Goal: Task Accomplishment & Management: Manage account settings

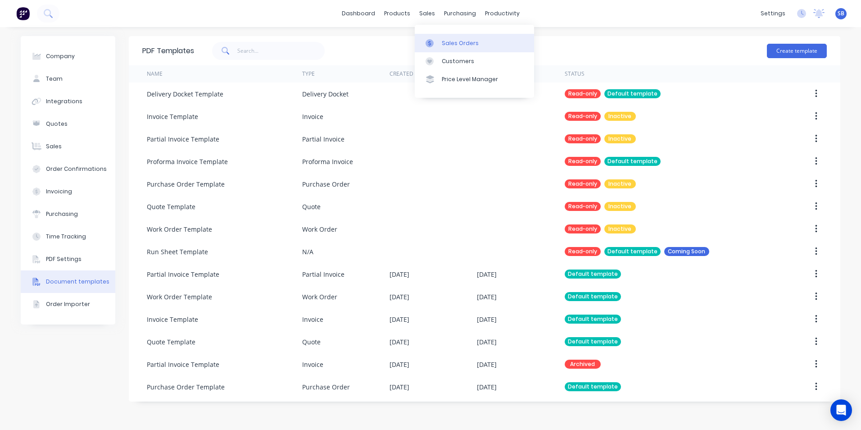
click at [438, 44] on div at bounding box center [433, 43] width 14 height 8
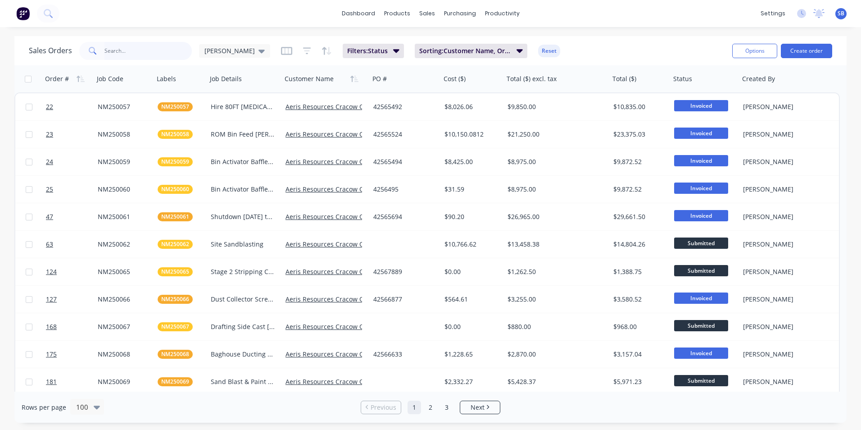
click at [145, 54] on input "text" at bounding box center [148, 51] width 88 height 18
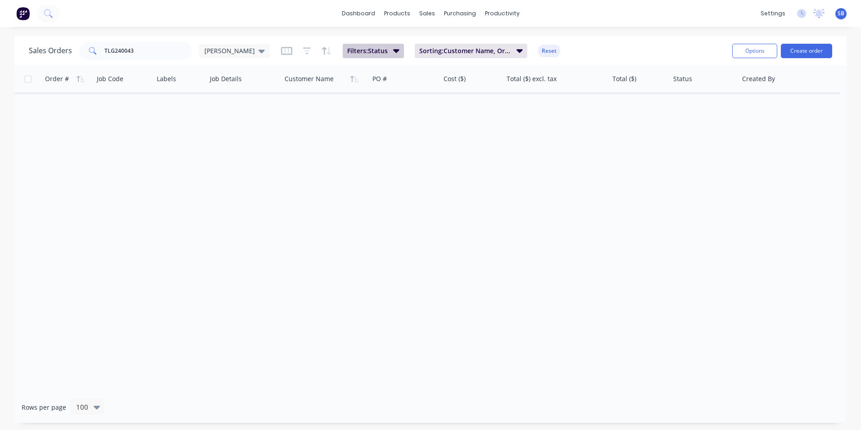
click at [393, 51] on icon "button" at bounding box center [396, 51] width 6 height 4
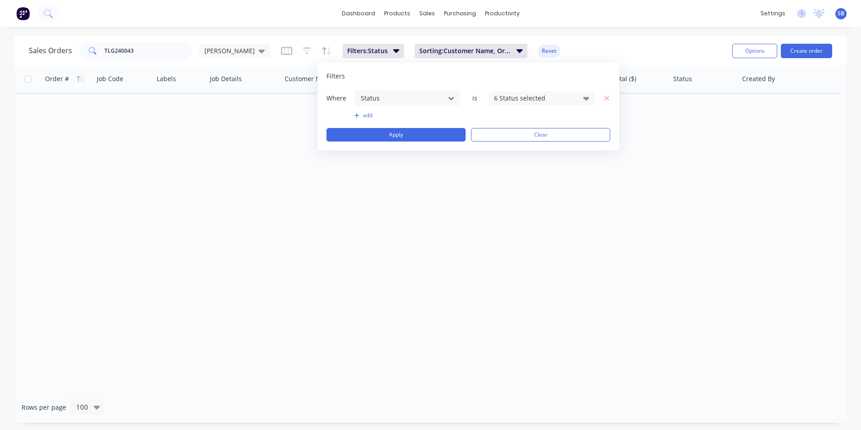
click at [514, 95] on div "6 Status selected" at bounding box center [535, 97] width 82 height 9
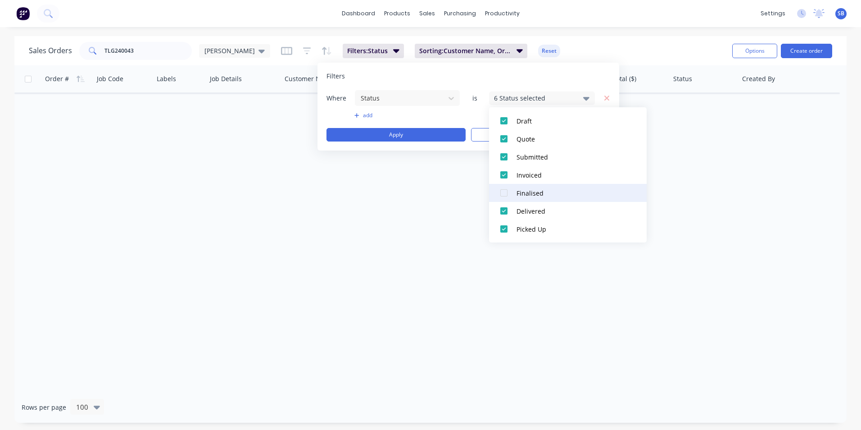
click at [503, 194] on div at bounding box center [504, 193] width 18 height 18
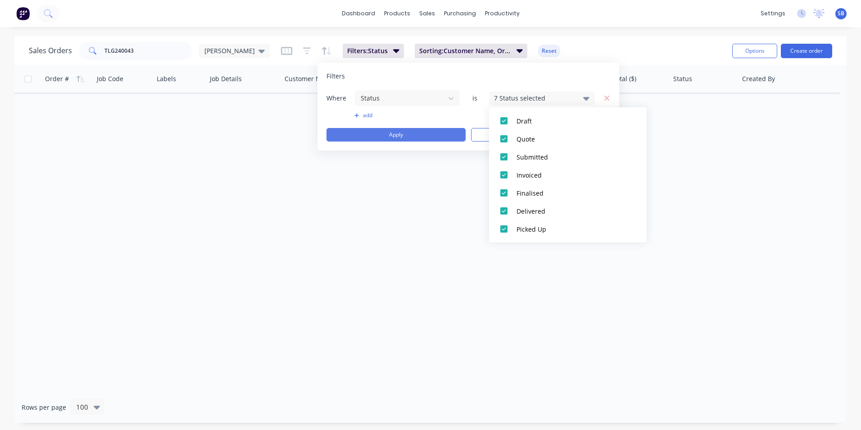
click at [401, 136] on button "Apply" at bounding box center [395, 135] width 139 height 14
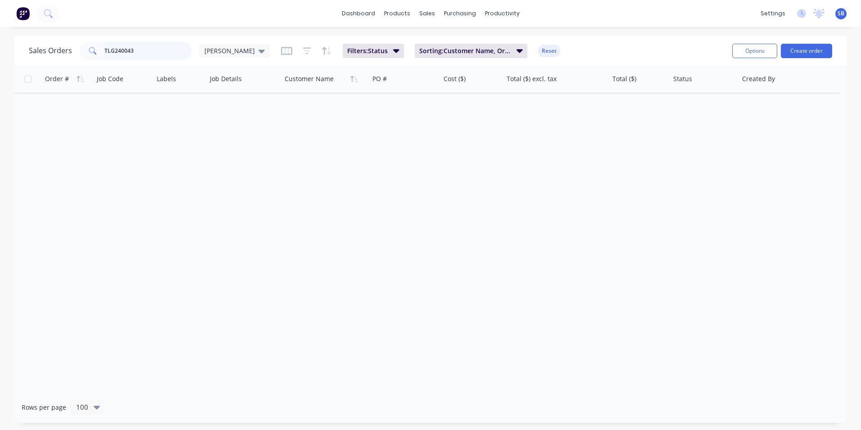
click at [115, 49] on input "TLG240043" at bounding box center [148, 51] width 88 height 18
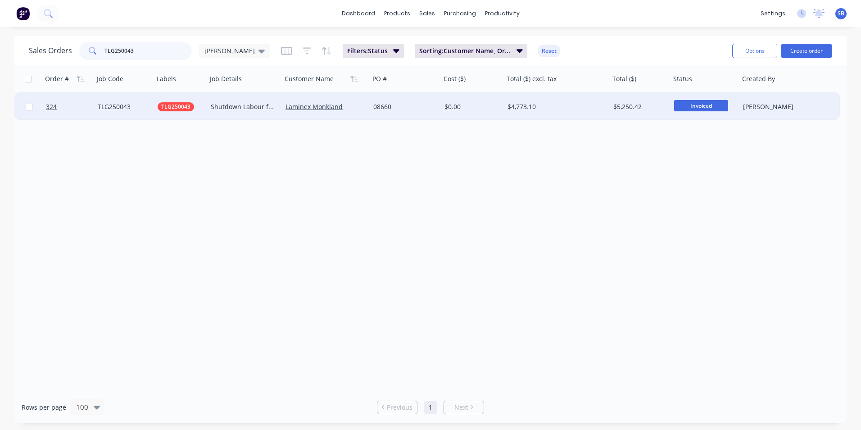
type input "TLG250043"
click at [416, 105] on div "08660" at bounding box center [403, 106] width 61 height 9
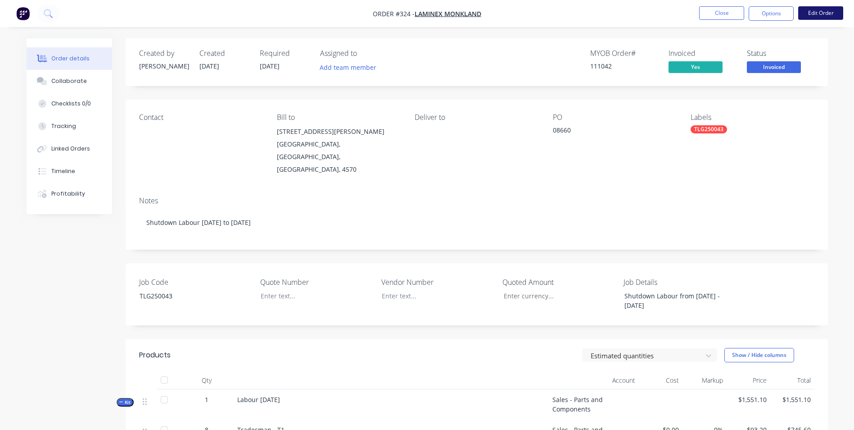
click at [810, 13] on button "Edit Order" at bounding box center [820, 13] width 45 height 14
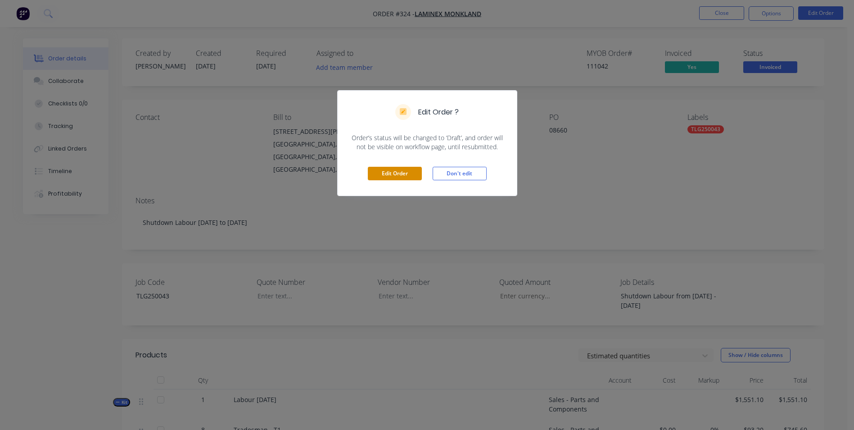
click at [416, 173] on button "Edit Order" at bounding box center [395, 174] width 54 height 14
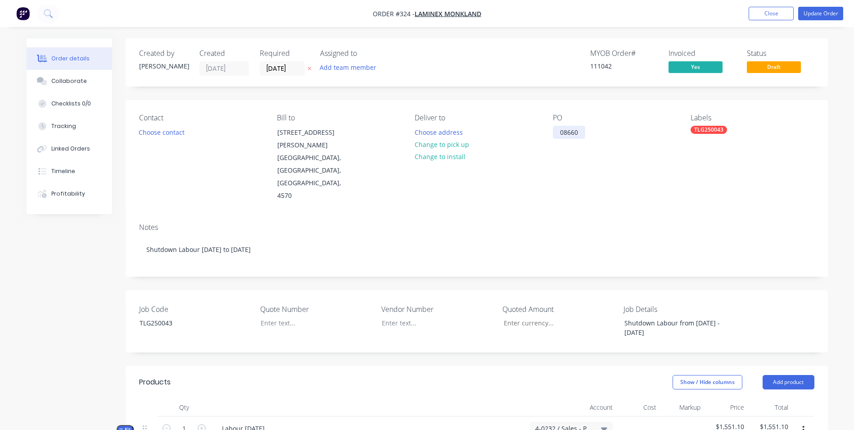
click at [578, 131] on div "08660" at bounding box center [569, 132] width 32 height 13
click at [829, 11] on button "Update Order" at bounding box center [820, 14] width 45 height 14
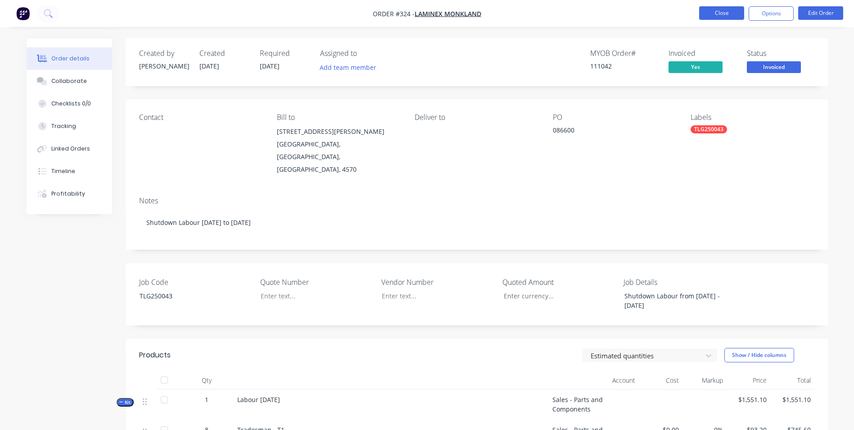
click at [723, 9] on button "Close" at bounding box center [721, 13] width 45 height 14
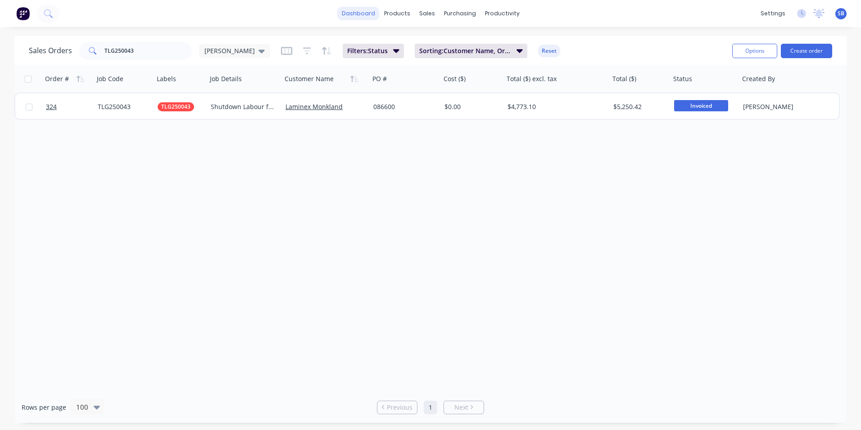
click at [365, 15] on link "dashboard" at bounding box center [358, 14] width 42 height 14
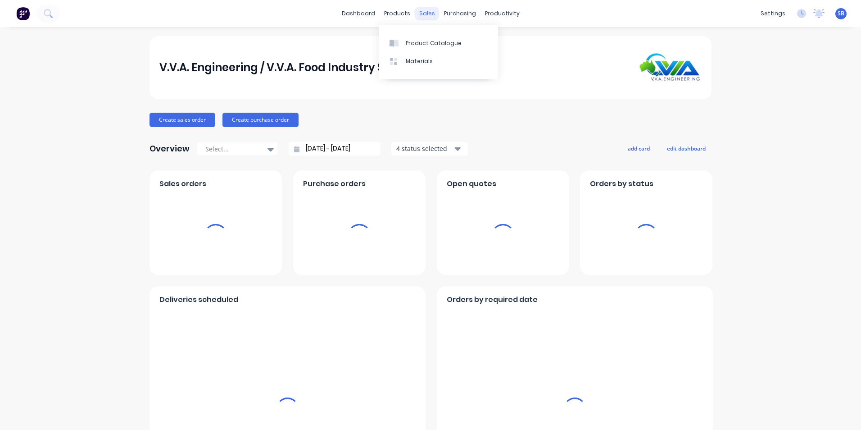
drag, startPoint x: 417, startPoint y: 11, endPoint x: 401, endPoint y: 19, distance: 17.5
click at [417, 11] on div "sales" at bounding box center [427, 14] width 25 height 14
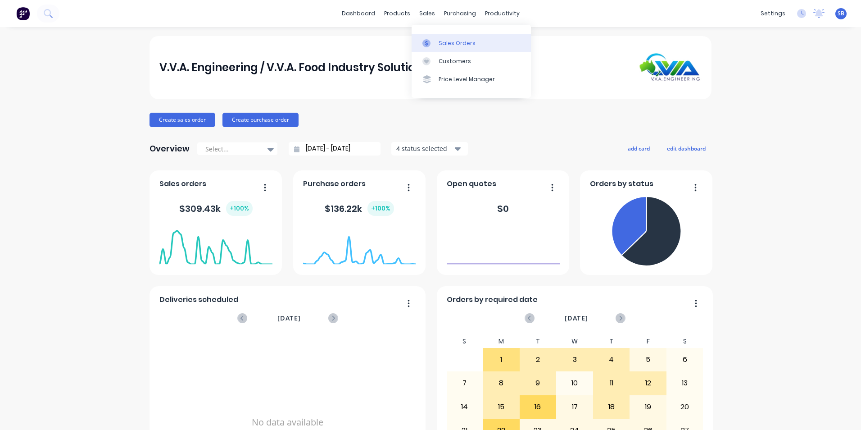
click at [442, 44] on div "Sales Orders" at bounding box center [457, 43] width 37 height 8
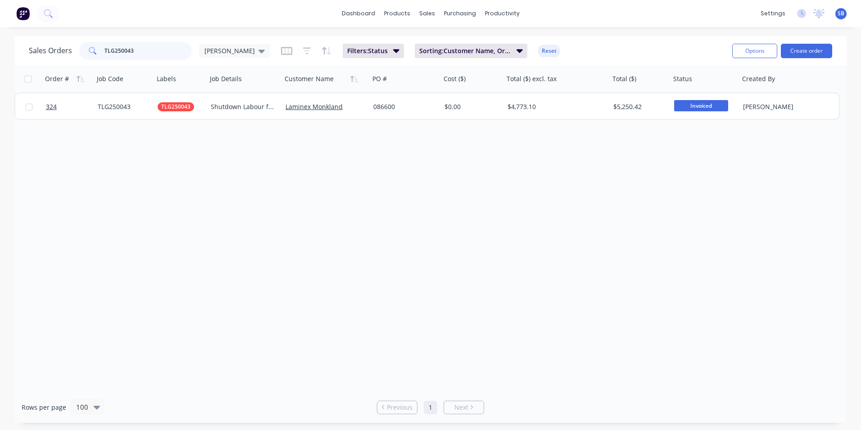
click at [181, 49] on input "TLG250043" at bounding box center [148, 51] width 88 height 18
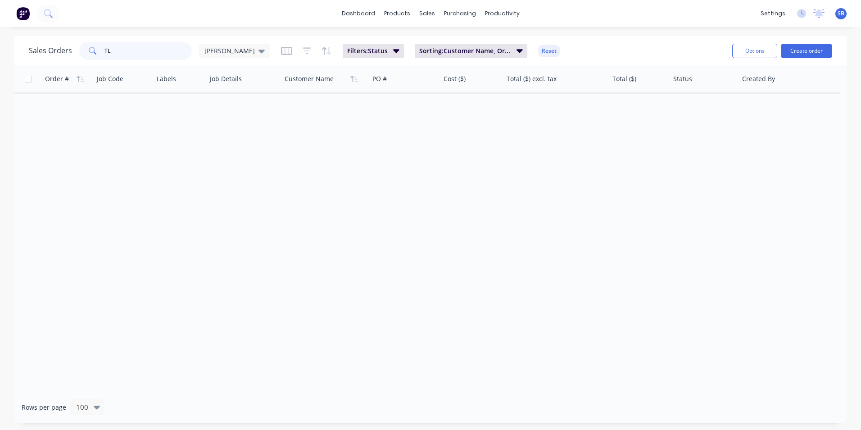
type input "T"
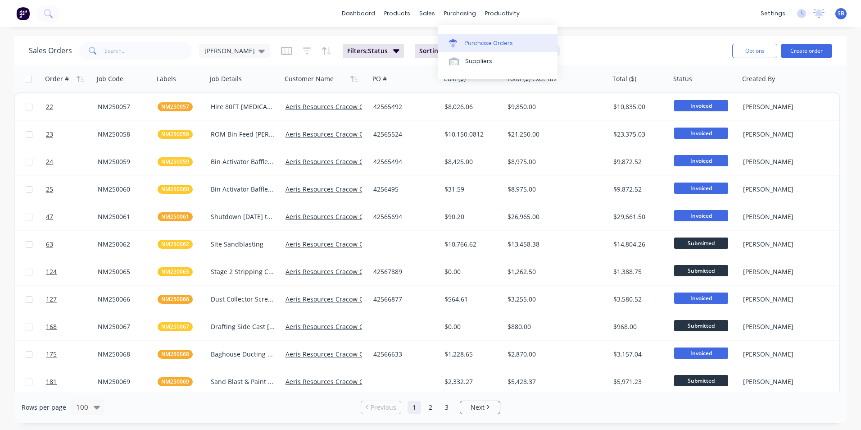
click at [481, 47] on link "Purchase Orders" at bounding box center [497, 43] width 119 height 18
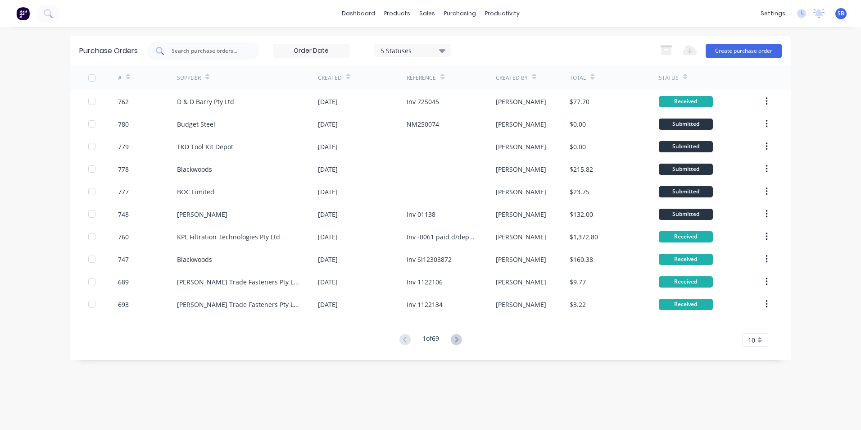
click at [175, 54] on input "text" at bounding box center [208, 50] width 75 height 9
click at [169, 58] on div at bounding box center [203, 51] width 113 height 18
type input "391"
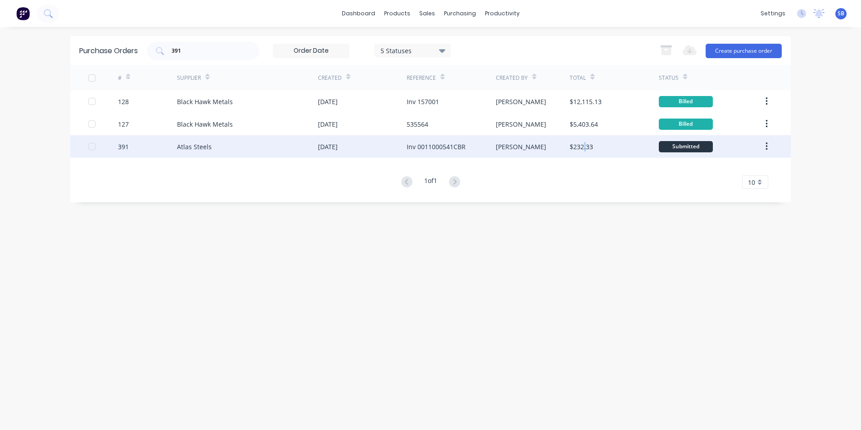
click at [584, 147] on div "$232.33" at bounding box center [581, 146] width 23 height 9
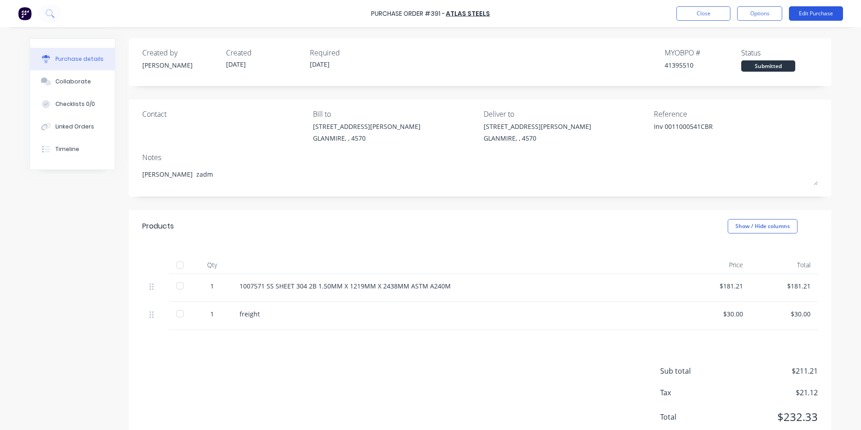
click at [840, 10] on button "Edit Purchase" at bounding box center [816, 13] width 54 height 14
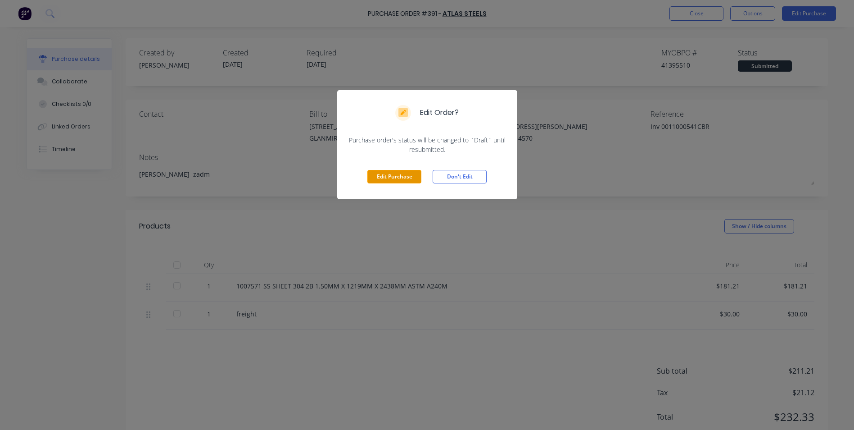
click at [416, 180] on button "Edit Purchase" at bounding box center [394, 177] width 54 height 14
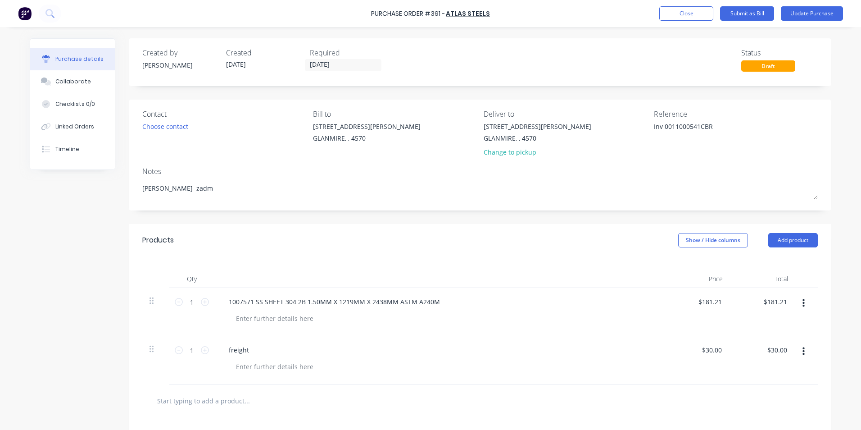
type textarea "x"
click at [662, 128] on textarea "Inv 0011000541CBR" at bounding box center [710, 132] width 113 height 20
type textarea "0011000541CBR"
type textarea "x"
click at [675, 126] on textarea "0011000541CBR" at bounding box center [710, 132] width 113 height 20
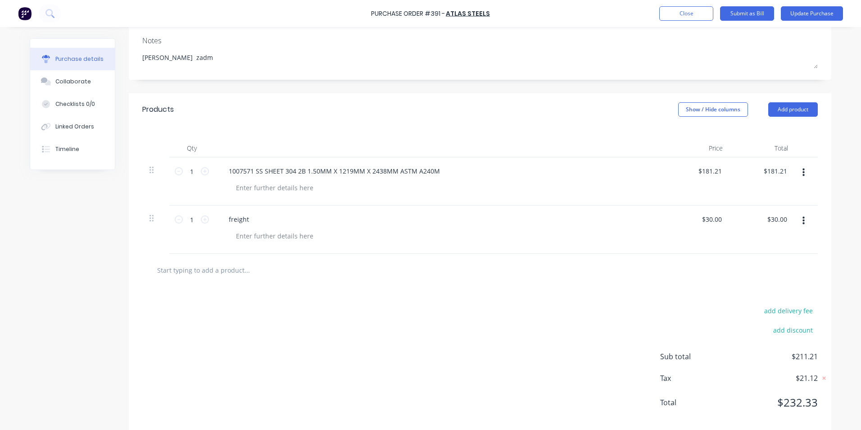
scroll to position [135, 0]
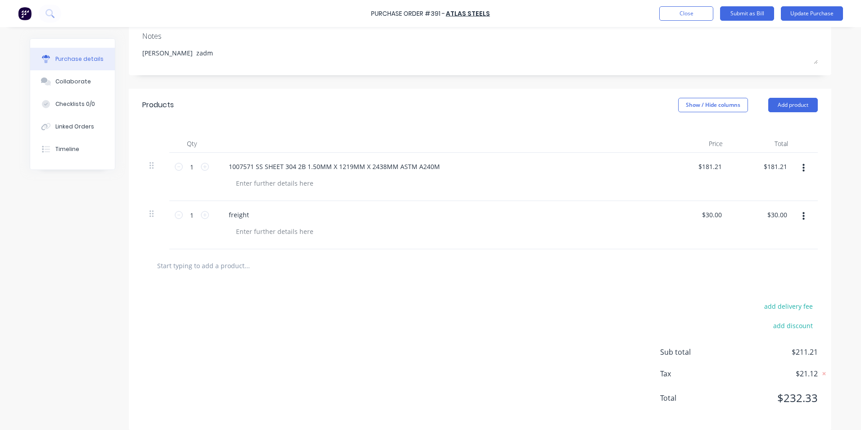
type textarea "00110000541CBR"
type textarea "x"
type textarea "00110000541CBR"
click at [686, 95] on div "Products Show / Hide columns Add product" at bounding box center [480, 105] width 702 height 32
click at [686, 108] on button "Show / Hide columns" at bounding box center [713, 105] width 70 height 14
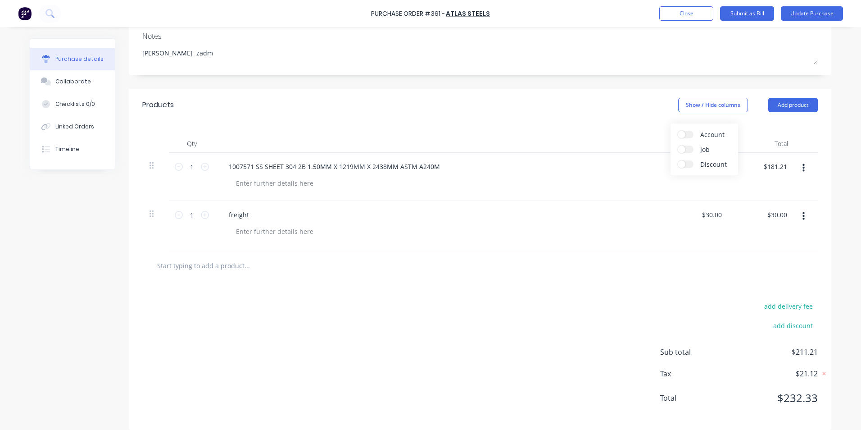
click at [683, 137] on span at bounding box center [682, 135] width 8 height 8
click at [678, 131] on input "Account" at bounding box center [678, 131] width 0 height 0
click at [639, 164] on span "Purchases - Materials" at bounding box center [645, 166] width 27 height 9
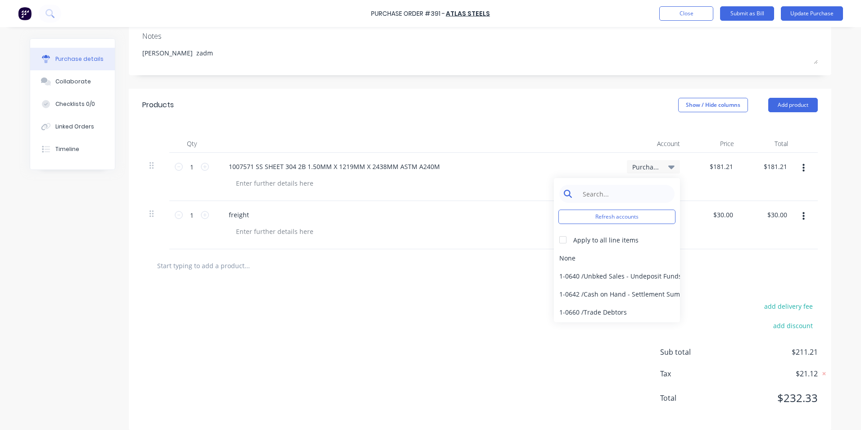
type textarea "x"
click at [611, 193] on input at bounding box center [624, 194] width 92 height 18
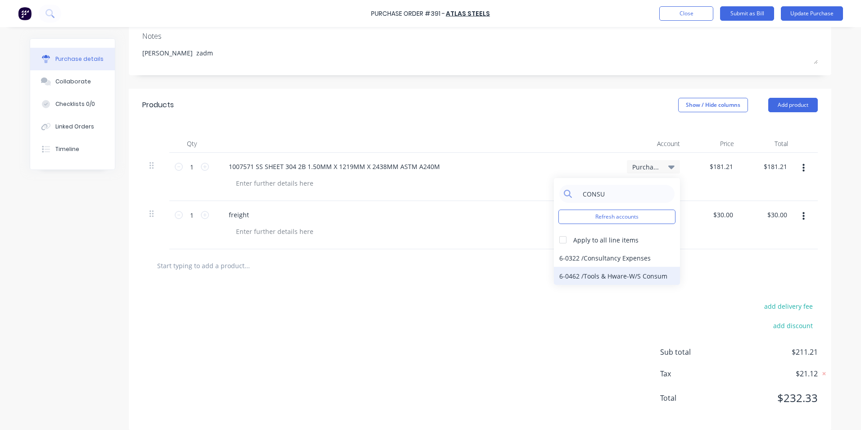
type input "CONSU"
click at [608, 274] on div "6-0462 / Tools & Hware-W/S Consum" at bounding box center [617, 276] width 126 height 18
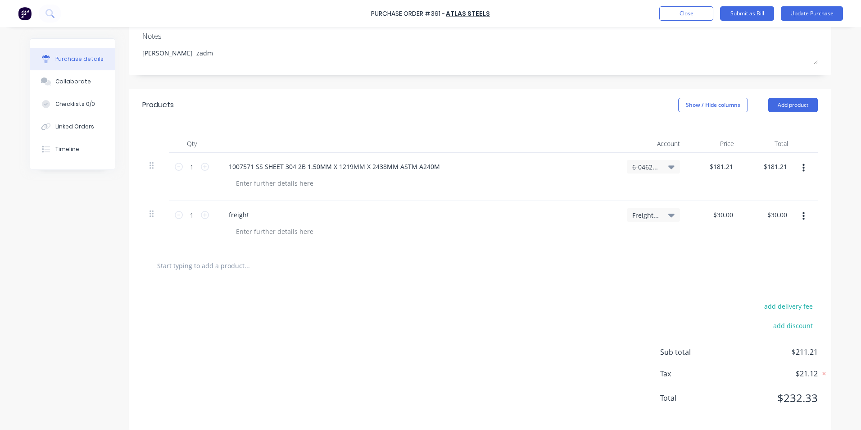
click at [655, 217] on span "Freight & Cartage" at bounding box center [645, 214] width 27 height 9
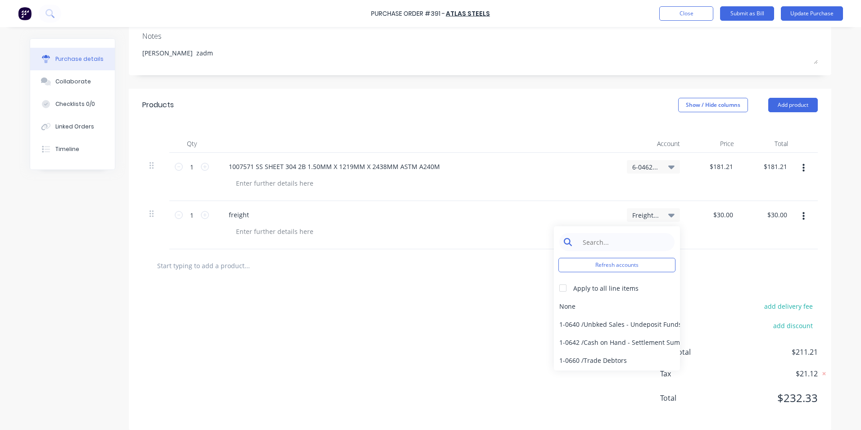
type textarea "x"
click at [647, 244] on input at bounding box center [624, 242] width 92 height 18
type input "FREI"
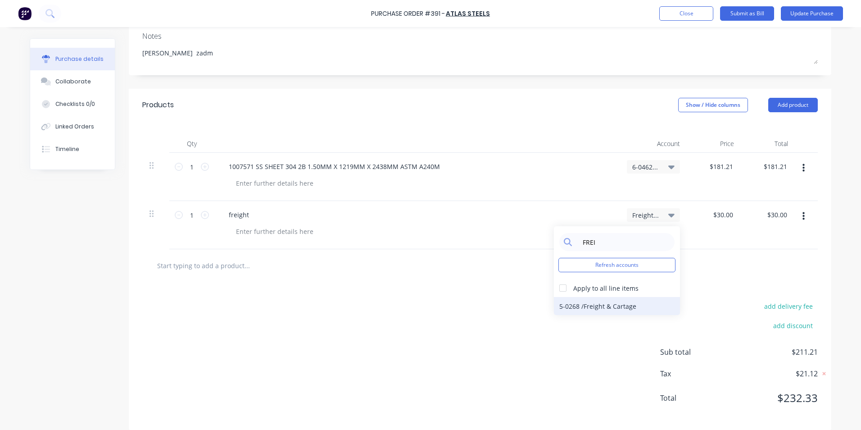
click at [635, 299] on div "5-0268 / Freight & Cartage" at bounding box center [617, 306] width 126 height 18
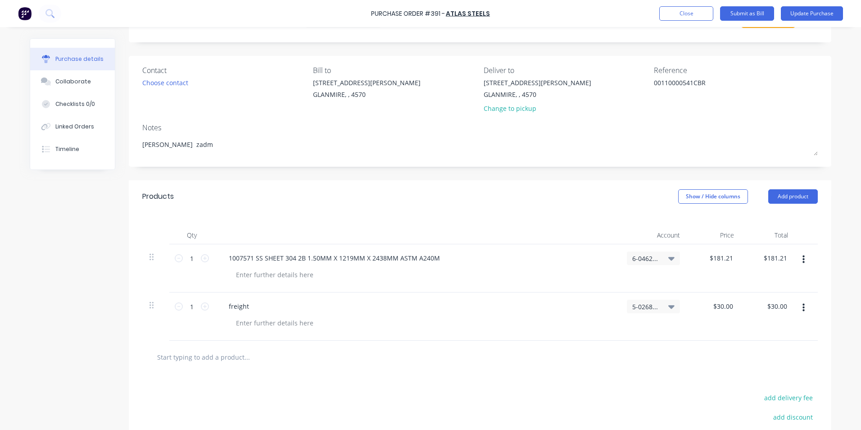
scroll to position [0, 0]
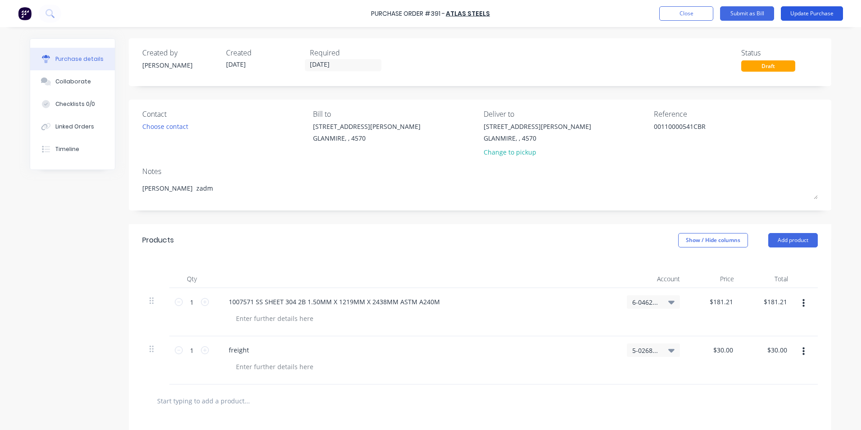
click at [793, 18] on button "Update Purchase" at bounding box center [812, 13] width 62 height 14
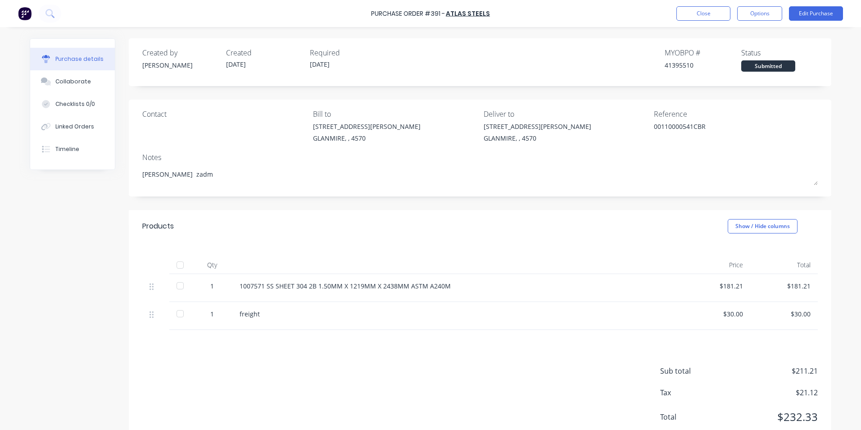
click at [744, 16] on button "Options" at bounding box center [759, 13] width 45 height 14
click at [751, 53] on div "Convert to Bill" at bounding box center [739, 54] width 69 height 13
type textarea "x"
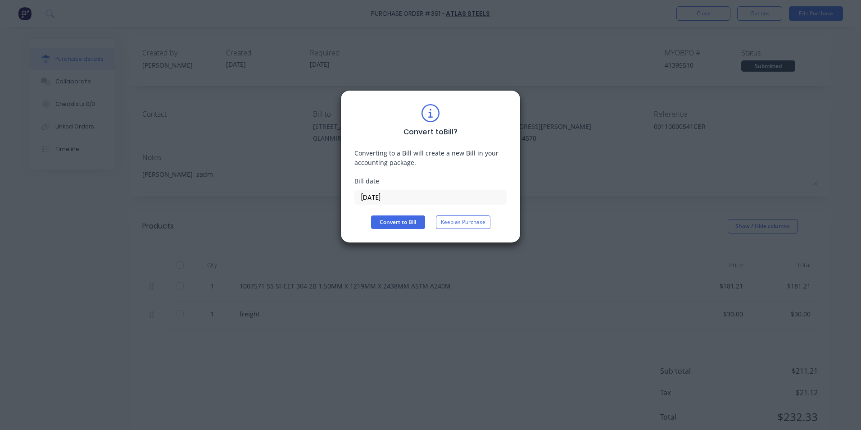
click at [432, 200] on input "[DATE]" at bounding box center [430, 197] width 151 height 14
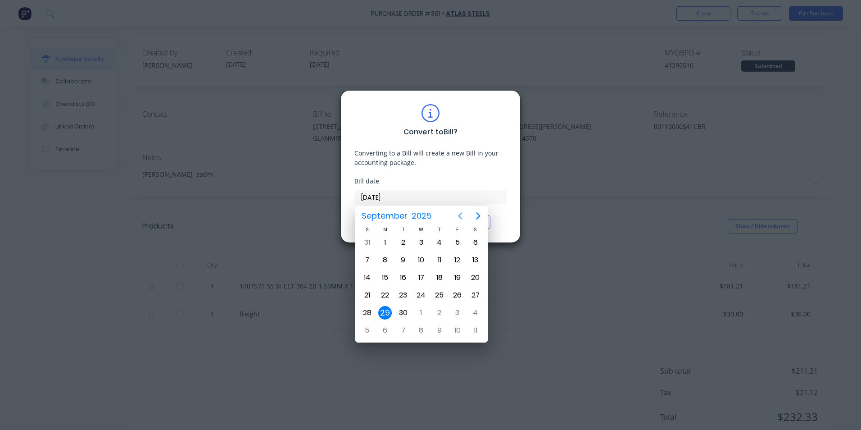
click at [460, 219] on icon "Previous page" at bounding box center [460, 215] width 11 height 11
click at [385, 290] on div "18" at bounding box center [385, 295] width 14 height 14
type input "[DATE]"
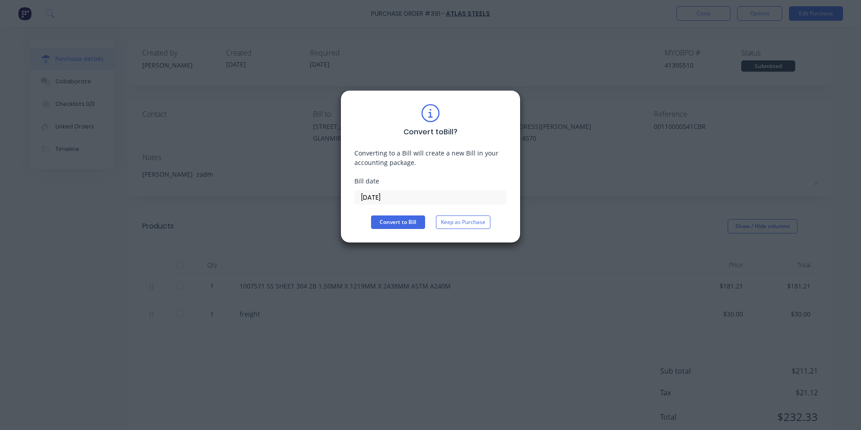
click at [383, 213] on div "Convert to Bill ? Converting to a Bill will create a new Bill in your accountin…" at bounding box center [430, 166] width 152 height 125
click at [389, 219] on button "Convert to Bill" at bounding box center [398, 222] width 54 height 14
type textarea "x"
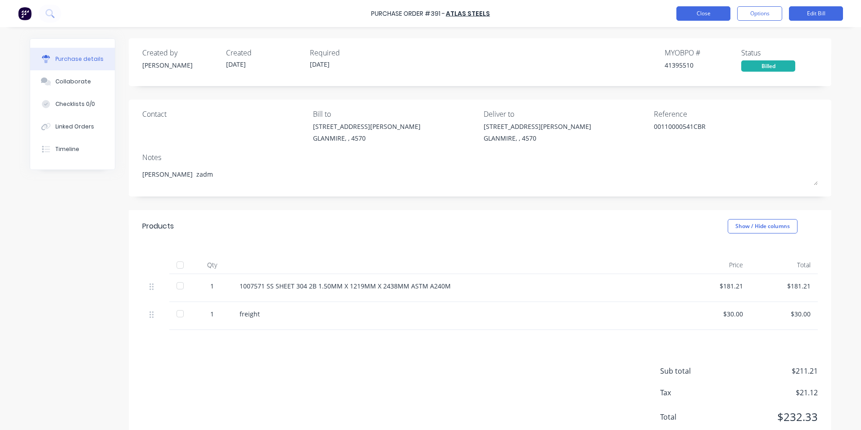
click at [702, 15] on button "Close" at bounding box center [703, 13] width 54 height 14
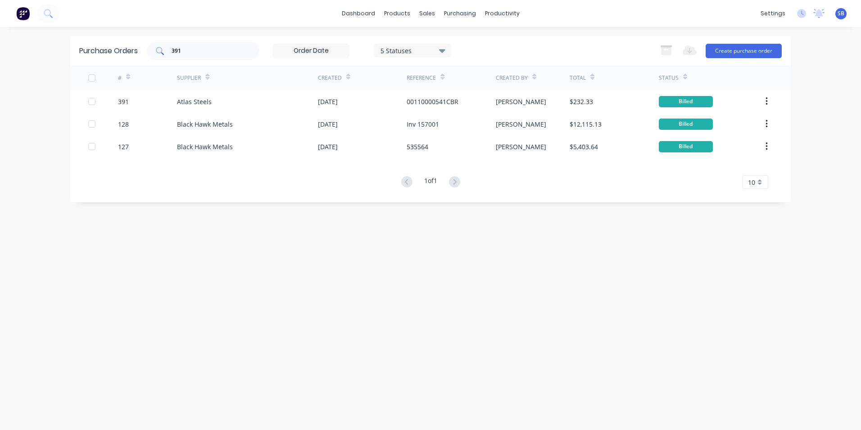
click at [221, 53] on input "391" at bounding box center [208, 50] width 75 height 9
type input "3"
type input "182"
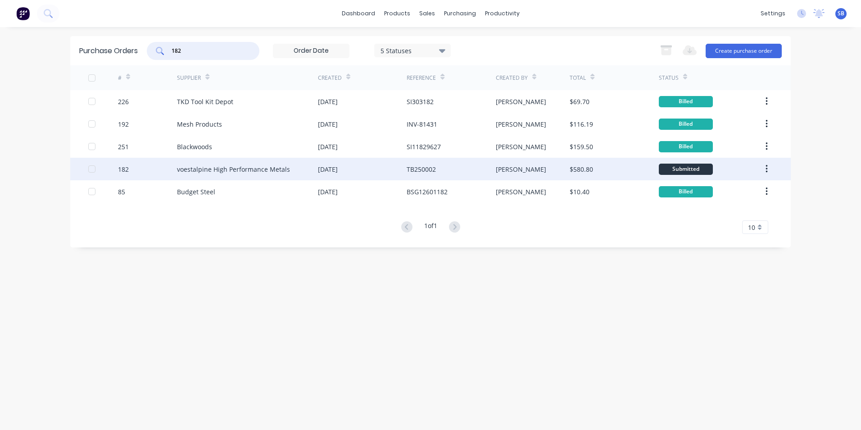
click at [557, 174] on div "[PERSON_NAME]" at bounding box center [533, 169] width 74 height 23
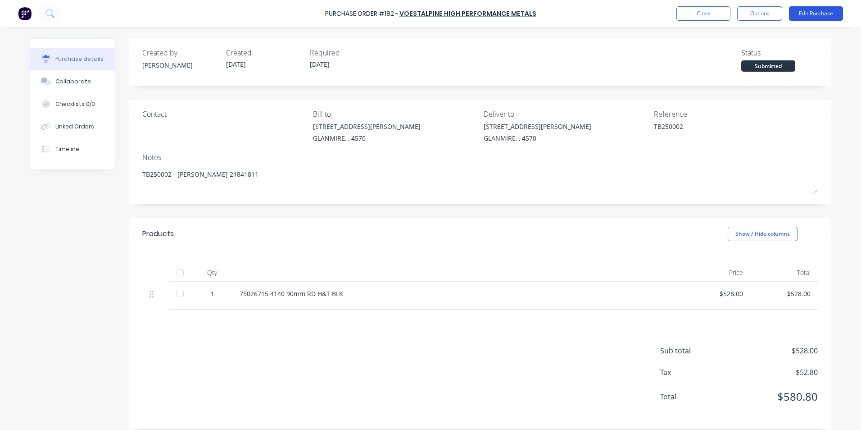
click at [828, 14] on button "Edit Purchase" at bounding box center [816, 13] width 54 height 14
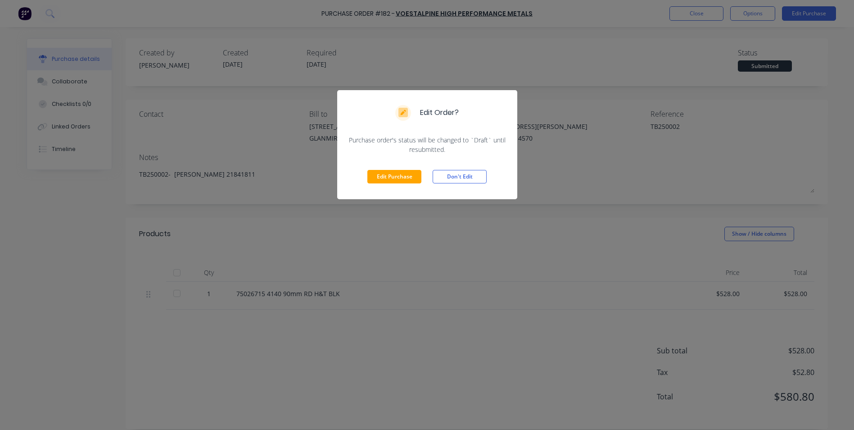
click at [364, 183] on div "Edit Purchase Don't Edit" at bounding box center [427, 176] width 180 height 45
click at [421, 175] on button "Edit Purchase" at bounding box center [394, 177] width 54 height 14
type textarea "x"
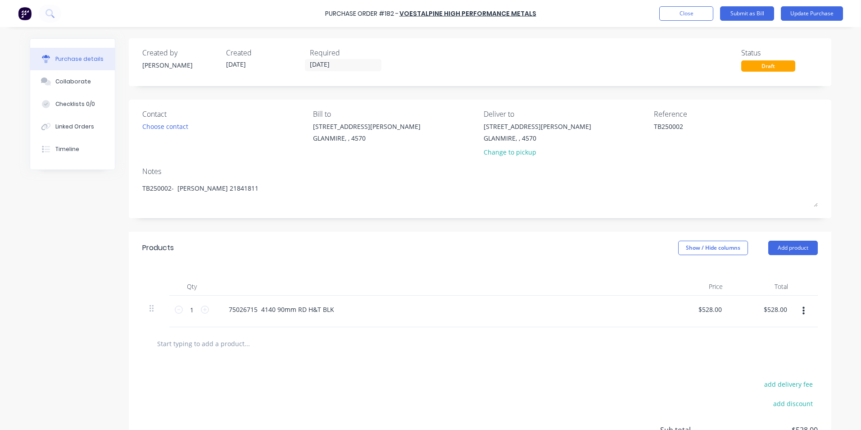
drag, startPoint x: 690, startPoint y: 124, endPoint x: 463, endPoint y: 114, distance: 226.7
click at [463, 114] on div "Contact Choose contact [PERSON_NAME] to [STREET_ADDRESS][PERSON_NAME] Deliver t…" at bounding box center [479, 135] width 675 height 53
type textarea "9"
type textarea "x"
type textarea "93"
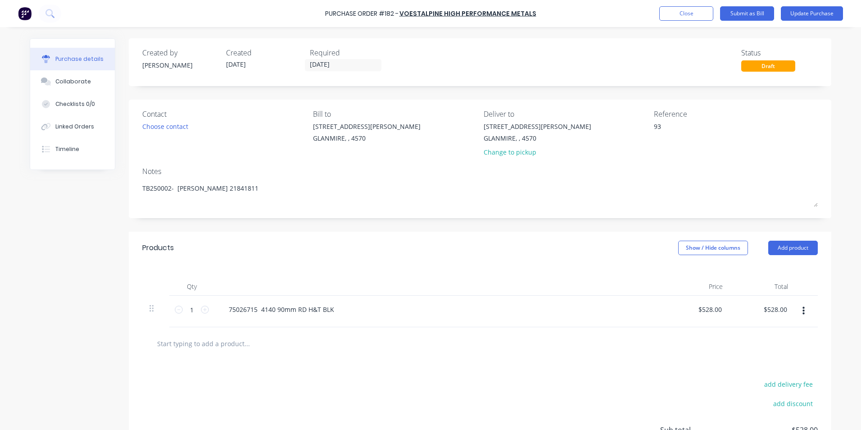
type textarea "x"
type textarea "933"
type textarea "x"
type textarea "9339"
type textarea "x"
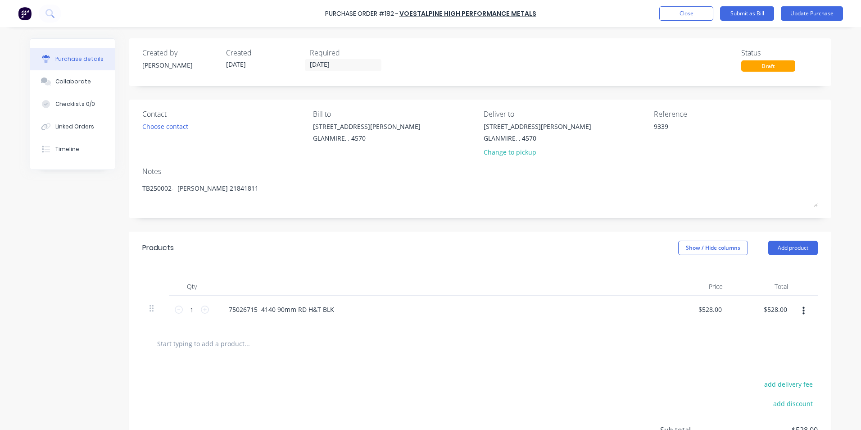
type textarea "93393"
type textarea "x"
type textarea "933936"
type textarea "x"
type textarea "9339369"
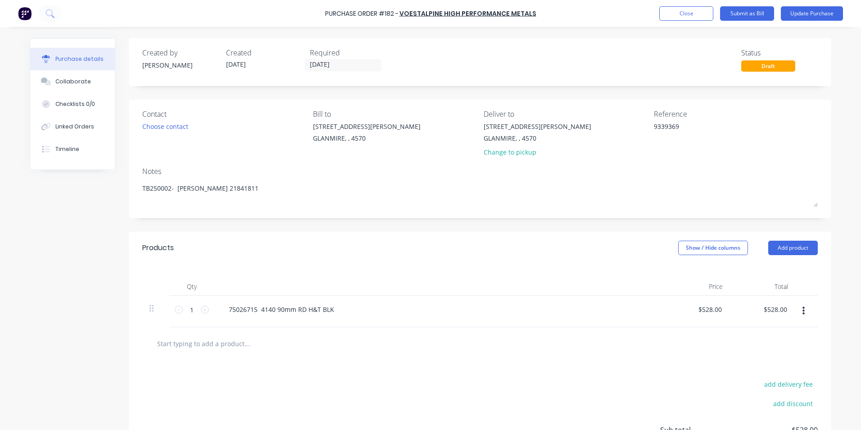
type textarea "x"
type textarea "93393697"
type textarea "x"
type textarea "93393697"
click at [359, 62] on input "[DATE]" at bounding box center [343, 64] width 76 height 11
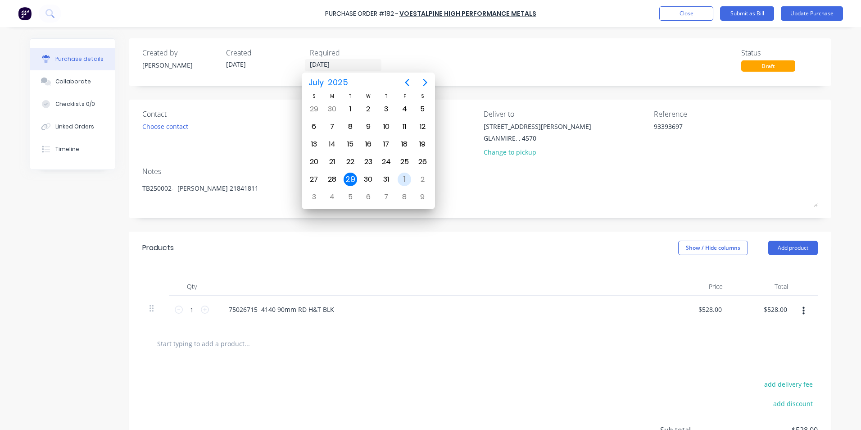
click at [408, 177] on div "1" at bounding box center [405, 179] width 14 height 14
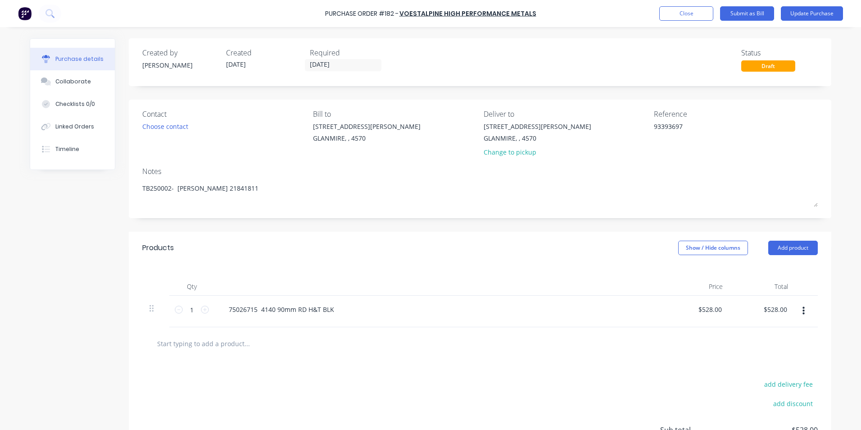
type textarea "x"
type input "[DATE]"
click at [710, 249] on button "Show / Hide columns" at bounding box center [713, 247] width 70 height 14
click at [691, 276] on label "Account" at bounding box center [686, 277] width 16 height 8
click at [678, 273] on input "Account" at bounding box center [678, 273] width 0 height 0
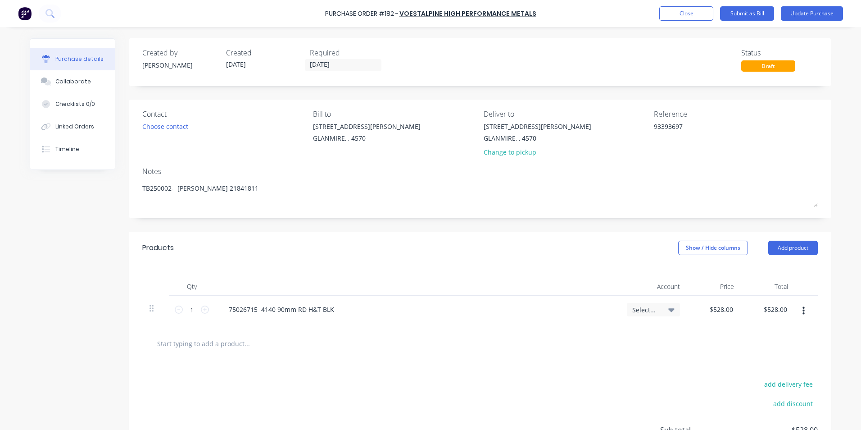
click at [642, 304] on div "Select..." at bounding box center [653, 310] width 53 height 14
type textarea "x"
click at [617, 331] on input at bounding box center [624, 336] width 92 height 18
type input "MATER"
click at [594, 399] on div "5-0270 / Purchases - Materials" at bounding box center [617, 400] width 126 height 18
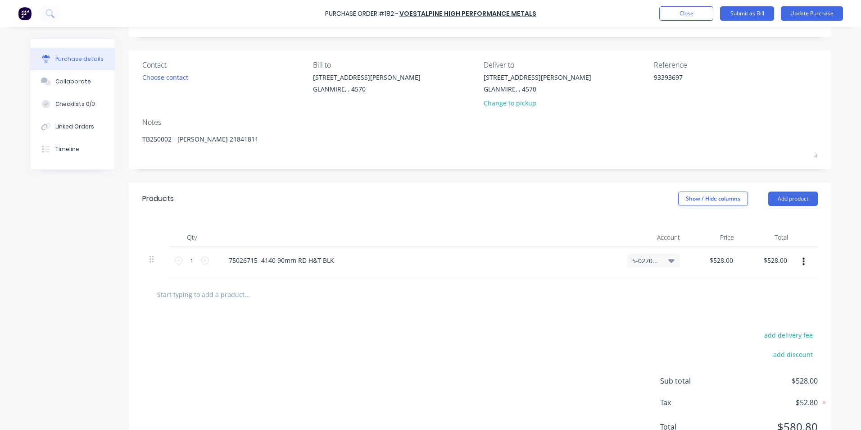
scroll to position [87, 0]
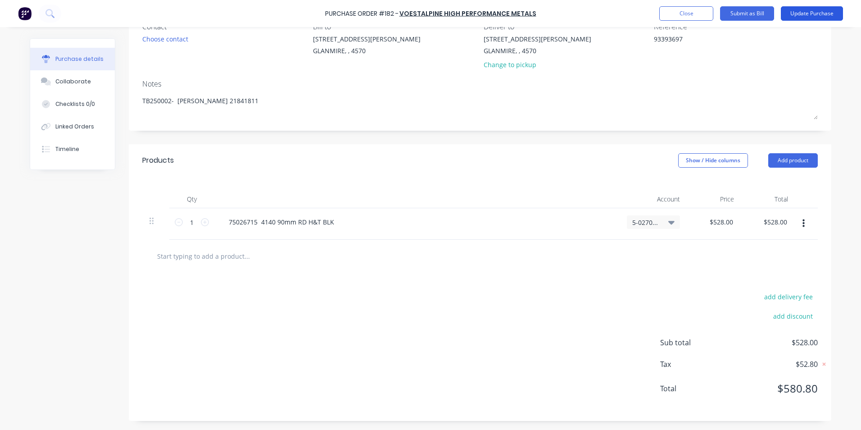
click at [797, 18] on button "Update Purchase" at bounding box center [812, 13] width 62 height 14
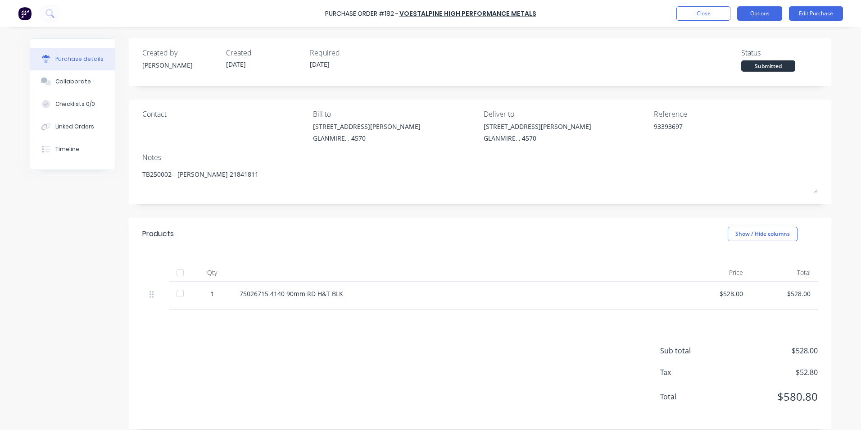
click at [753, 10] on button "Options" at bounding box center [759, 13] width 45 height 14
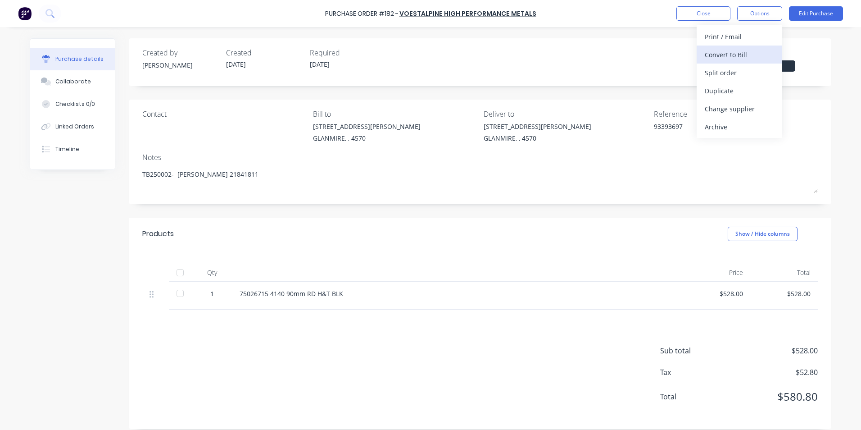
click at [728, 52] on div "Convert to Bill" at bounding box center [739, 54] width 69 height 13
type textarea "x"
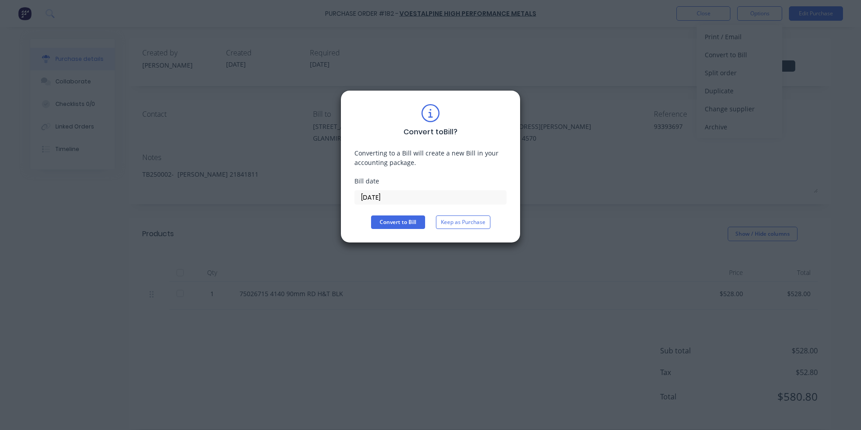
click at [416, 197] on input "[DATE]" at bounding box center [430, 197] width 151 height 14
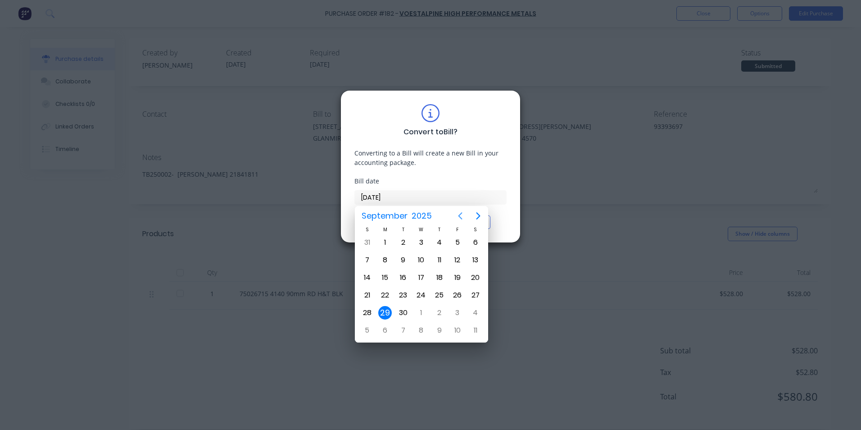
click at [462, 215] on icon "Previous page" at bounding box center [460, 215] width 11 height 11
click at [456, 240] on div "1" at bounding box center [458, 242] width 14 height 14
type input "[DATE]"
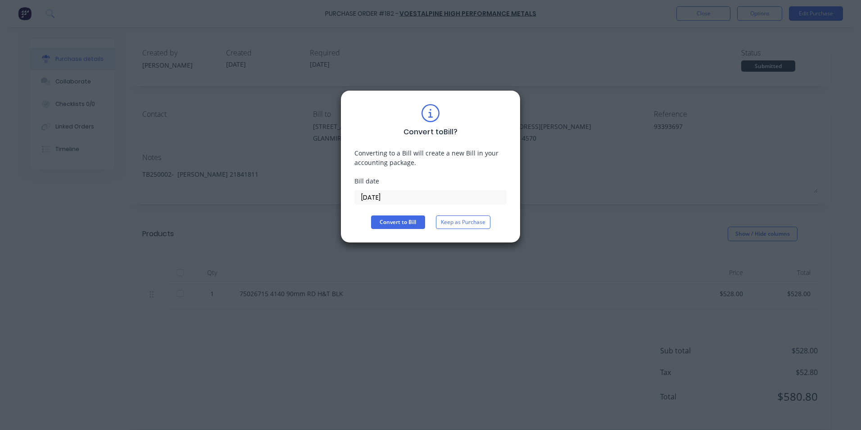
click at [406, 213] on div "Convert to Bill ? Converting to a Bill will create a new Bill in your accountin…" at bounding box center [430, 166] width 152 height 125
click at [404, 223] on button "Convert to Bill" at bounding box center [398, 222] width 54 height 14
type textarea "x"
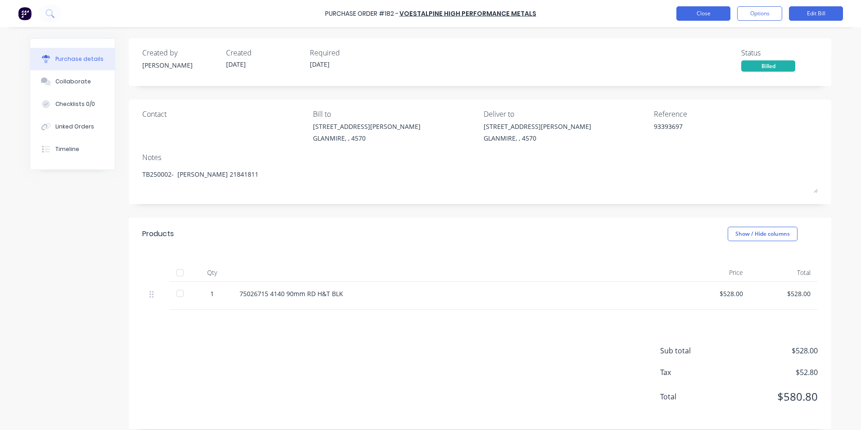
click at [701, 19] on button "Close" at bounding box center [703, 13] width 54 height 14
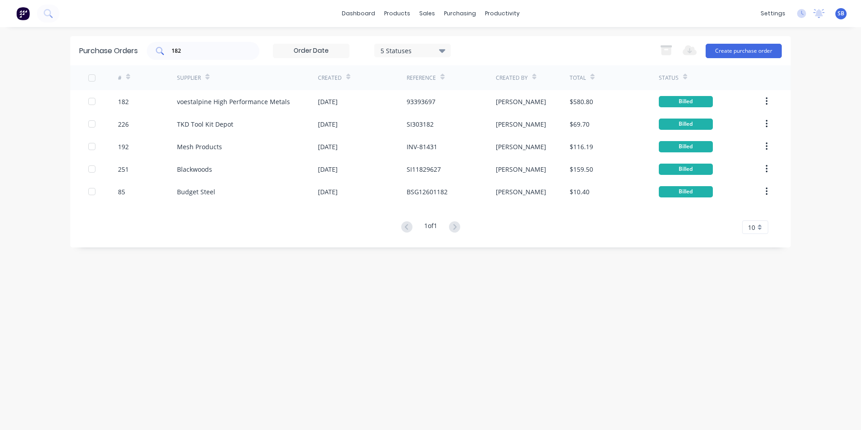
click at [200, 48] on input "182" at bounding box center [208, 50] width 75 height 9
type input "1"
type input "477"
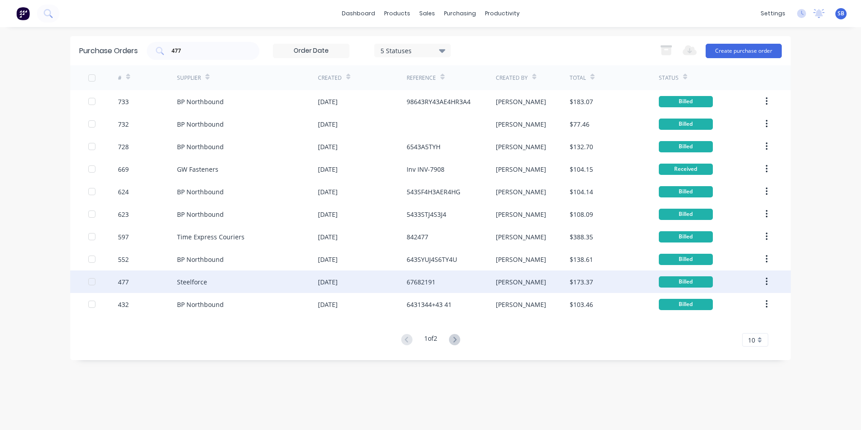
drag, startPoint x: 529, startPoint y: 285, endPoint x: 534, endPoint y: 283, distance: 6.3
click at [534, 283] on div "[PERSON_NAME]" at bounding box center [533, 281] width 74 height 23
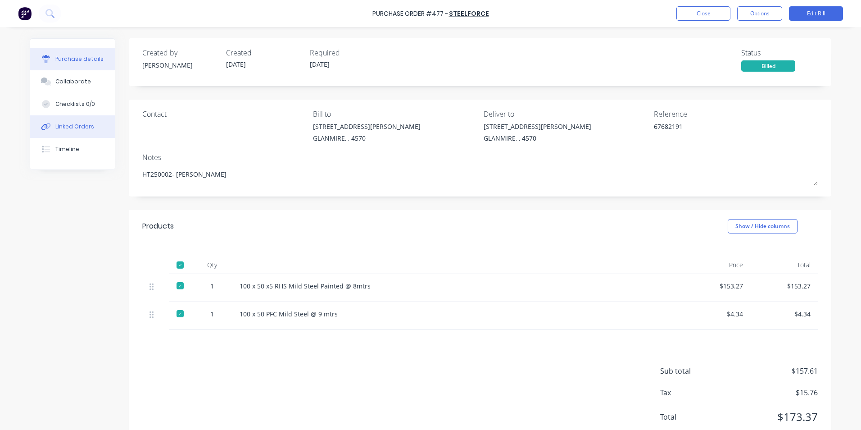
click at [79, 126] on div "Linked Orders" at bounding box center [74, 126] width 39 height 8
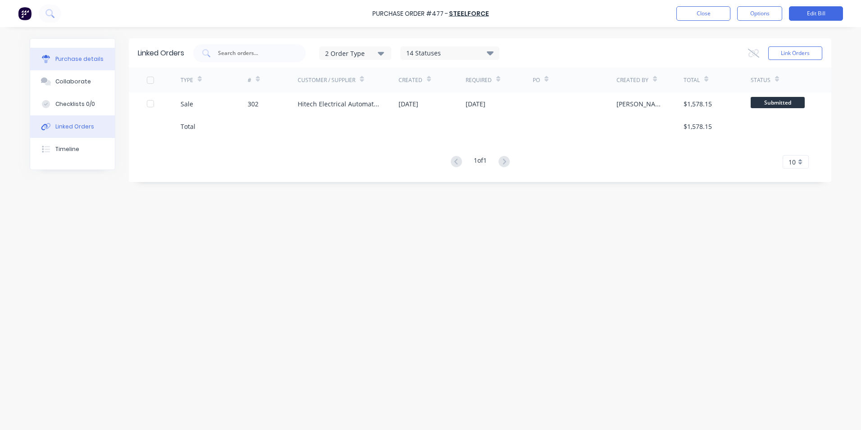
click at [57, 54] on button "Purchase details" at bounding box center [72, 59] width 85 height 23
type textarea "x"
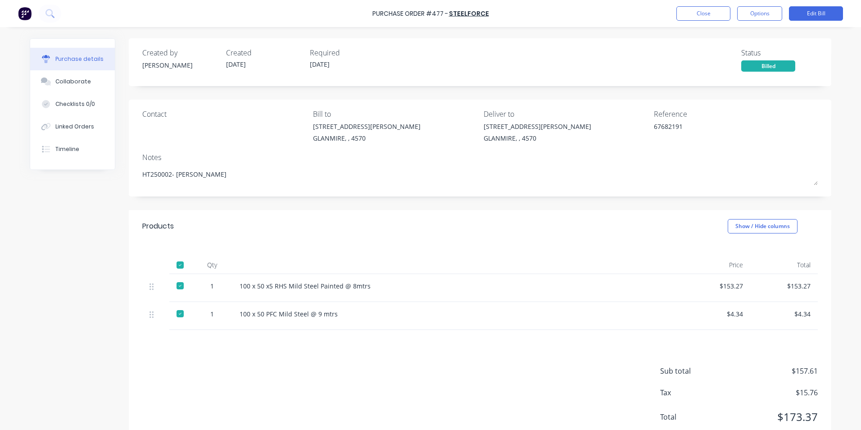
click at [611, 281] on div "100 x 50 x5 RHS Mild Steel Painted @ 8mtrs" at bounding box center [458, 285] width 436 height 9
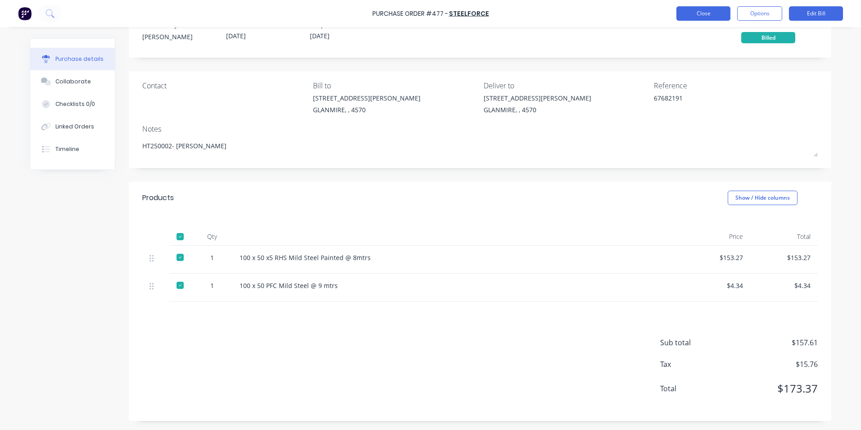
click at [701, 19] on button "Close" at bounding box center [703, 13] width 54 height 14
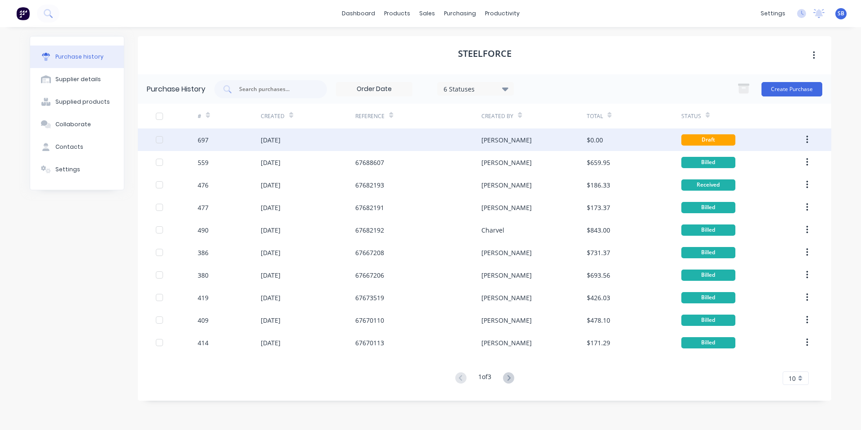
click at [527, 139] on div "[PERSON_NAME]" at bounding box center [533, 139] width 105 height 23
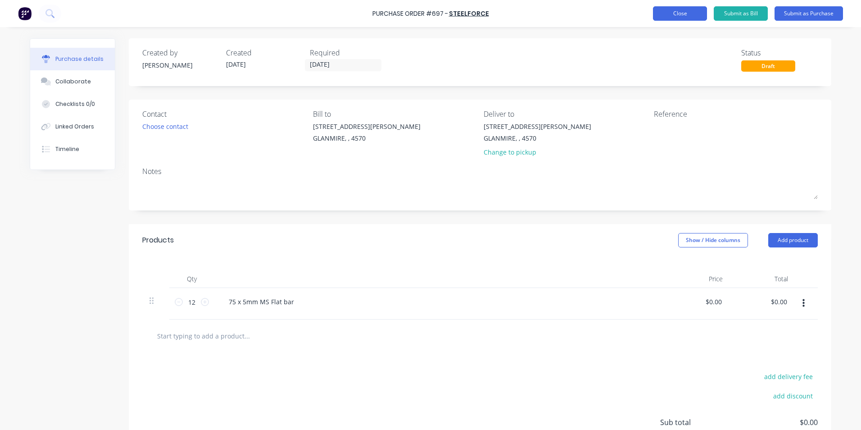
click at [689, 16] on button "Close" at bounding box center [680, 13] width 54 height 14
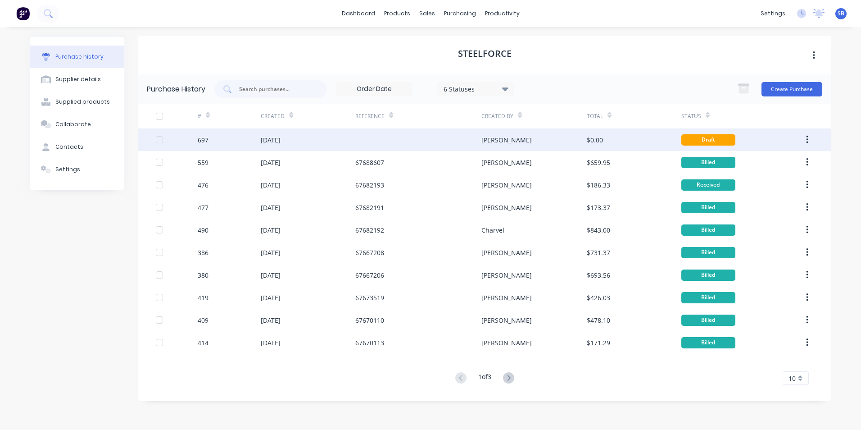
click at [612, 142] on div "$0.00" at bounding box center [634, 139] width 95 height 23
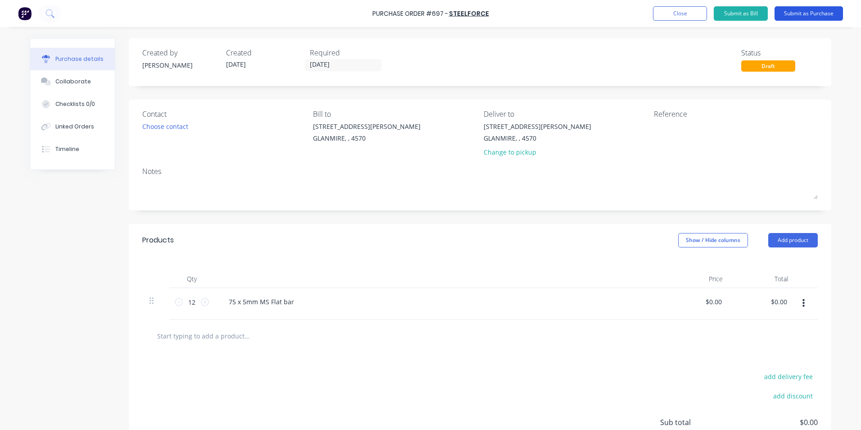
click at [801, 17] on button "Submit as Purchase" at bounding box center [808, 13] width 68 height 14
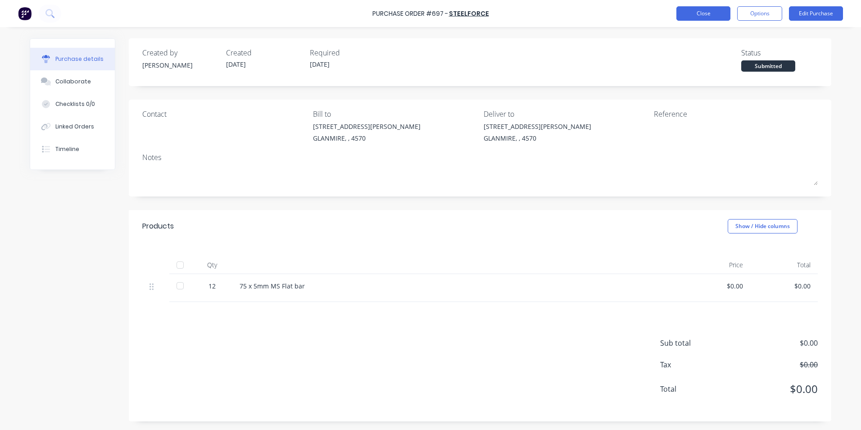
click at [702, 18] on button "Close" at bounding box center [703, 13] width 54 height 14
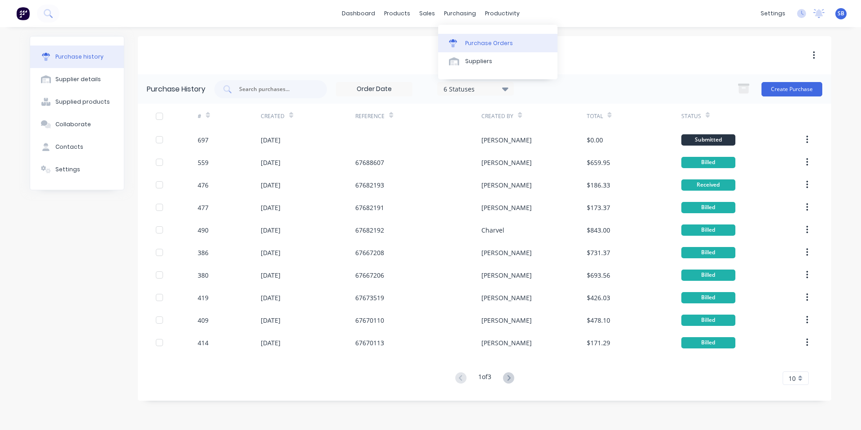
click at [474, 45] on div "Purchase Orders" at bounding box center [489, 43] width 48 height 8
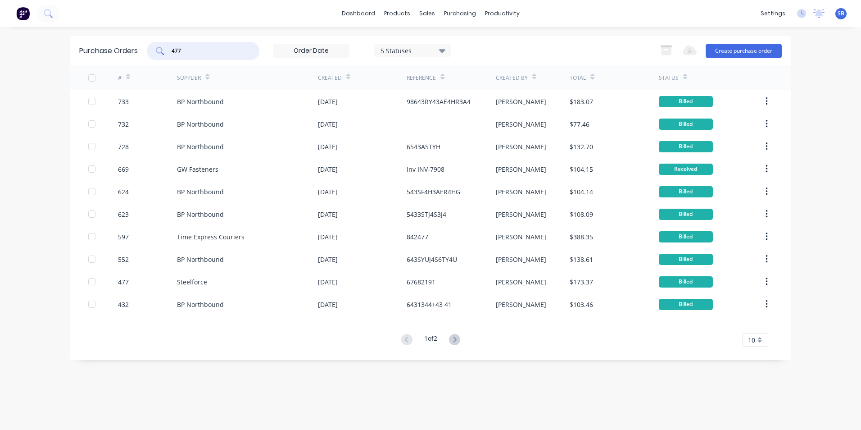
drag, startPoint x: 209, startPoint y: 49, endPoint x: 132, endPoint y: 42, distance: 77.3
click at [132, 42] on div "Purchase Orders 477 5 Statuses 5 Statuses Export to Excel (XLSX) Create purchas…" at bounding box center [430, 50] width 720 height 29
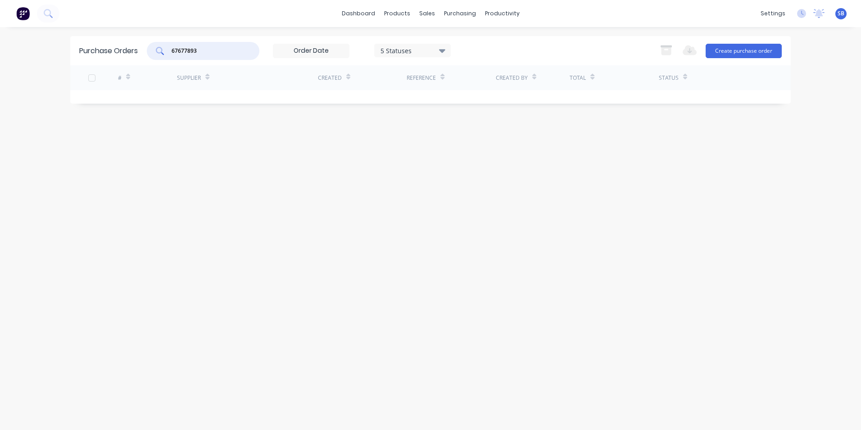
drag, startPoint x: 199, startPoint y: 49, endPoint x: 68, endPoint y: 22, distance: 134.2
click at [68, 22] on div "dashboard products sales purchasing productivity dashboard products Product Cat…" at bounding box center [430, 215] width 861 height 430
type input "477"
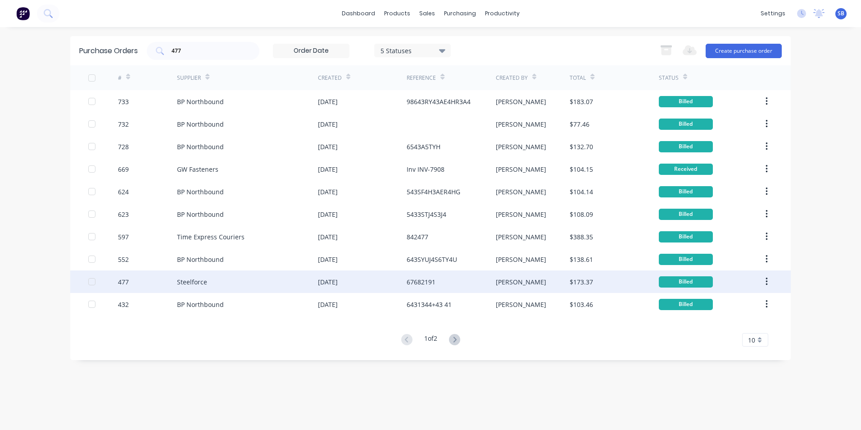
click at [515, 282] on div "[PERSON_NAME]" at bounding box center [533, 281] width 74 height 23
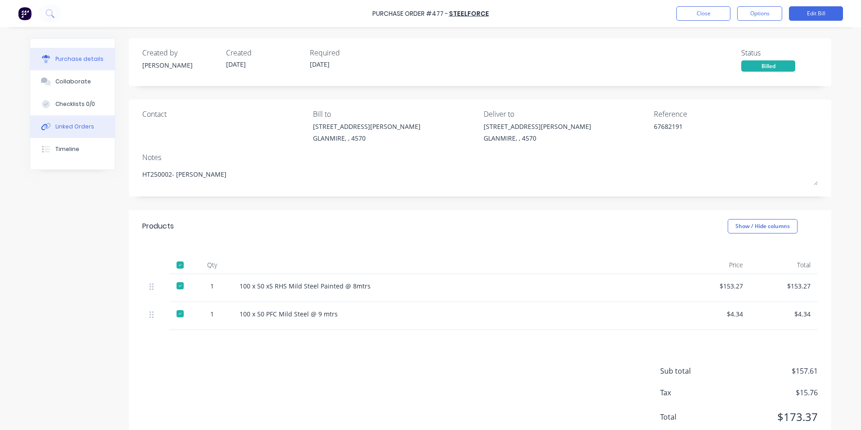
click at [84, 124] on div "Linked Orders" at bounding box center [74, 126] width 39 height 8
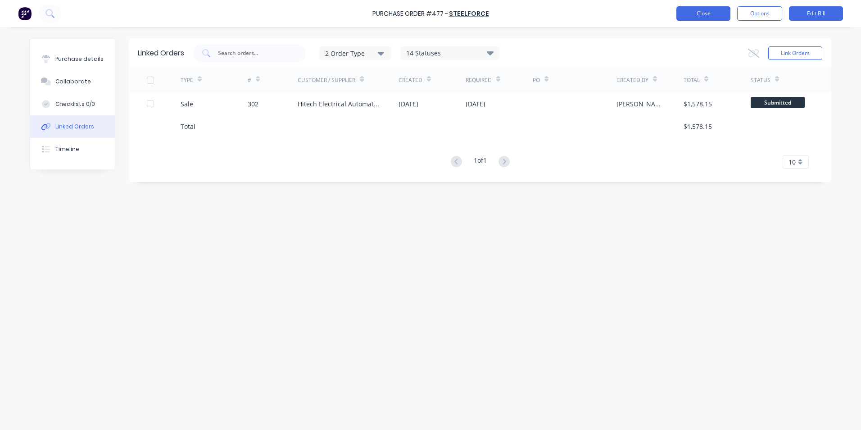
click at [704, 13] on button "Close" at bounding box center [703, 13] width 54 height 14
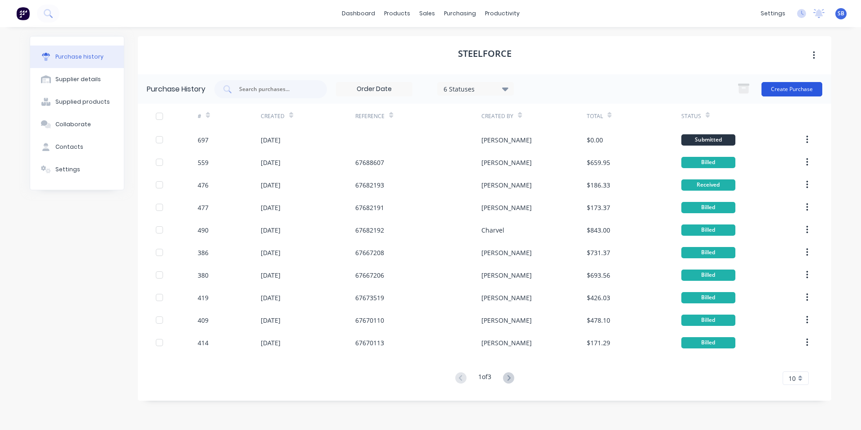
click at [797, 88] on button "Create Purchase" at bounding box center [791, 89] width 61 height 14
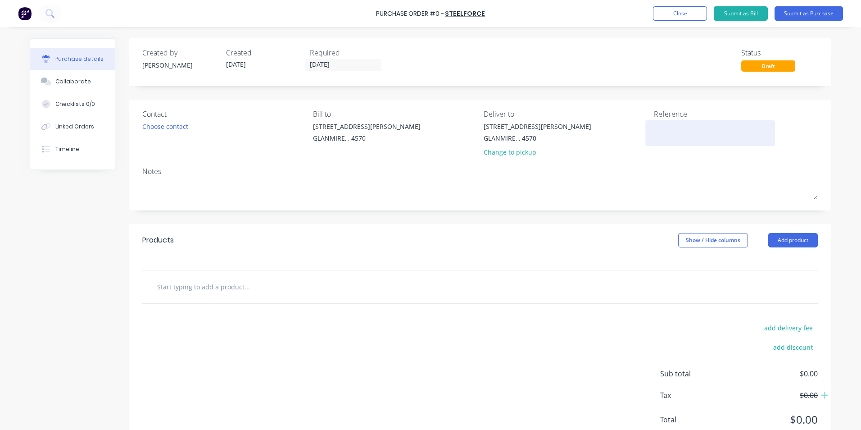
click at [664, 143] on div at bounding box center [710, 133] width 113 height 23
click at [665, 130] on textarea at bounding box center [710, 132] width 113 height 20
type textarea "x"
type textarea "6"
type textarea "x"
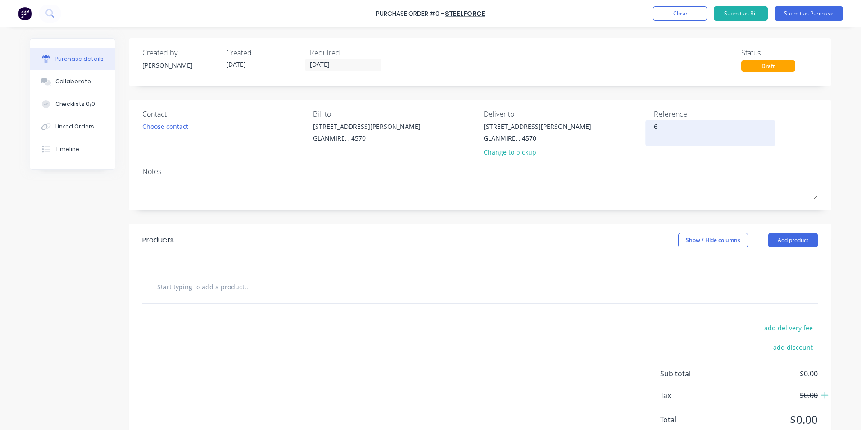
type textarea "67"
type textarea "x"
type textarea "676"
type textarea "x"
type textarea "6767"
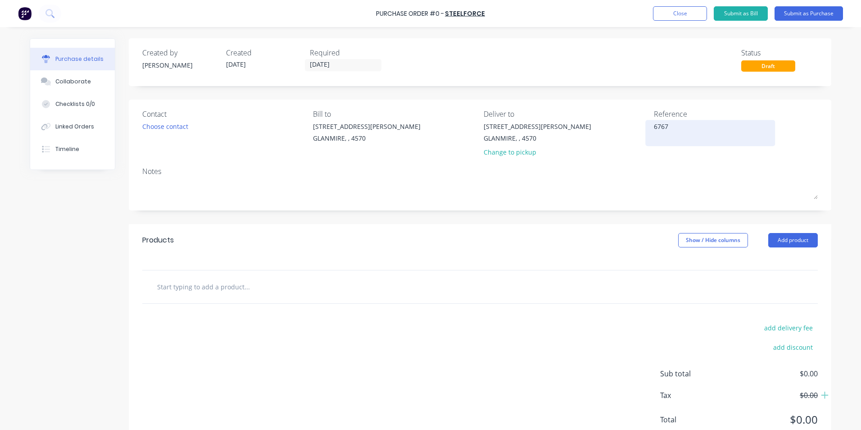
type textarea "x"
type textarea "67677"
type textarea "x"
type textarea "676778"
type textarea "x"
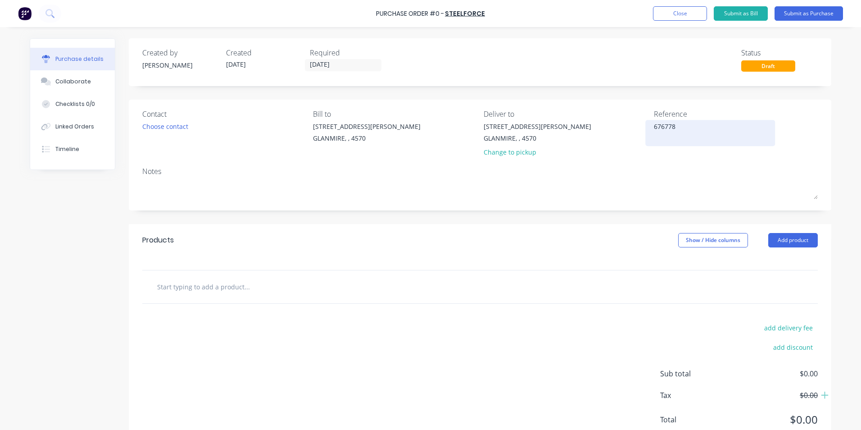
type textarea "6767789"
type textarea "x"
type textarea "67677893"
type textarea "x"
type textarea "67677893"
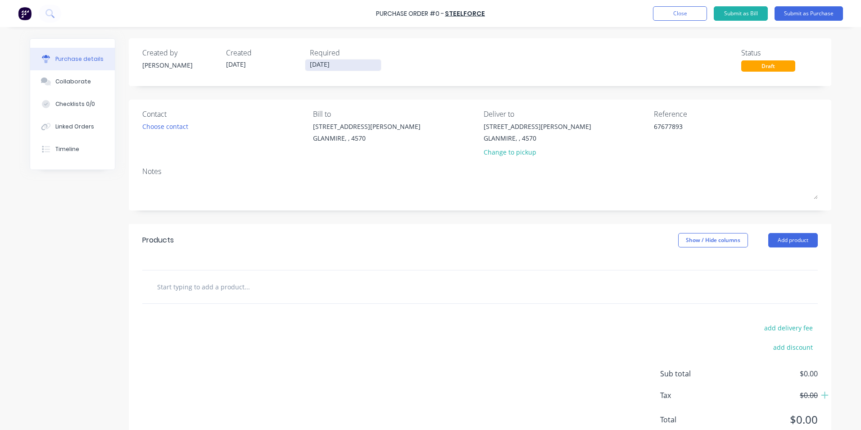
click at [352, 62] on input "[DATE]" at bounding box center [343, 64] width 76 height 11
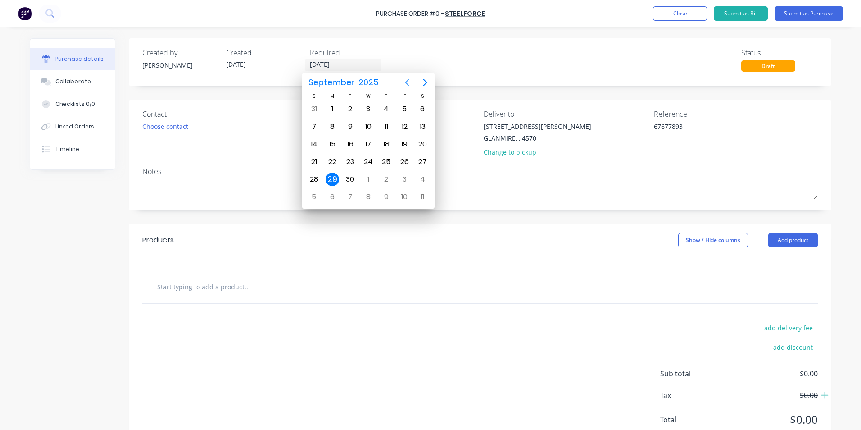
click at [409, 81] on icon "Previous page" at bounding box center [407, 82] width 11 height 11
click at [370, 175] on div "27" at bounding box center [369, 179] width 14 height 14
type textarea "x"
type input "[DATE]"
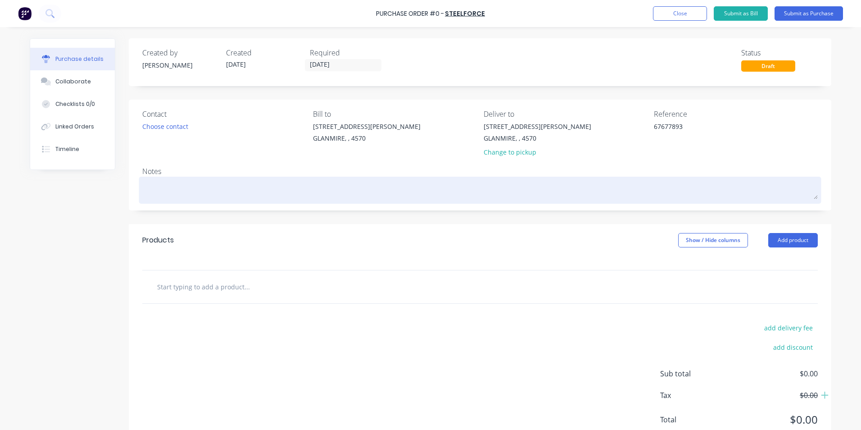
click at [259, 188] on textarea at bounding box center [479, 189] width 675 height 20
type textarea "x"
type textarea "H"
type textarea "x"
type textarea "HT"
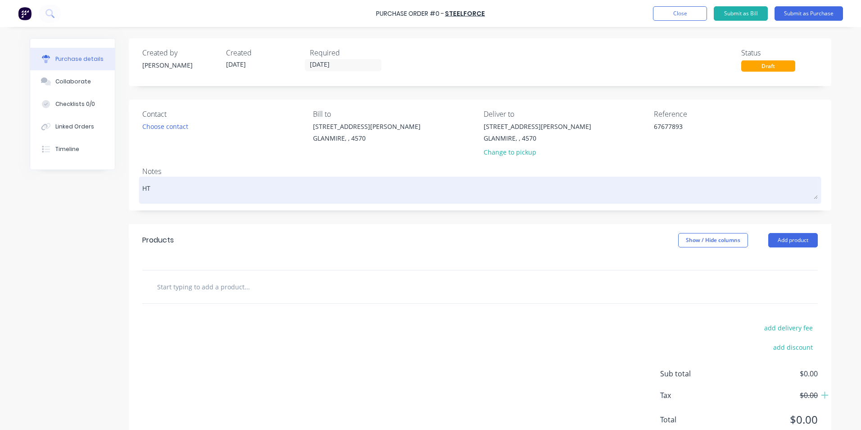
type textarea "x"
type textarea "HT2"
type textarea "x"
type textarea "HT25"
type textarea "x"
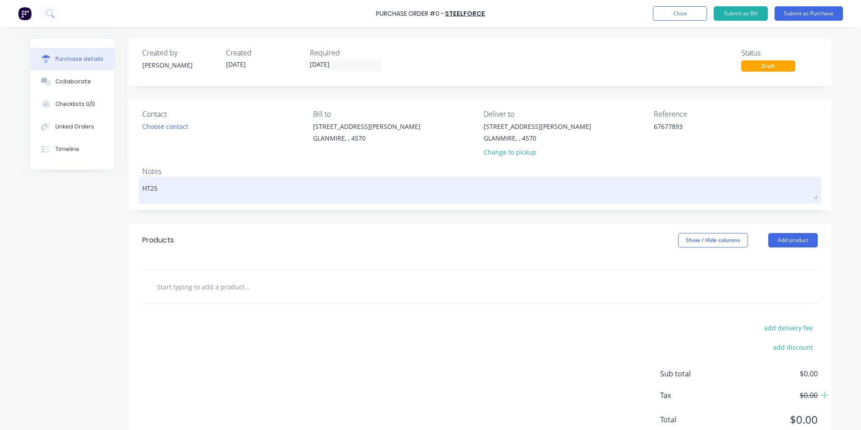
type textarea "HT250"
type textarea "x"
type textarea "HT2500"
type textarea "x"
type textarea "HT25000"
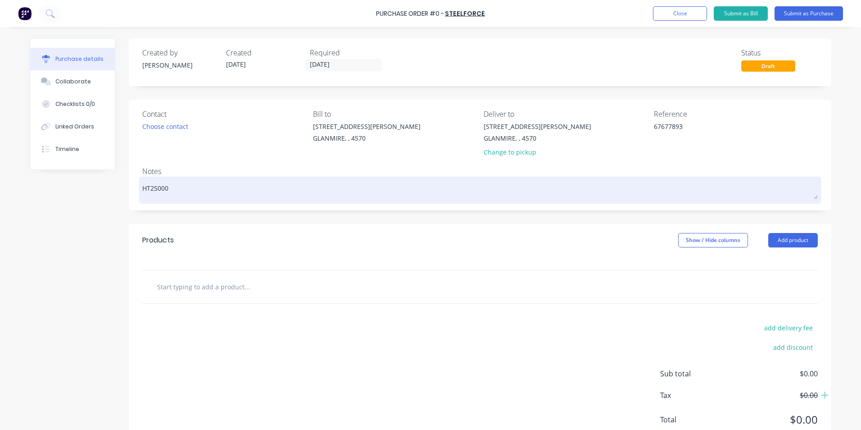
type textarea "x"
type textarea "HT250002"
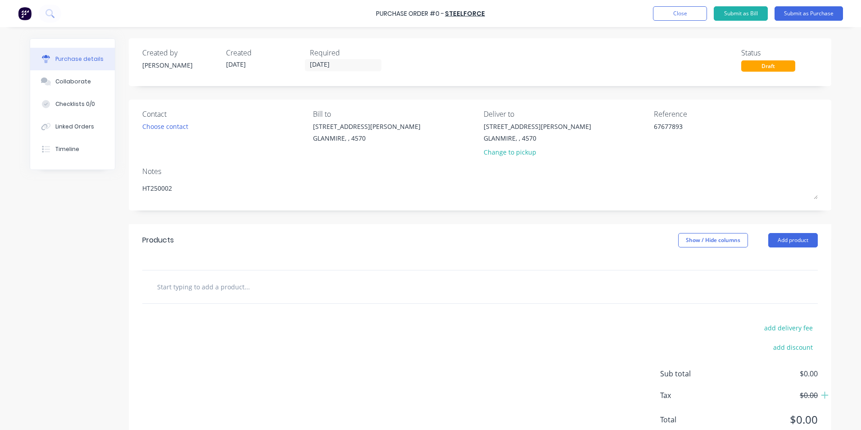
type textarea "x"
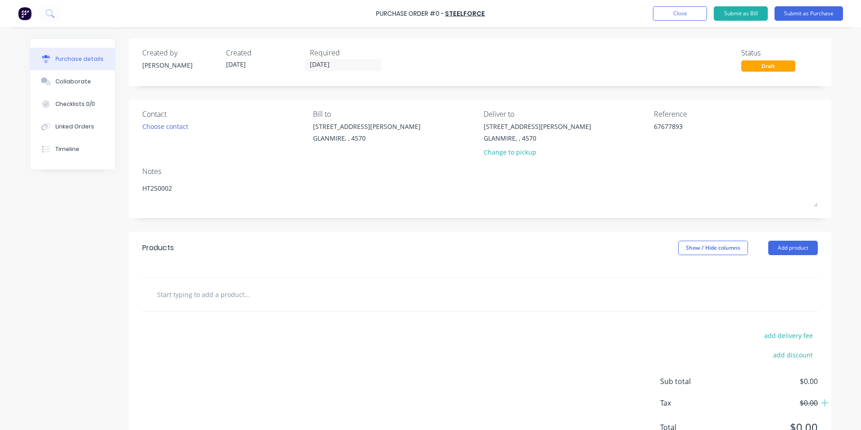
type textarea "HT250002"
type textarea "x"
type textarea "HT250002"
click at [279, 287] on input "text" at bounding box center [247, 294] width 180 height 18
type textarea "x"
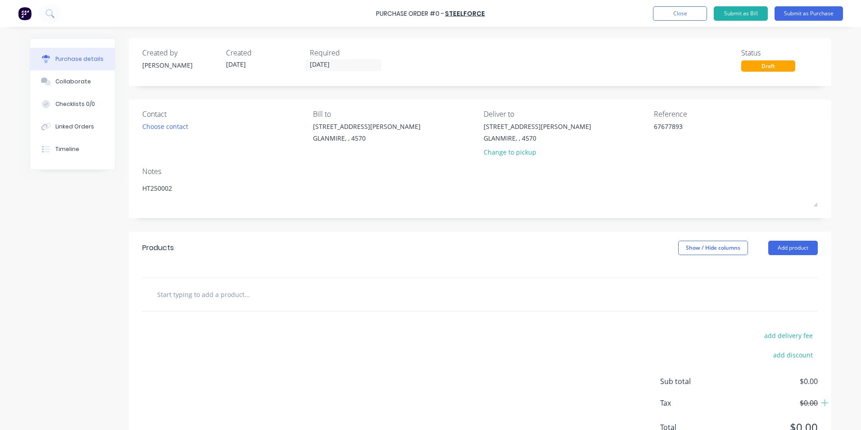
type input "1"
type textarea "x"
type input "10"
type textarea "x"
type input "100"
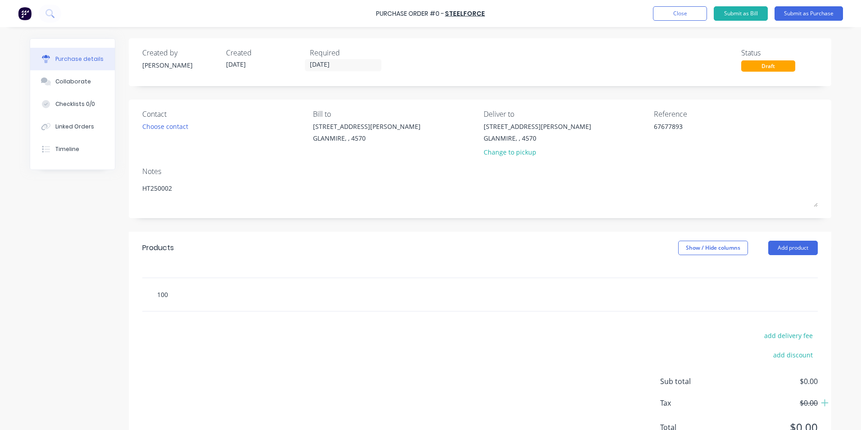
type textarea "x"
type input "100X"
type textarea "x"
type input "100X5"
type textarea "x"
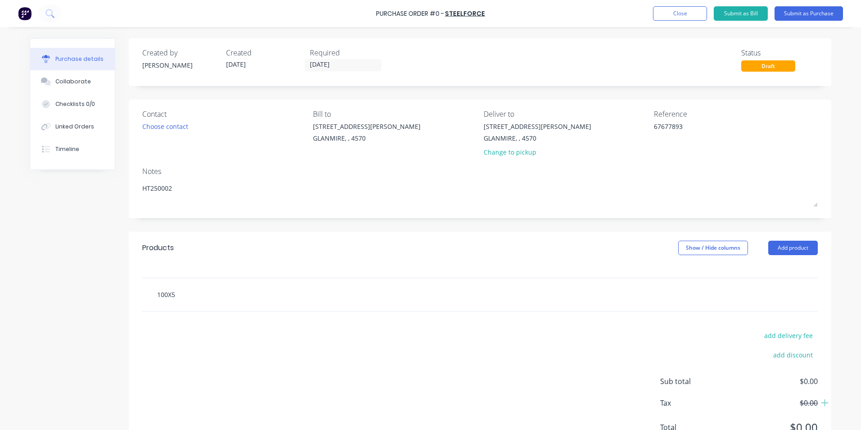
type input "100X50"
type textarea "x"
type input "100X50"
type textarea "x"
type input "100X50 T"
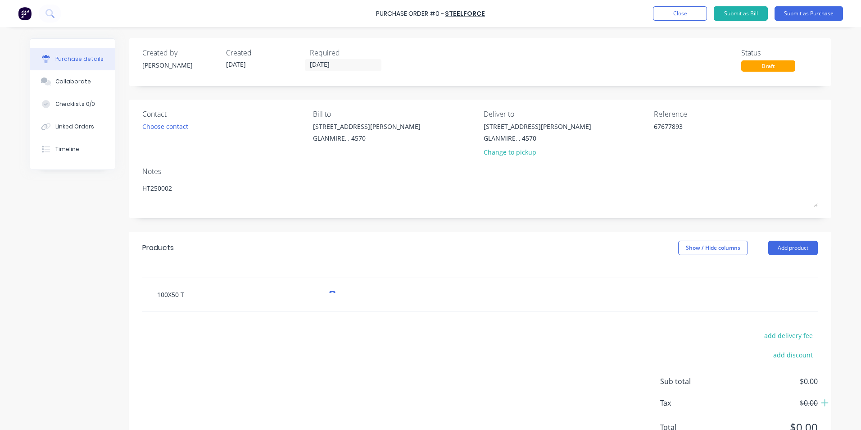
type textarea "x"
type input "100X50 TE"
type textarea "x"
type input "100X50 TE"
type textarea "x"
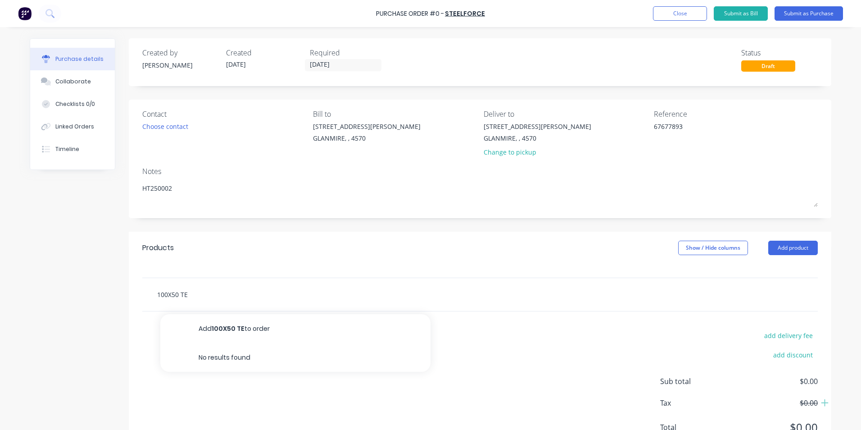
type input "100X50 TE"
type textarea "x"
type input "100X50 T"
type textarea "x"
type input "100X50"
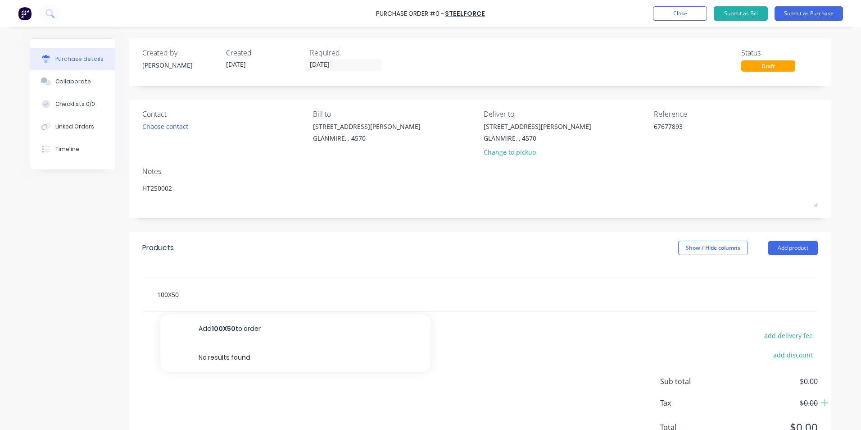
type textarea "x"
type input "100X50"
type textarea "x"
type input "100X50"
type textarea "x"
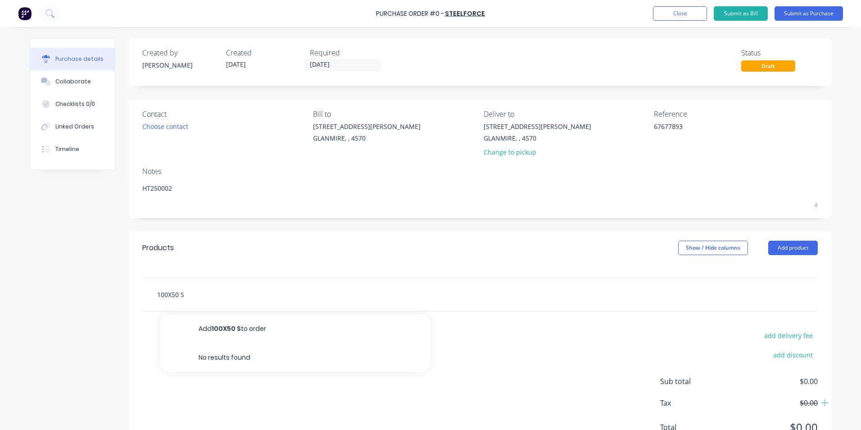
type input "100X50 SR"
type textarea "x"
type input "100X50 SRT"
type textarea "x"
type input "100X50 SR"
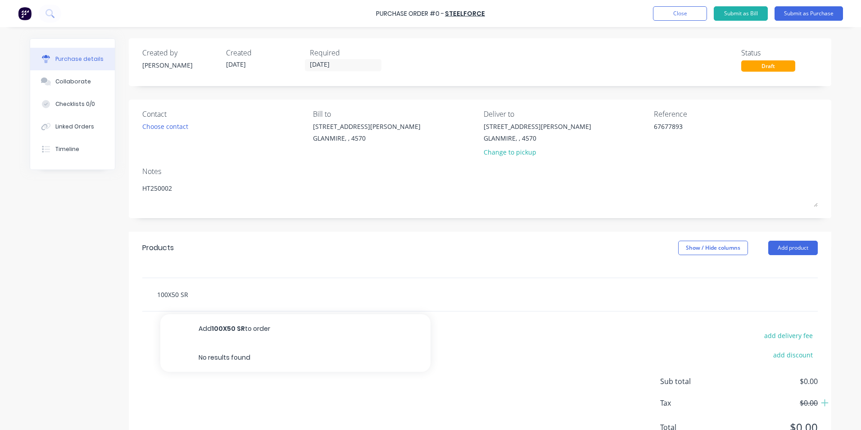
type textarea "x"
type input "100X50 S"
type textarea "x"
type input "100X50 ST"
type textarea "x"
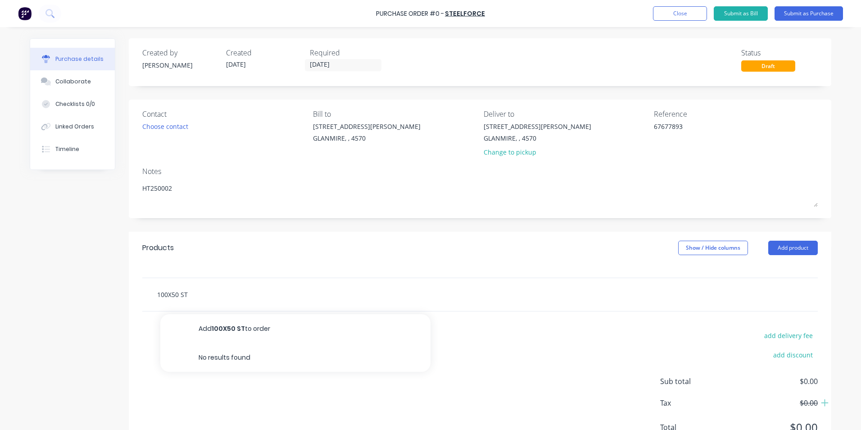
type input "100X50 STE"
type textarea "x"
type input "100X50 STEE"
type textarea "x"
type input "100X50 STEEL"
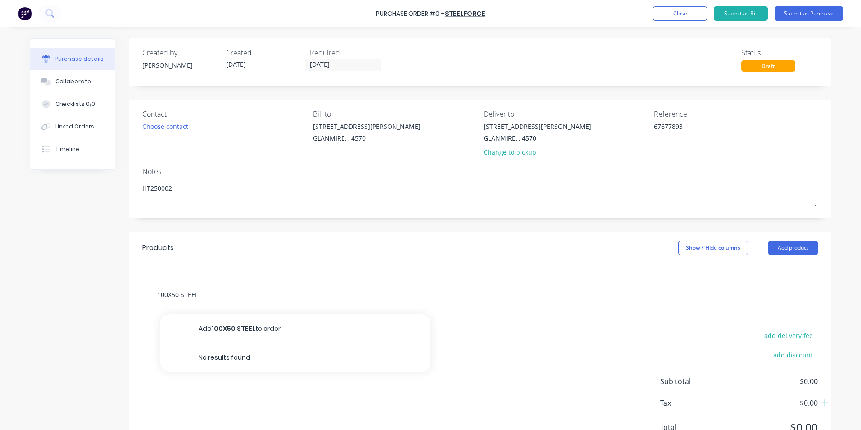
type textarea "x"
type input "100X50 STEEL"
type textarea "x"
type input "100X50 STEEL C"
type textarea "x"
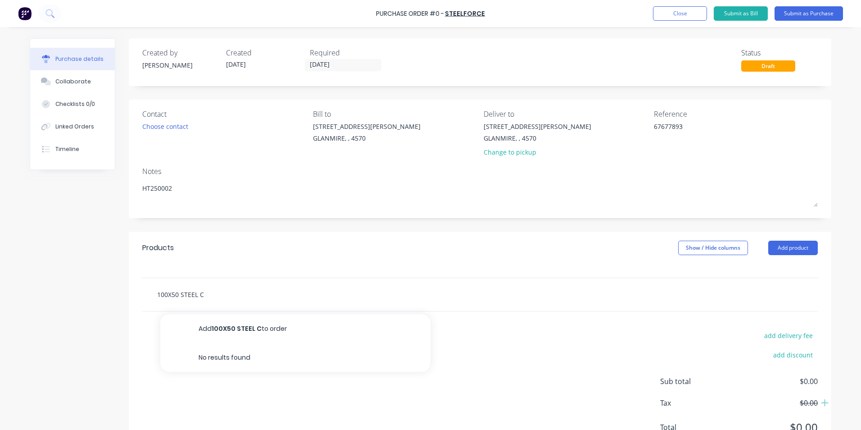
type input "100X50 STEEL CH"
type textarea "x"
type input "100X50 STEEL CHAN"
type textarea "x"
type input "100X50 STEEL CHANE"
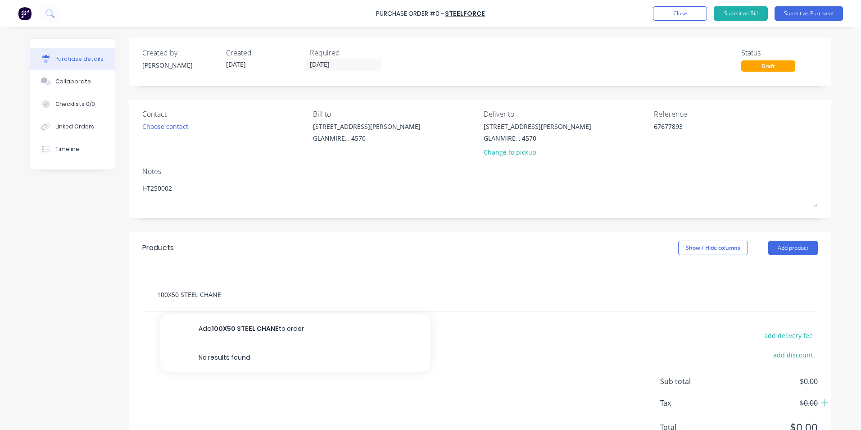
type textarea "x"
type input "100X50 STEEL CHANE;"
type textarea "x"
type input "100X50 STEEL CHANE"
type textarea "x"
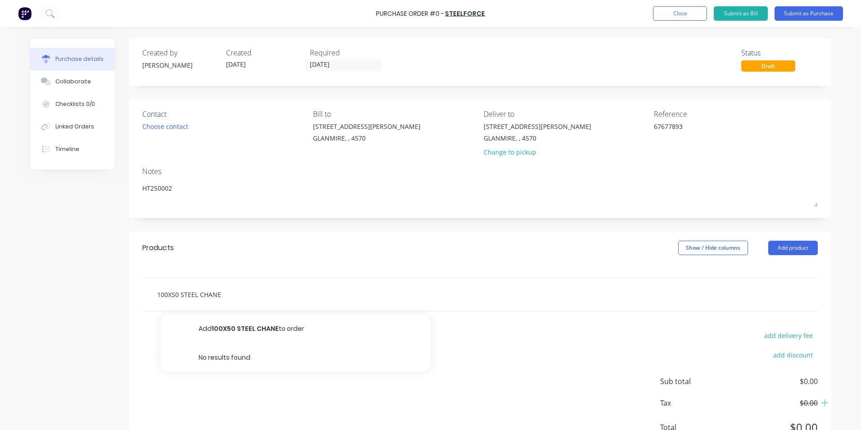
type input "100X50 STEEL CHANEL"
type textarea "x"
type input "100X50 STEEL CHANE"
type textarea "x"
type input "100X50 STEEL CHAN"
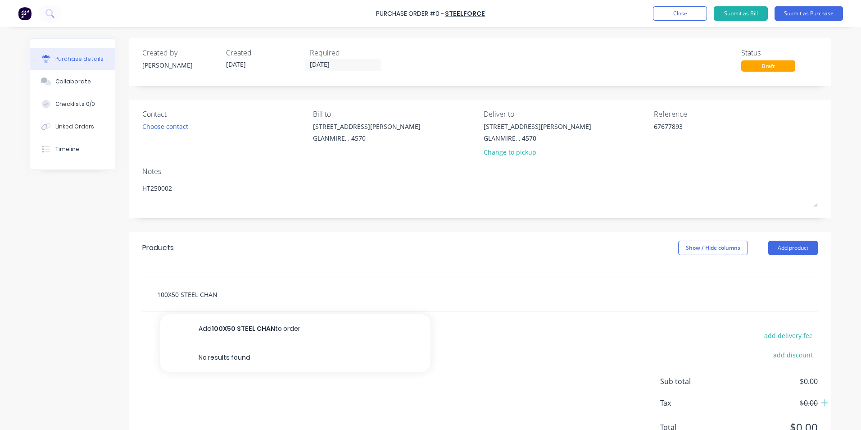
type textarea "x"
type input "100X50 STEEL CHANN"
type textarea "x"
type input "100X50 STEEL CHANNE"
type textarea "x"
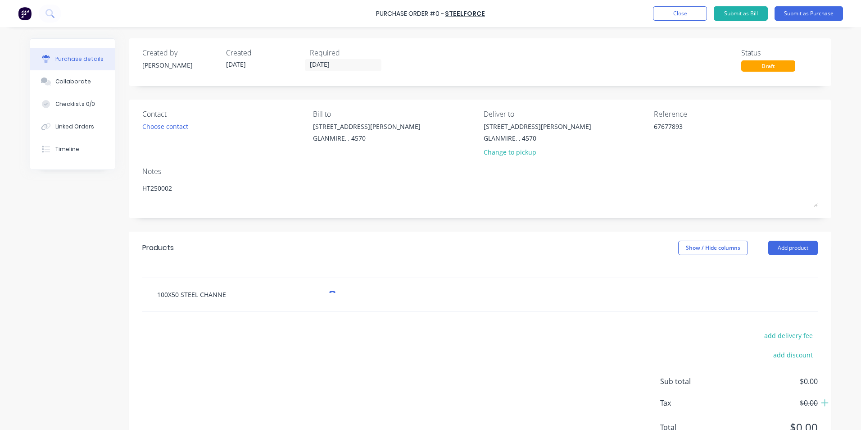
type input "100X50 STEEL CHANNEL"
type textarea "x"
type input "100X50 STEEL CHANNELS"
type textarea "x"
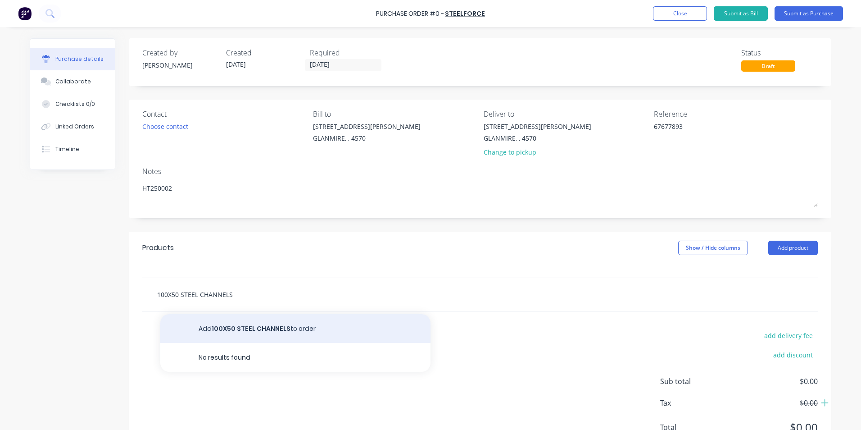
type input "100X50 STEEL CHANNELS"
click at [240, 334] on button "Add 100X50 STEEL CHANNELS to order" at bounding box center [295, 328] width 270 height 29
type textarea "x"
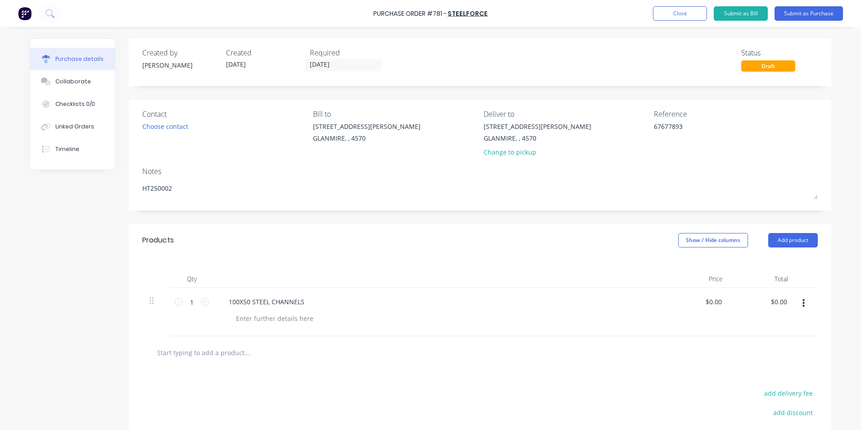
click at [255, 357] on input "text" at bounding box center [247, 352] width 180 height 18
type textarea "x"
type input "F"
type textarea "x"
type input "FR"
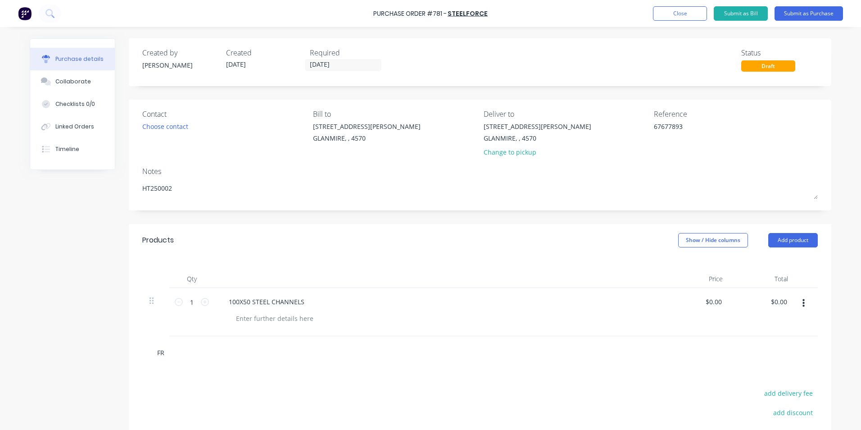
type textarea "x"
type input "FRE"
type textarea "x"
type input "FREI"
type textarea "x"
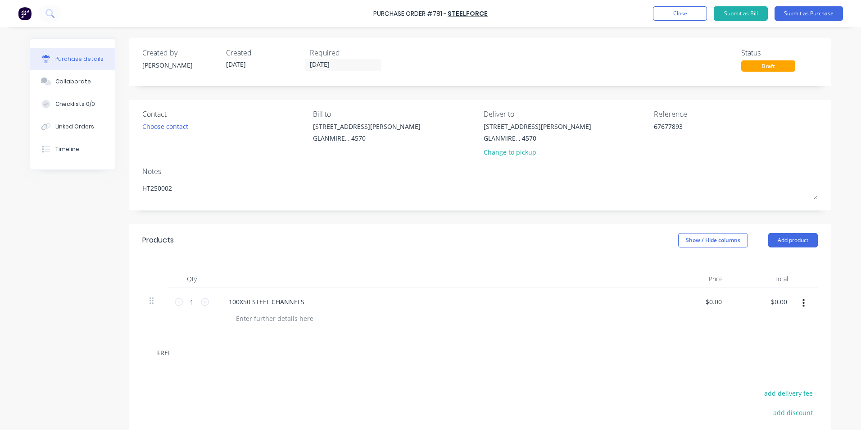
type input "FREIG"
type textarea "x"
type input "FREIGH"
type textarea "x"
type input "FREIGHT"
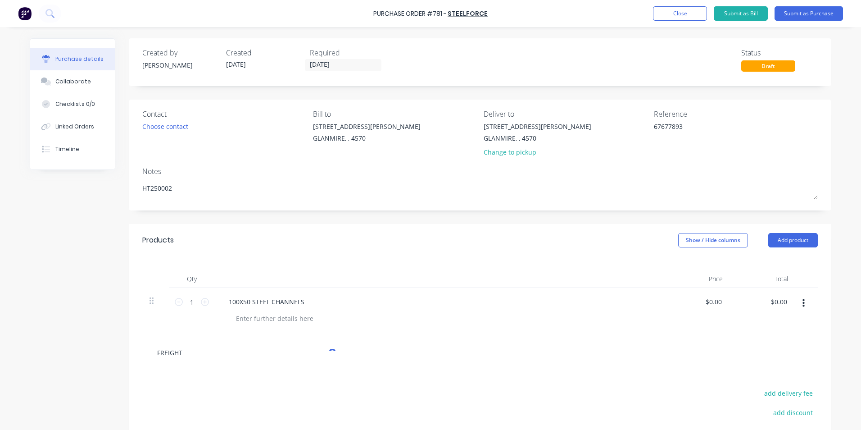
type textarea "x"
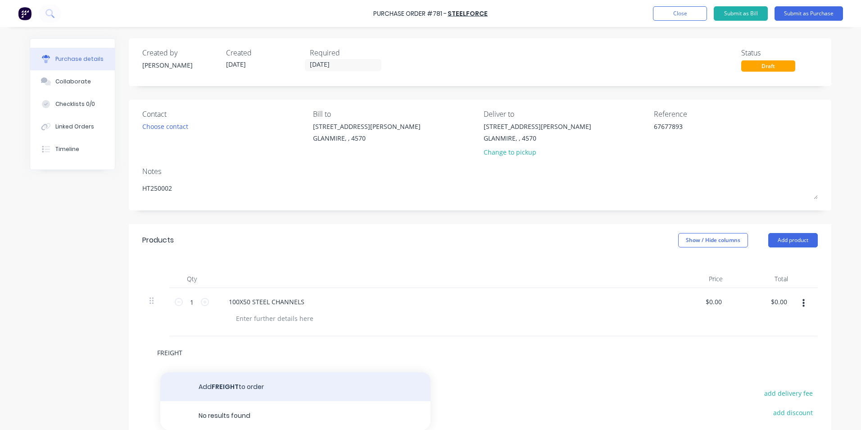
type input "FREIGHT"
click at [217, 389] on button "Add FREIGHT to order" at bounding box center [295, 386] width 270 height 29
type textarea "x"
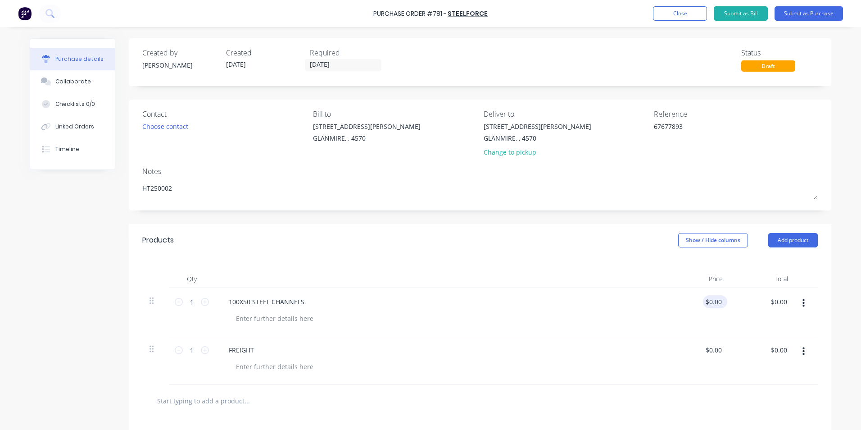
type textarea "x"
type input "0.00"
click at [718, 302] on input "0.00" at bounding box center [714, 301] width 17 height 13
type textarea "x"
drag, startPoint x: 718, startPoint y: 302, endPoint x: 669, endPoint y: 299, distance: 48.8
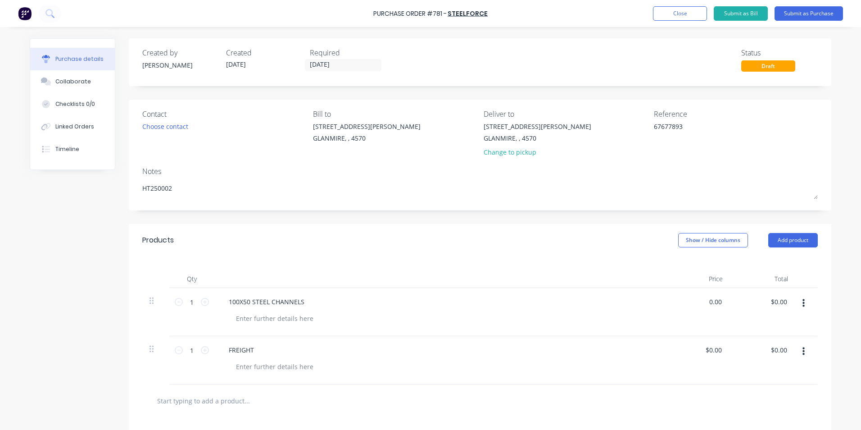
click at [669, 299] on div "0.00 0.00" at bounding box center [697, 312] width 65 height 48
type input "143.19"
type textarea "x"
type input "$143.19"
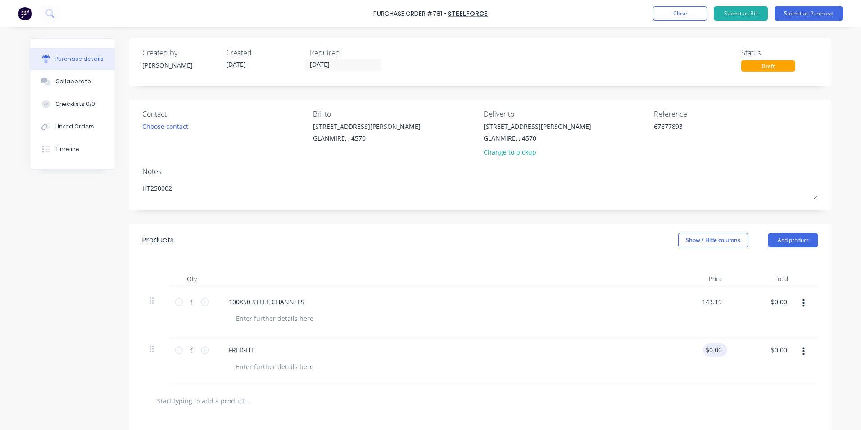
type input "0.00"
click at [718, 345] on input "0.00" at bounding box center [714, 349] width 17 height 13
type textarea "x"
drag, startPoint x: 718, startPoint y: 345, endPoint x: 638, endPoint y: 346, distance: 80.2
click at [638, 346] on div "1 1 FREIGHT 0.00 0.00 $0.00 $0.00" at bounding box center [479, 360] width 675 height 48
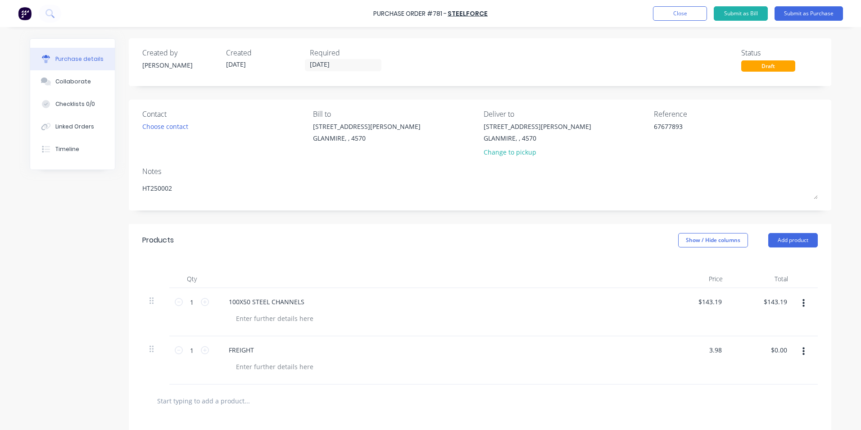
type input "3.98"
type textarea "x"
type input "$3.98"
click at [663, 385] on div at bounding box center [479, 400] width 675 height 33
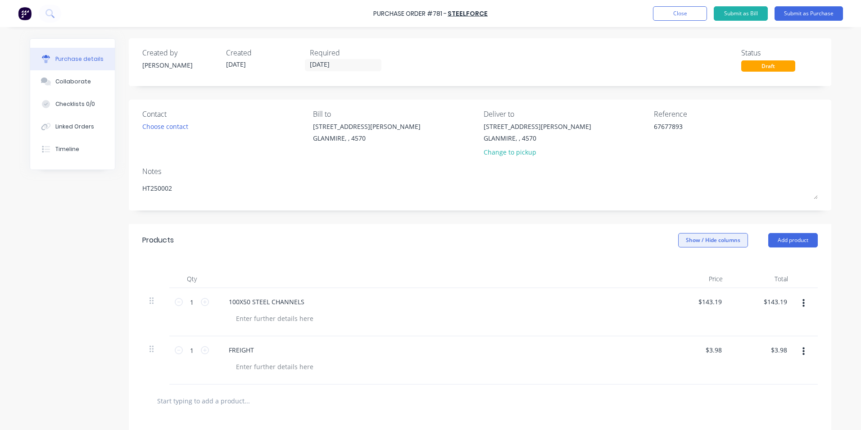
click at [723, 244] on button "Show / Hide columns" at bounding box center [713, 240] width 70 height 14
click at [688, 272] on label "Account" at bounding box center [686, 270] width 16 height 8
click at [678, 266] on input "Account" at bounding box center [678, 266] width 0 height 0
click at [641, 301] on span "Select..." at bounding box center [645, 301] width 27 height 9
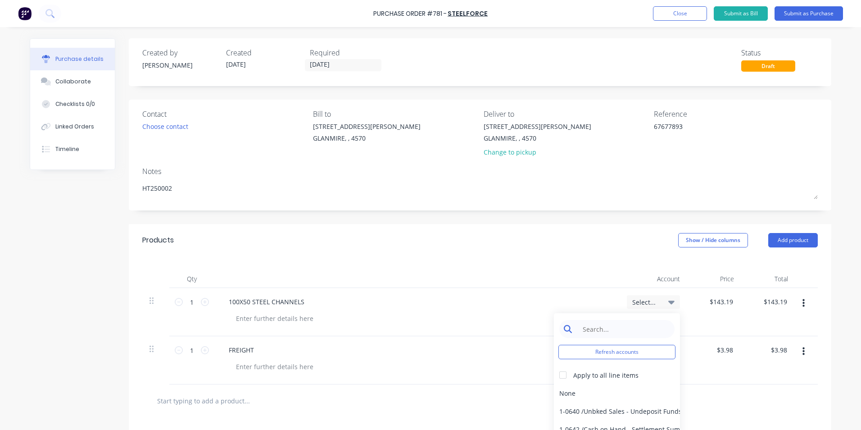
type textarea "x"
click at [643, 334] on input at bounding box center [624, 329] width 92 height 18
type input "MATER"
click at [631, 394] on div "5-0270 / Purchases - Materials" at bounding box center [617, 393] width 126 height 18
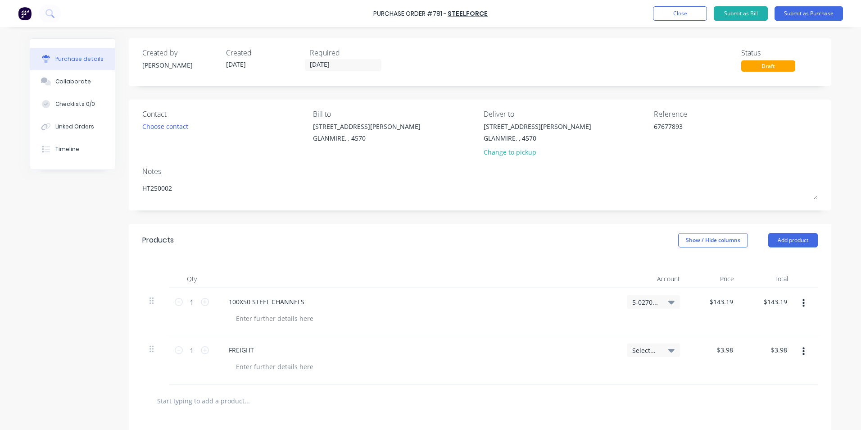
click at [657, 339] on div "Select..." at bounding box center [654, 360] width 68 height 48
click at [657, 353] on div "Select..." at bounding box center [653, 350] width 42 height 8
click at [653, 376] on input at bounding box center [624, 377] width 92 height 18
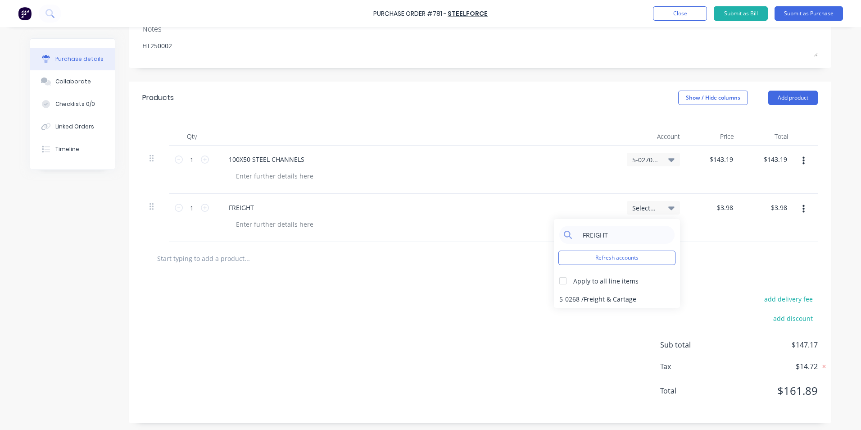
scroll to position [145, 0]
click at [615, 294] on div "5-0268 / Freight & Cartage" at bounding box center [617, 296] width 126 height 18
click at [623, 290] on div "add delivery fee add discount Sub total $147.17 Tax $14.72 Total $161.89" at bounding box center [480, 346] width 702 height 148
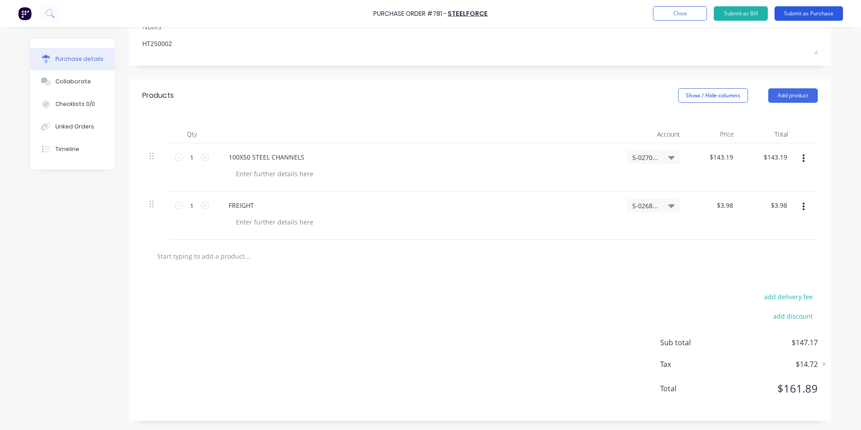
click at [821, 10] on button "Submit as Purchase" at bounding box center [808, 13] width 68 height 14
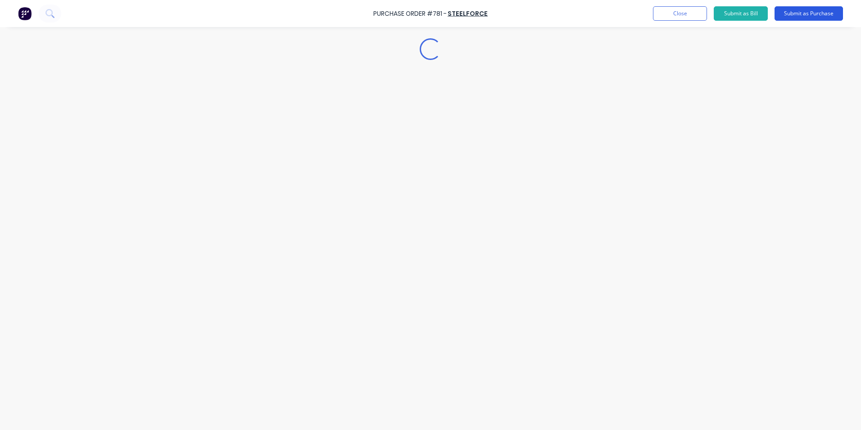
scroll to position [0, 0]
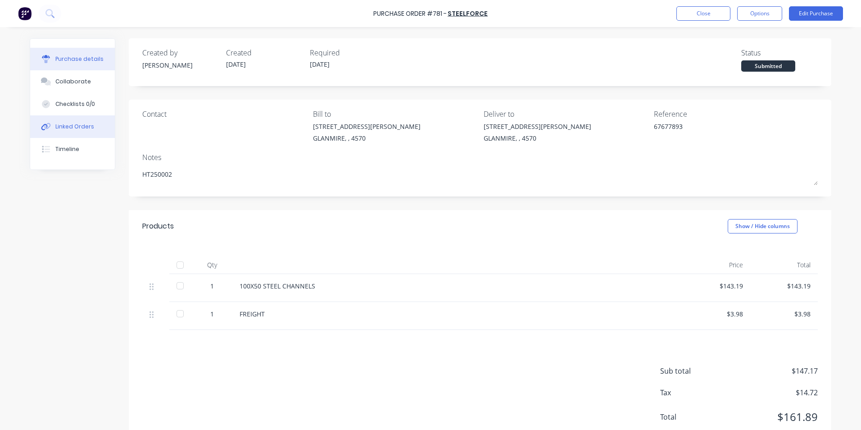
click at [86, 127] on div "Linked Orders" at bounding box center [74, 126] width 39 height 8
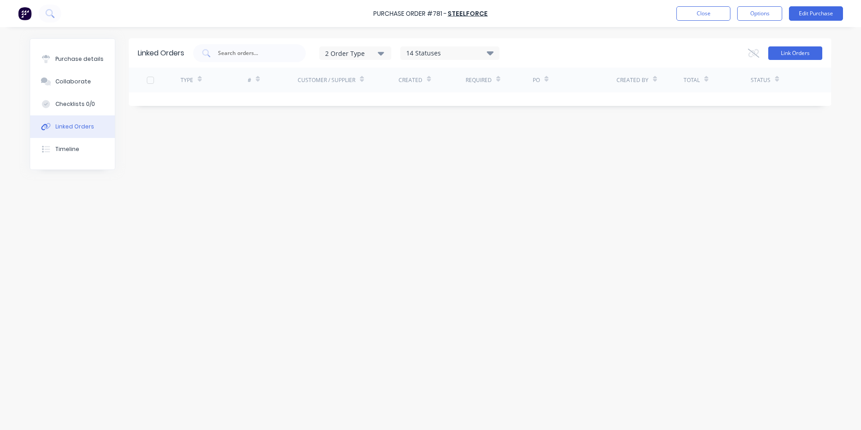
click at [817, 59] on button "Link Orders" at bounding box center [795, 53] width 54 height 14
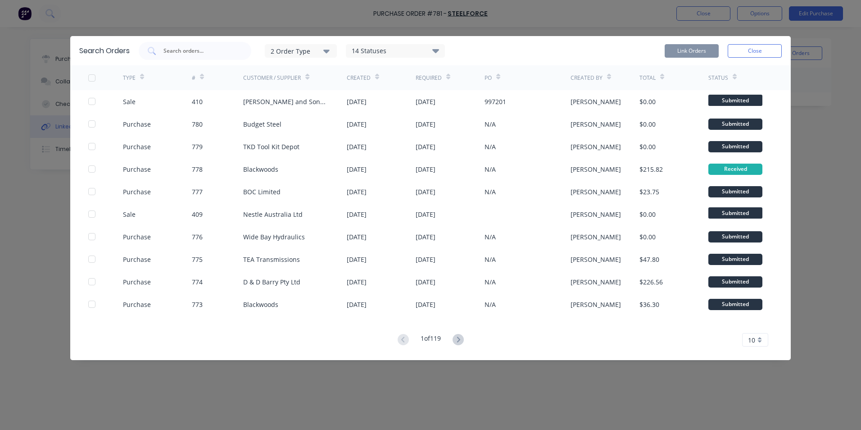
click at [284, 54] on div "2 Order Type" at bounding box center [301, 50] width 60 height 9
click at [329, 92] on button "Purchase" at bounding box center [310, 91] width 90 height 18
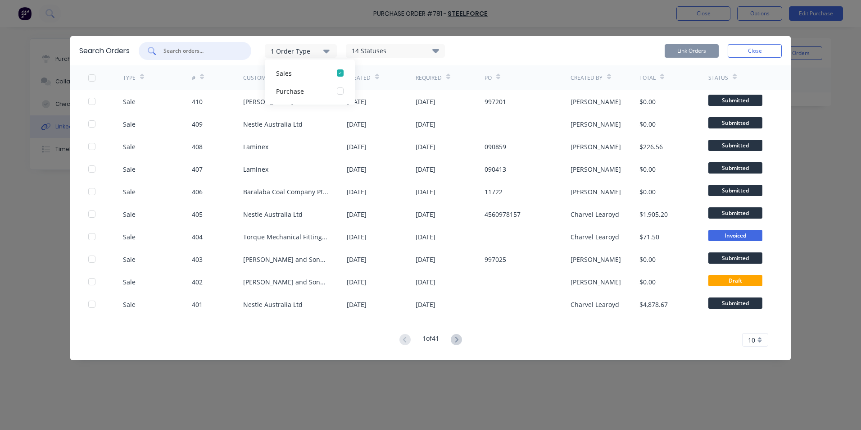
click at [178, 52] on input "text" at bounding box center [200, 50] width 75 height 9
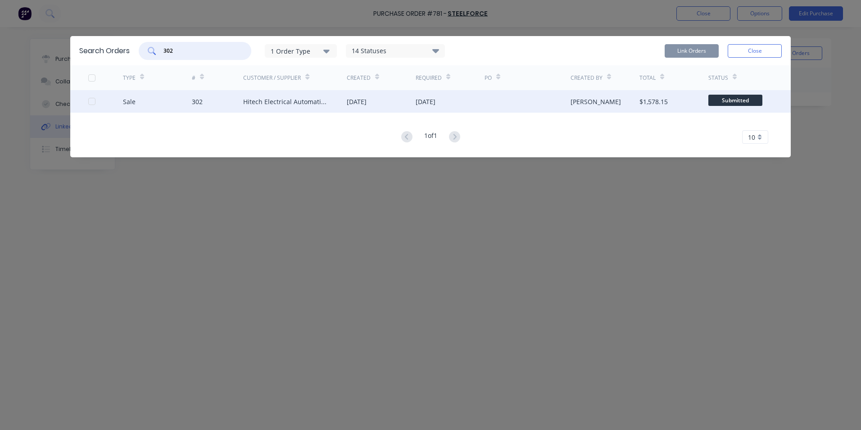
click at [88, 101] on div "Sale 302 Hitech Electrical Automation Pty Ltd [DATE] [DATE] [PERSON_NAME] $1,57…" at bounding box center [430, 101] width 720 height 23
click at [88, 102] on div "Sale 302 Hitech Electrical Automation Pty Ltd [DATE] [DATE] [PERSON_NAME] $1,57…" at bounding box center [430, 101] width 720 height 23
click at [90, 102] on div at bounding box center [92, 101] width 18 height 18
click at [686, 50] on button "Link Orders" at bounding box center [692, 51] width 54 height 14
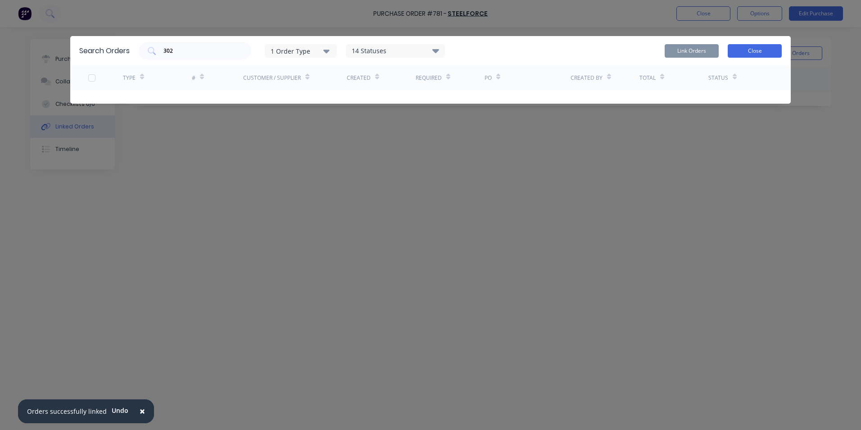
click at [775, 49] on button "Close" at bounding box center [755, 51] width 54 height 14
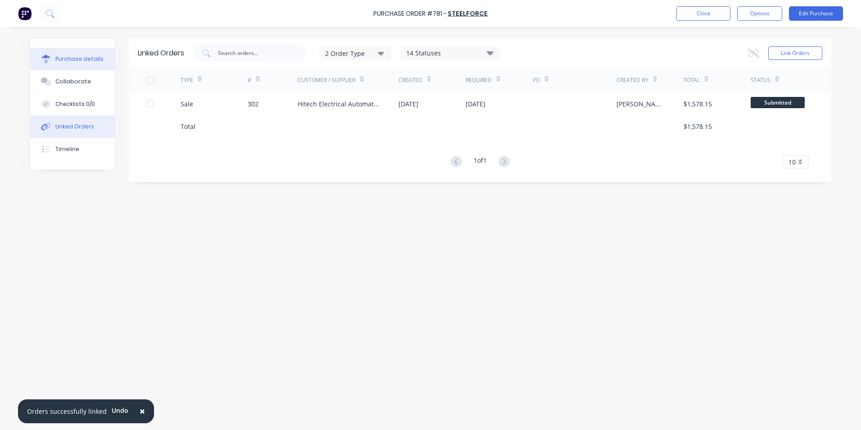
click at [67, 62] on div "Purchase details" at bounding box center [79, 59] width 48 height 8
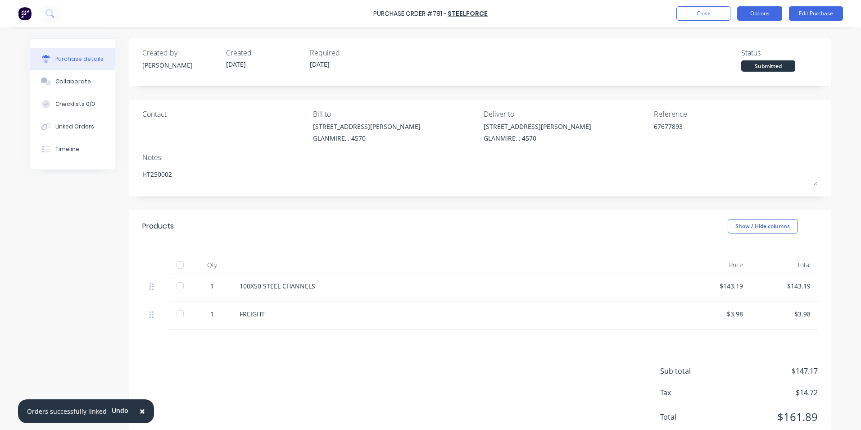
click at [773, 14] on button "Options" at bounding box center [759, 13] width 45 height 14
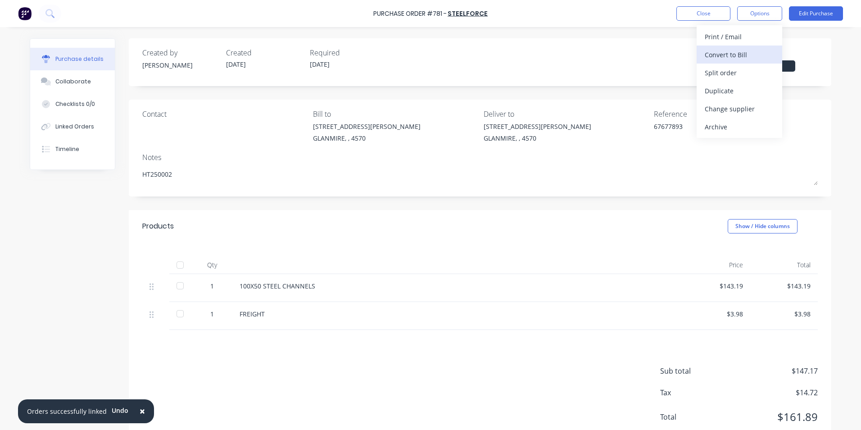
click at [760, 50] on div "Convert to Bill" at bounding box center [739, 54] width 69 height 13
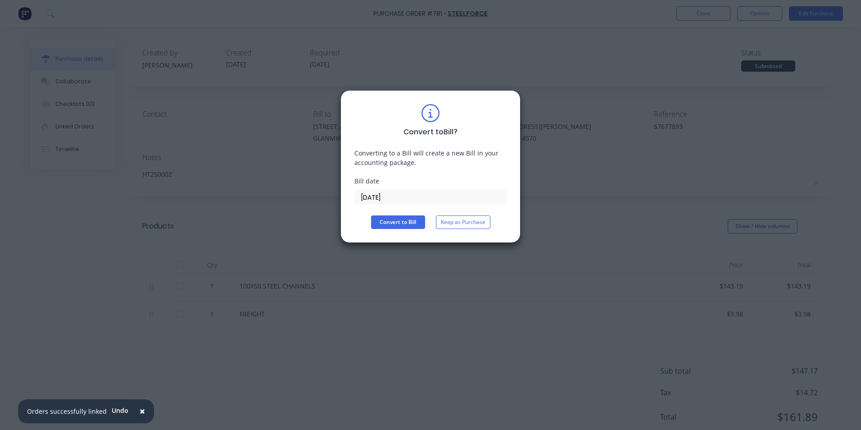
click at [397, 199] on input "[DATE]" at bounding box center [430, 197] width 151 height 14
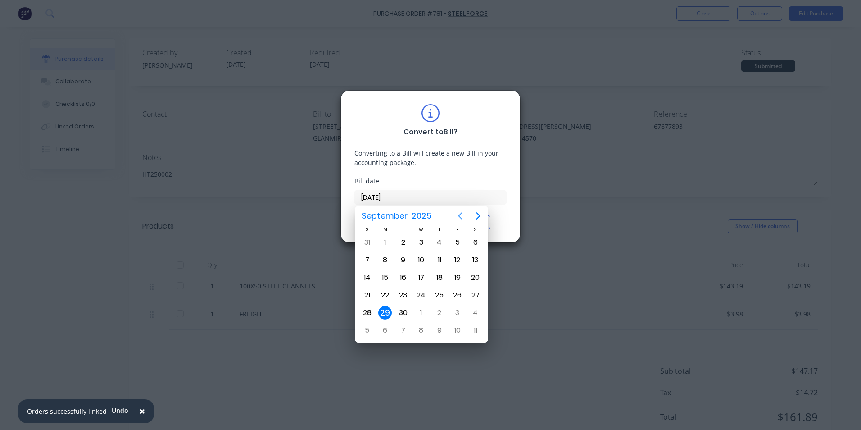
click at [458, 212] on icon "Previous page" at bounding box center [460, 215] width 11 height 11
click at [423, 313] on div "27" at bounding box center [422, 313] width 14 height 14
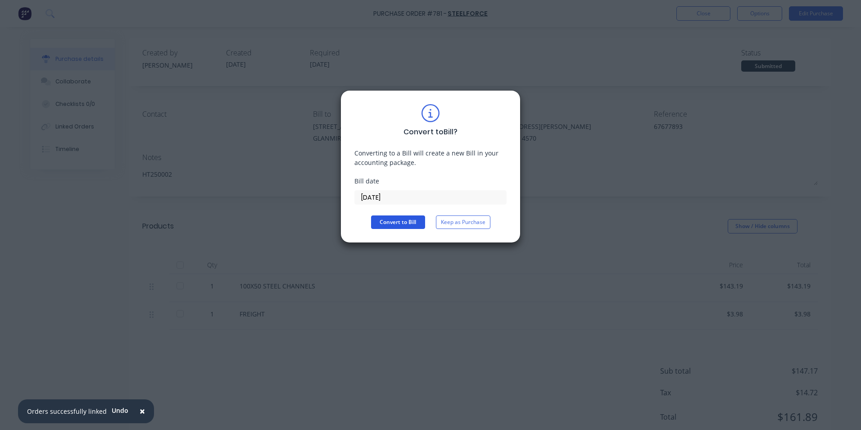
click at [410, 222] on button "Convert to Bill" at bounding box center [398, 222] width 54 height 14
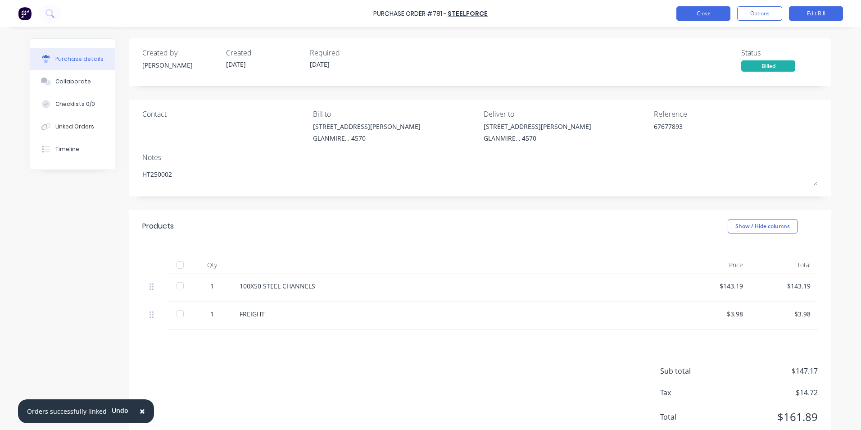
click at [689, 15] on button "Close" at bounding box center [703, 13] width 54 height 14
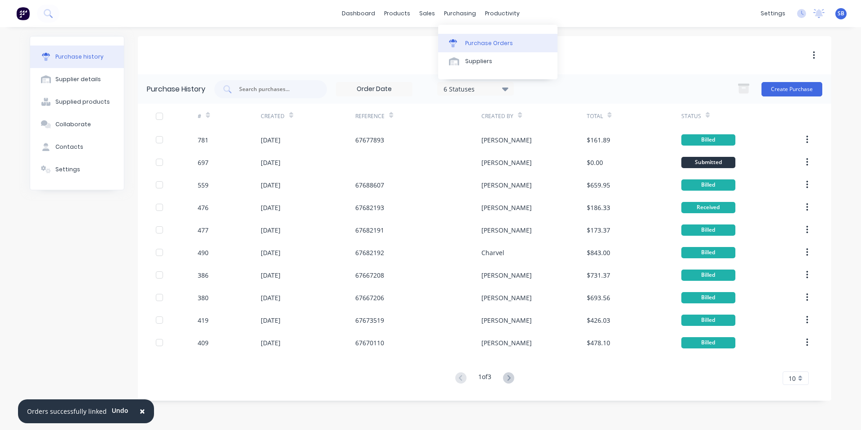
click at [471, 49] on link "Purchase Orders" at bounding box center [497, 43] width 119 height 18
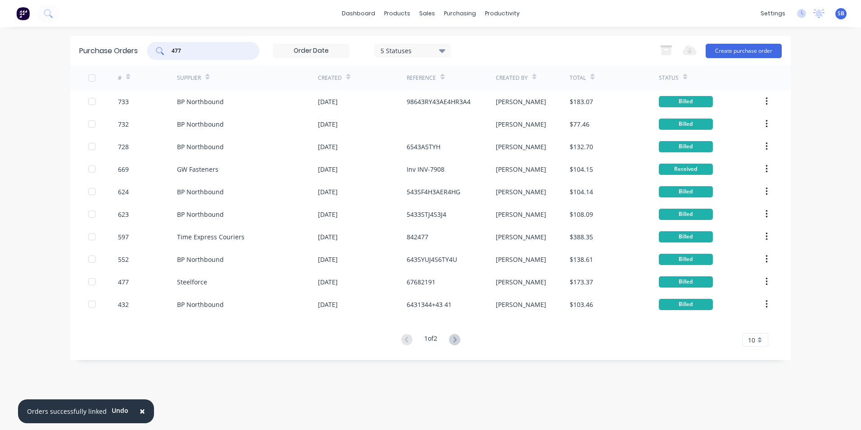
drag, startPoint x: 201, startPoint y: 47, endPoint x: 131, endPoint y: 41, distance: 70.5
click at [131, 41] on div "Purchase Orders 477 5 Statuses 5 Statuses Export to Excel (XLSX) Create purchas…" at bounding box center [430, 50] width 720 height 29
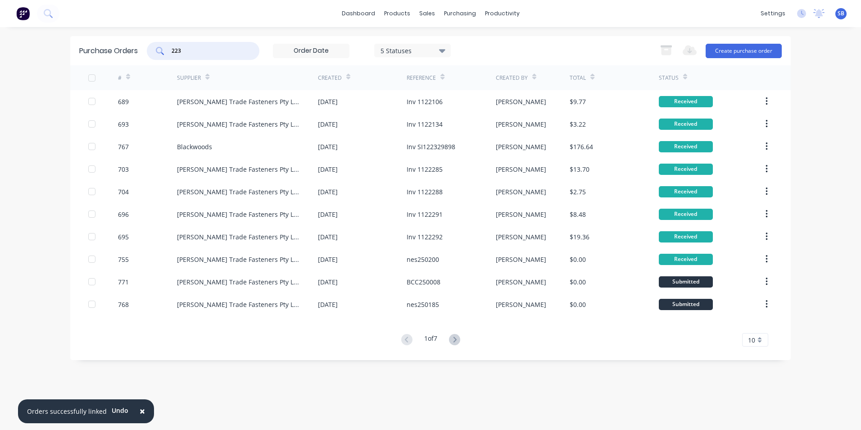
click at [130, 74] on icon at bounding box center [128, 76] width 4 height 7
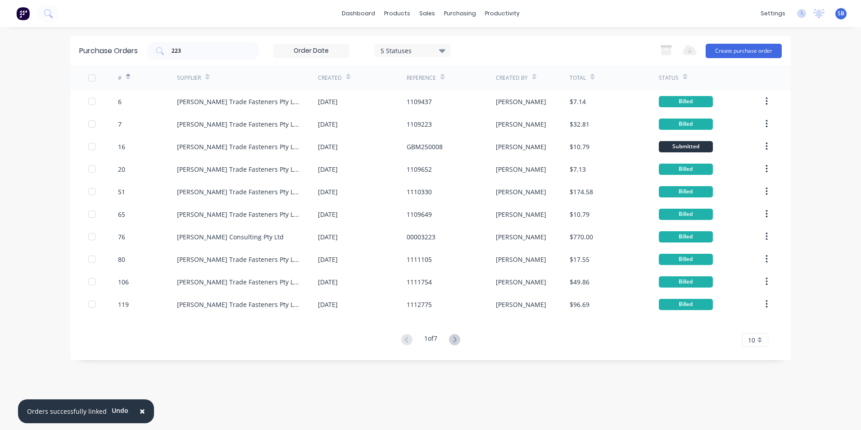
click at [130, 81] on div at bounding box center [128, 77] width 4 height 14
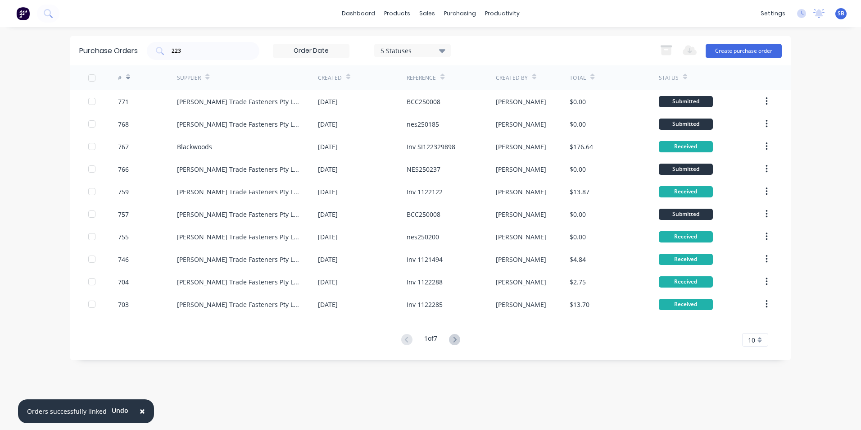
click at [423, 51] on div "5 Statuses" at bounding box center [412, 49] width 64 height 9
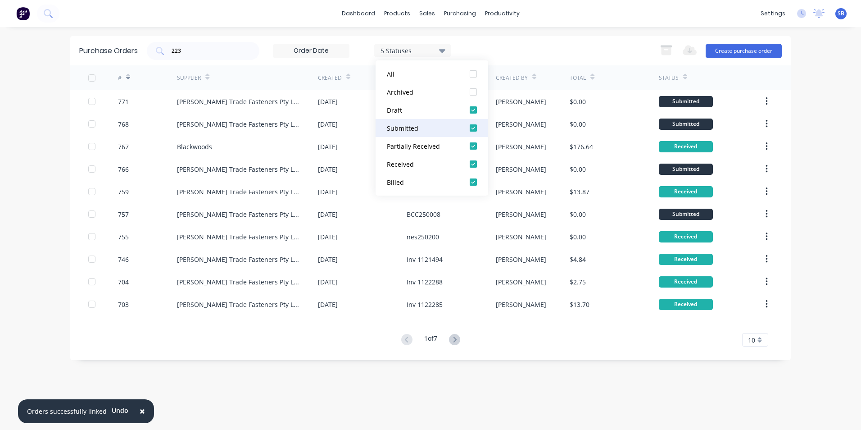
click at [390, 130] on div "Submitted" at bounding box center [423, 127] width 72 height 9
click at [392, 109] on div "Draft" at bounding box center [423, 109] width 72 height 9
click at [400, 184] on div "Billed" at bounding box center [423, 181] width 72 height 9
click at [471, 388] on div "Purchase Orders 223 2 Statuses 2 Statuses Export to Excel (XLSX) Create purchas…" at bounding box center [430, 228] width 720 height 385
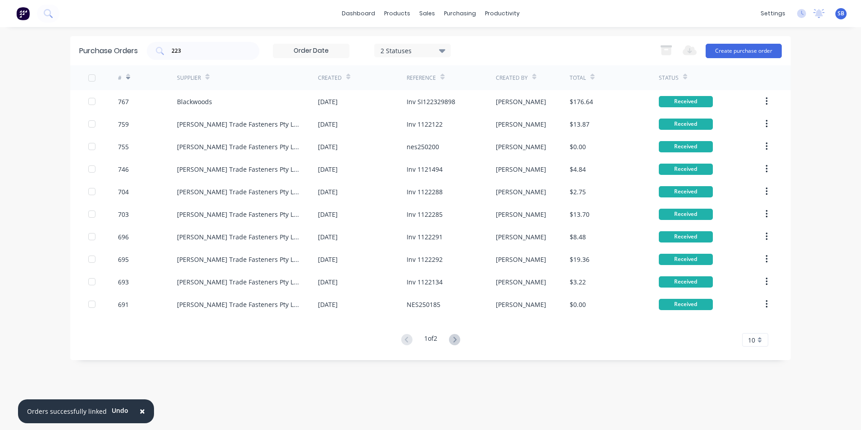
click at [399, 49] on div "2 Statuses" at bounding box center [412, 49] width 64 height 9
click at [752, 340] on span "10" at bounding box center [751, 339] width 7 height 9
click at [753, 322] on div "35" at bounding box center [755, 325] width 25 height 16
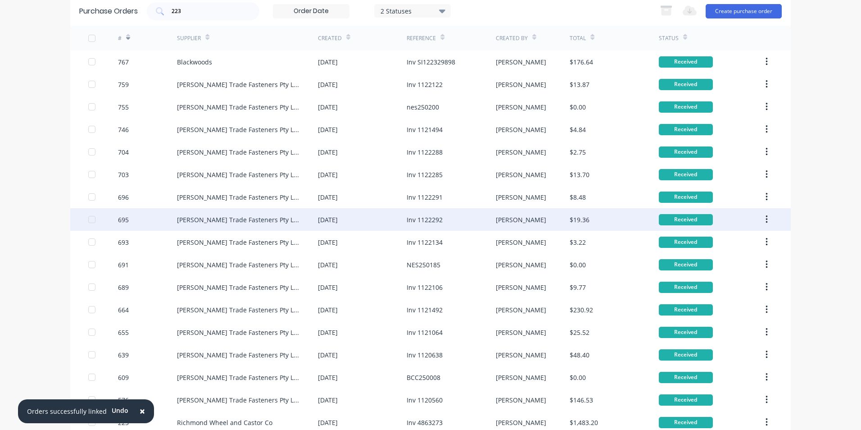
scroll to position [97, 0]
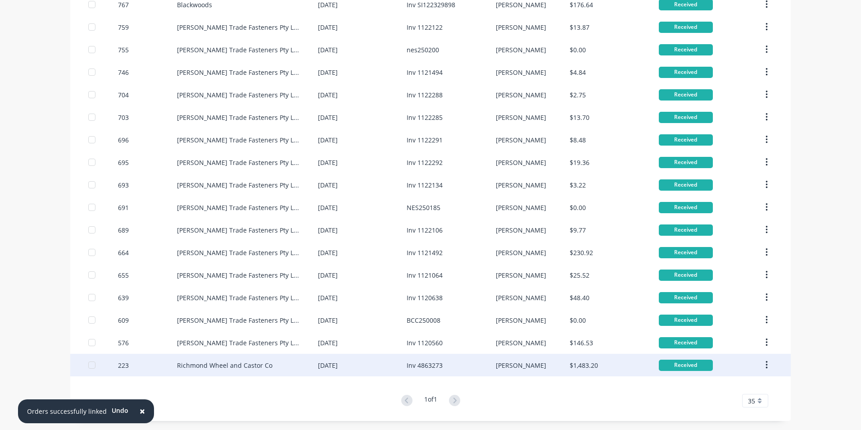
click at [454, 361] on div "Inv 4863273" at bounding box center [451, 364] width 89 height 23
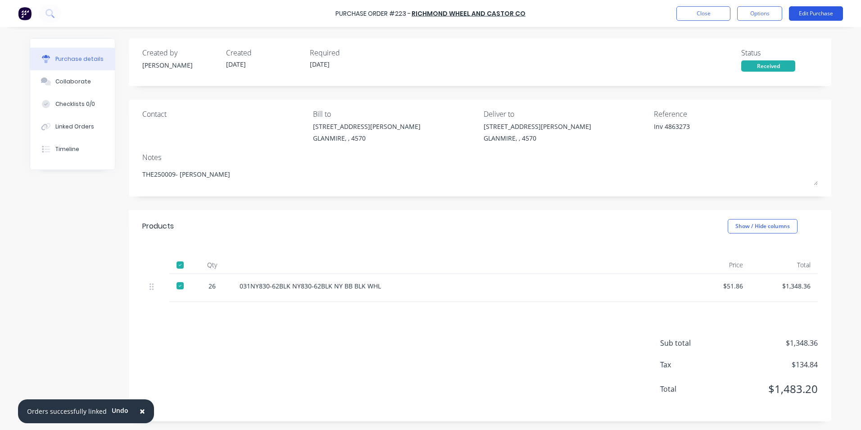
drag, startPoint x: 788, startPoint y: 40, endPoint x: 802, endPoint y: 20, distance: 23.9
click at [797, 31] on div "Purchase details Collaborate Checklists 0/0 Linked Orders Timeline Created by […" at bounding box center [431, 201] width 820 height 385
click at [815, 10] on button "Edit Purchase" at bounding box center [816, 13] width 54 height 14
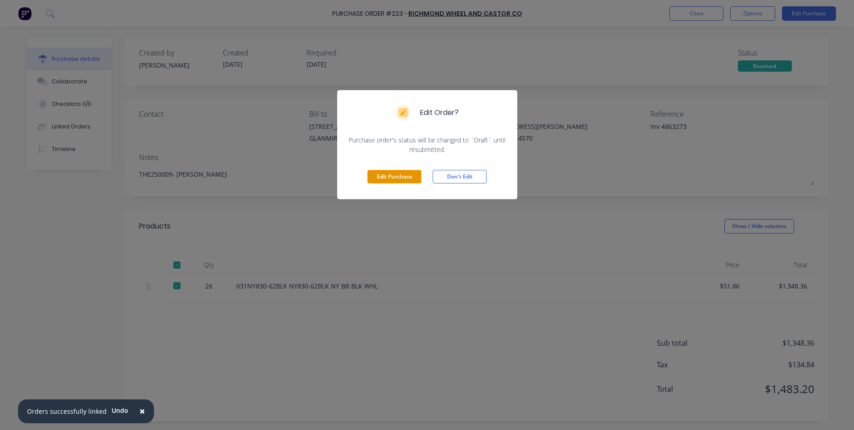
click at [413, 177] on button "Edit Purchase" at bounding box center [394, 177] width 54 height 14
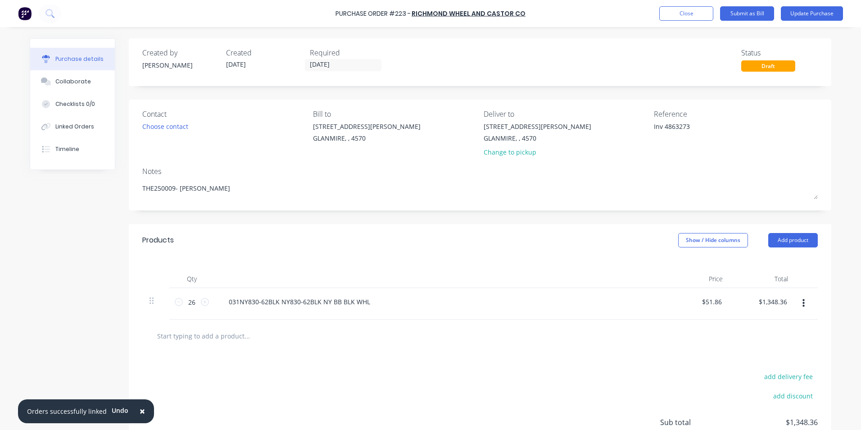
click at [140, 412] on span "×" at bounding box center [142, 410] width 5 height 13
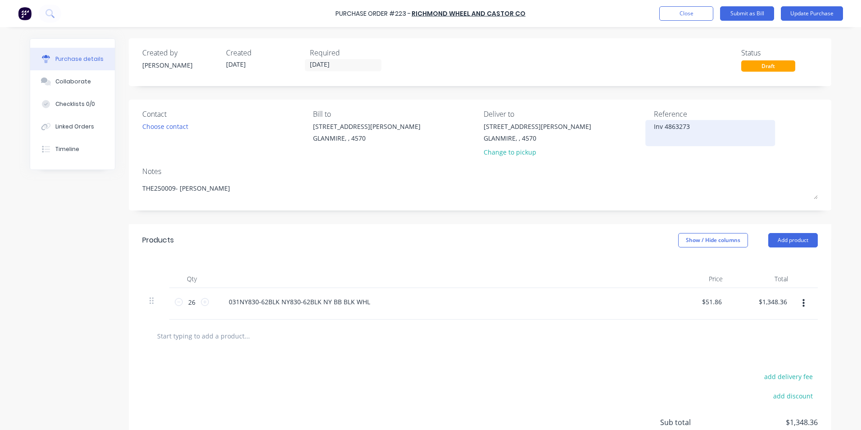
click at [662, 125] on textarea "Inv 4863273" at bounding box center [710, 132] width 113 height 20
click at [707, 238] on button "Show / Hide columns" at bounding box center [713, 240] width 70 height 14
click at [689, 267] on label "Account" at bounding box center [686, 270] width 16 height 8
click at [678, 266] on input "Account" at bounding box center [678, 266] width 0 height 0
click at [648, 301] on span "Select..." at bounding box center [645, 301] width 27 height 9
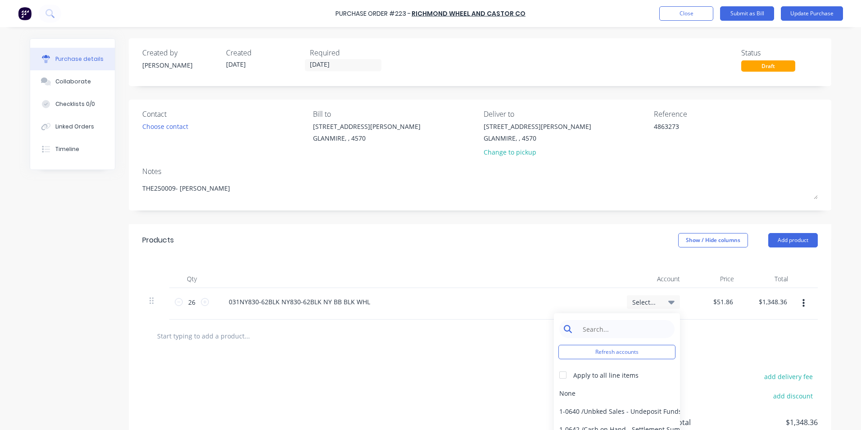
click at [639, 328] on input at bounding box center [624, 329] width 92 height 18
click at [620, 389] on div "5-0270 / Purchases - Materials" at bounding box center [617, 393] width 126 height 18
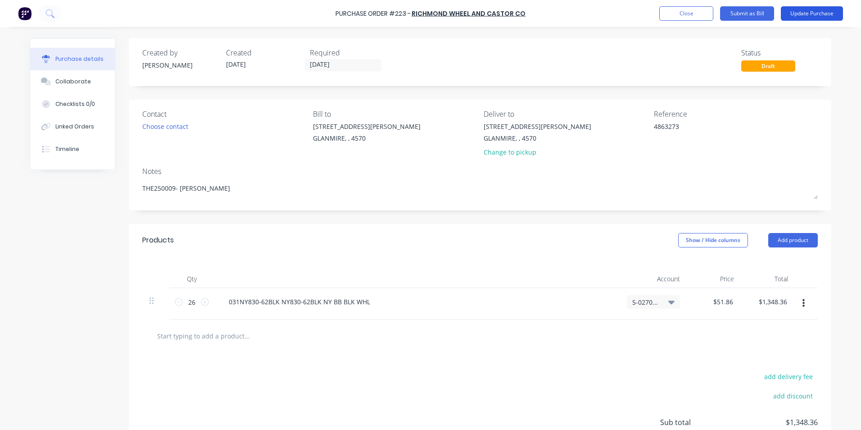
click at [804, 11] on button "Update Purchase" at bounding box center [812, 13] width 62 height 14
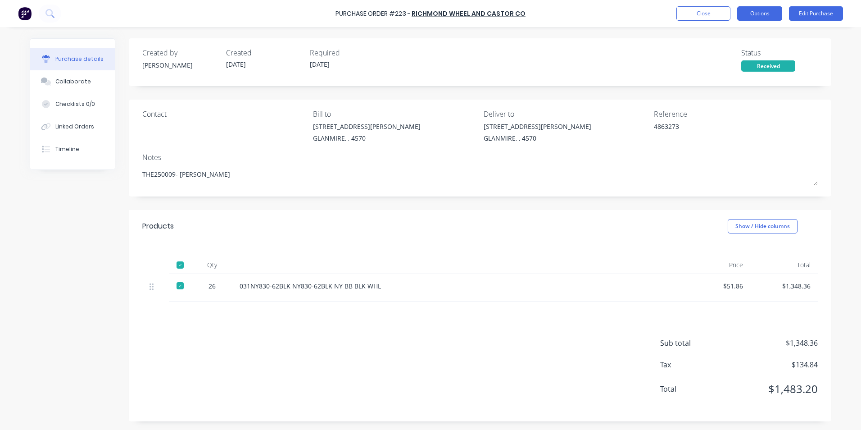
click at [745, 7] on button "Options" at bounding box center [759, 13] width 45 height 14
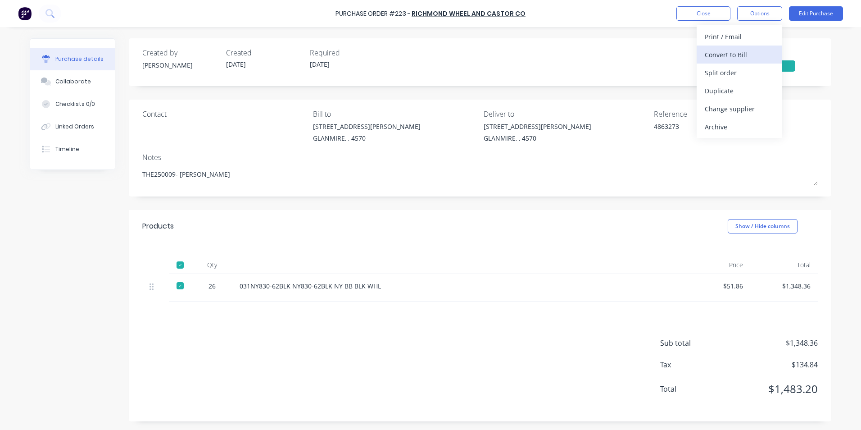
click at [742, 47] on button "Convert to Bill" at bounding box center [740, 54] width 86 height 18
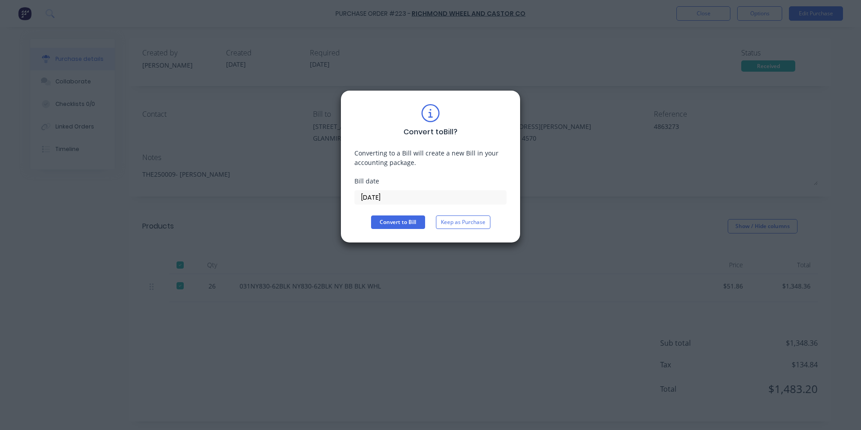
click at [461, 196] on input "[DATE]" at bounding box center [430, 197] width 151 height 14
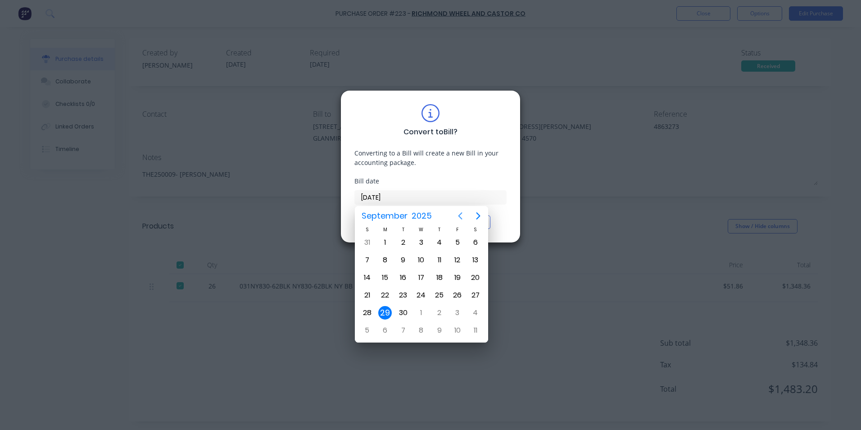
click at [462, 217] on icon "Previous page" at bounding box center [460, 215] width 11 height 11
click at [456, 310] on div "29" at bounding box center [458, 313] width 14 height 14
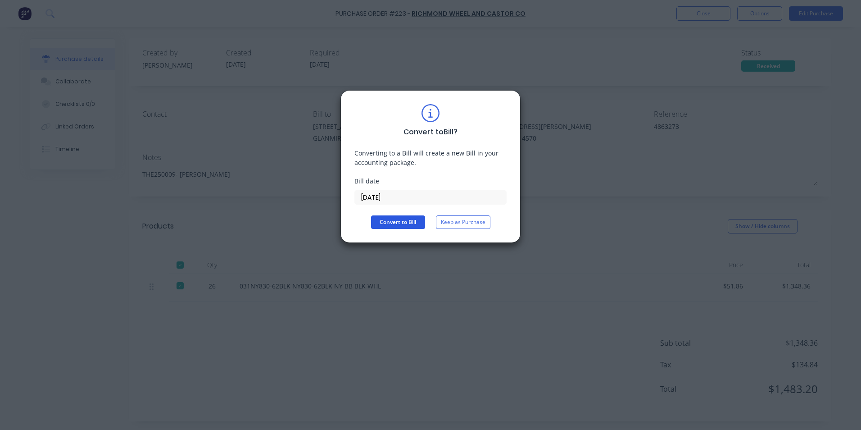
click at [419, 220] on button "Convert to Bill" at bounding box center [398, 222] width 54 height 14
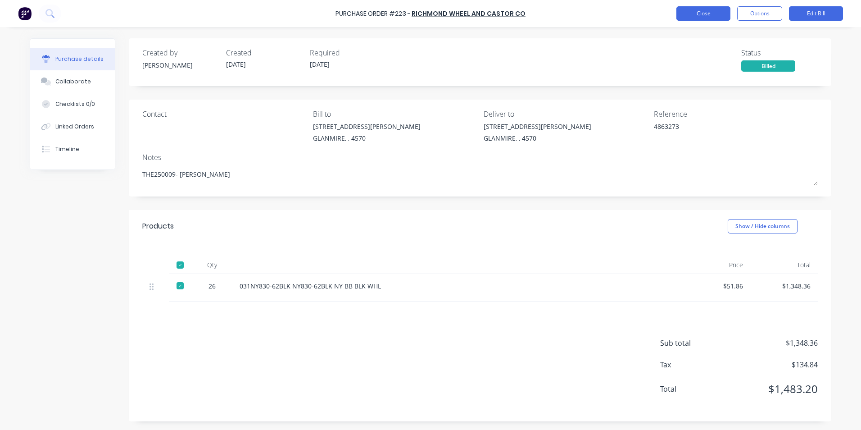
click at [692, 12] on button "Close" at bounding box center [703, 13] width 54 height 14
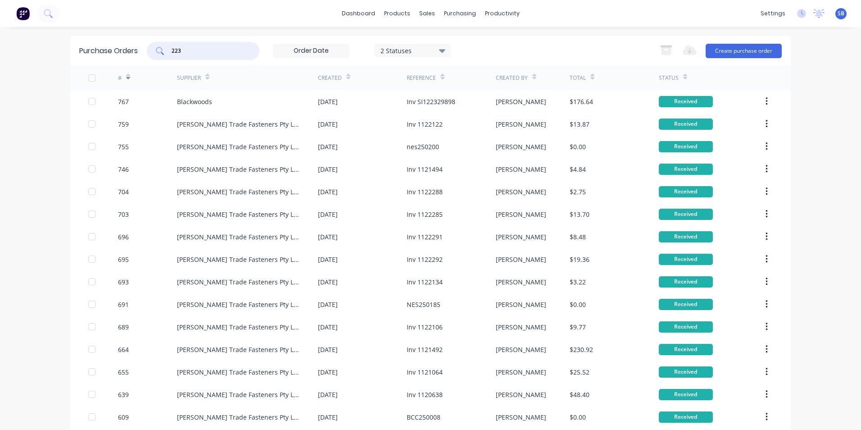
drag, startPoint x: 196, startPoint y: 54, endPoint x: 127, endPoint y: 29, distance: 73.2
click at [127, 29] on div "dashboard products sales purchasing productivity dashboard products Product Cat…" at bounding box center [430, 215] width 861 height 430
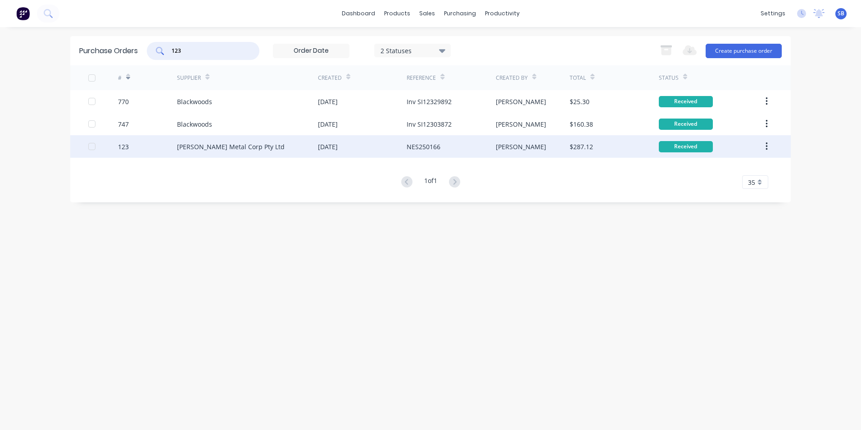
click at [503, 144] on div "[PERSON_NAME]" at bounding box center [521, 146] width 50 height 9
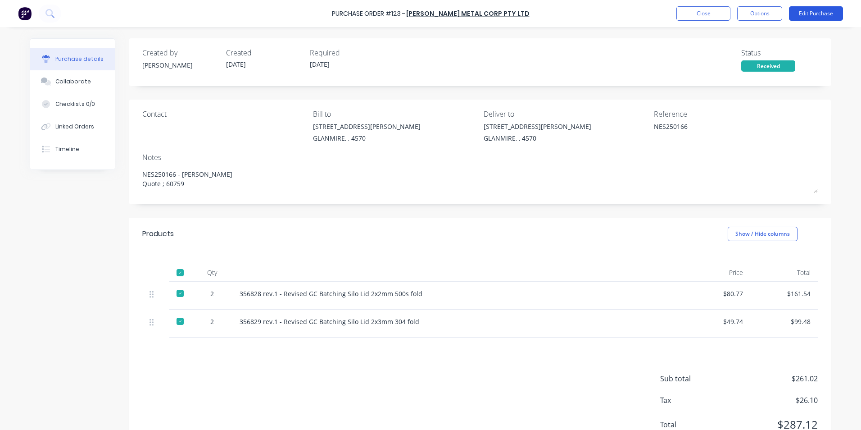
click at [824, 14] on button "Edit Purchase" at bounding box center [816, 13] width 54 height 14
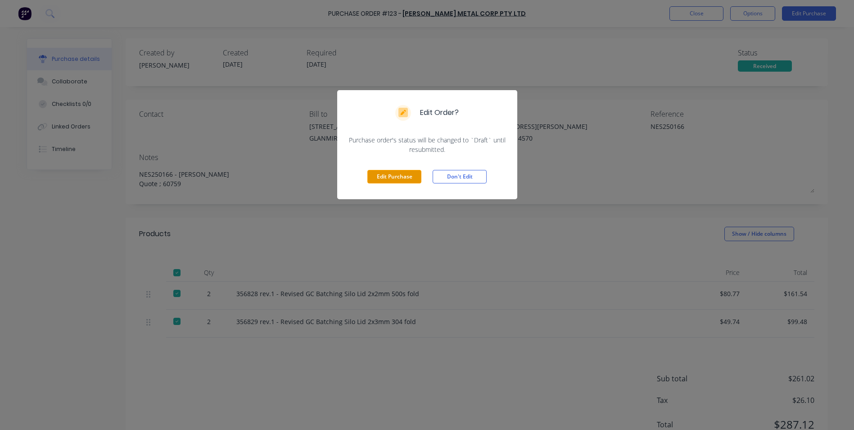
click at [409, 176] on button "Edit Purchase" at bounding box center [394, 177] width 54 height 14
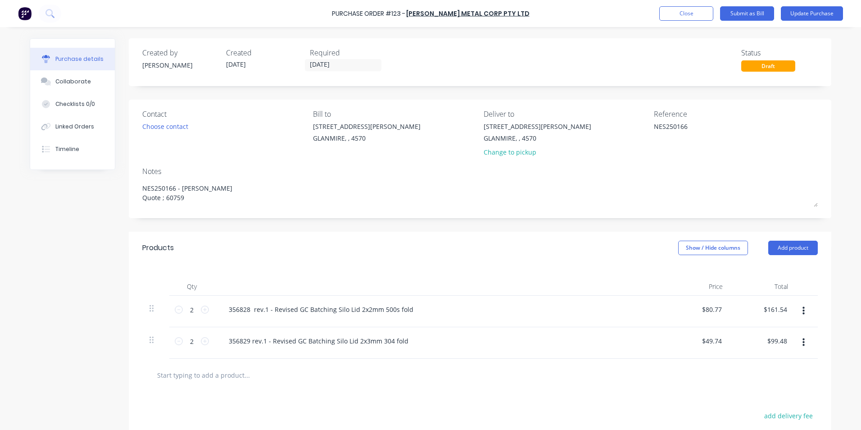
drag, startPoint x: 693, startPoint y: 128, endPoint x: 591, endPoint y: 110, distance: 103.7
click at [591, 110] on div "Contact Choose contact [PERSON_NAME] to [STREET_ADDRESS][PERSON_NAME] Deliver t…" at bounding box center [479, 135] width 675 height 53
click at [325, 60] on input "[DATE]" at bounding box center [343, 64] width 76 height 11
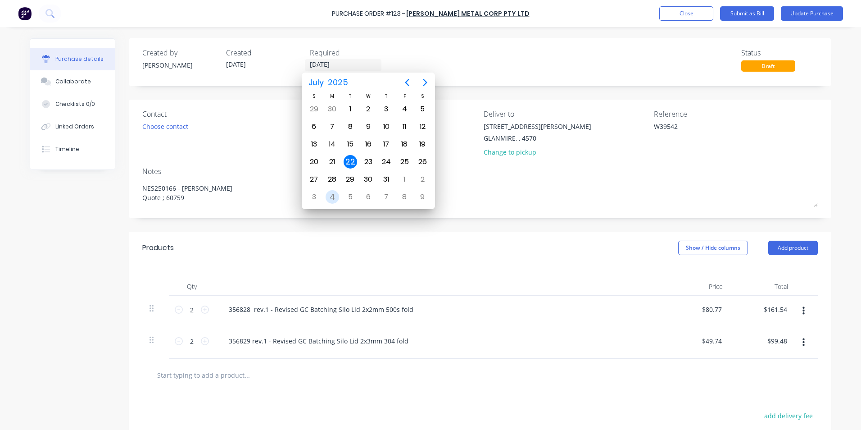
click at [334, 199] on div "4" at bounding box center [333, 197] width 14 height 14
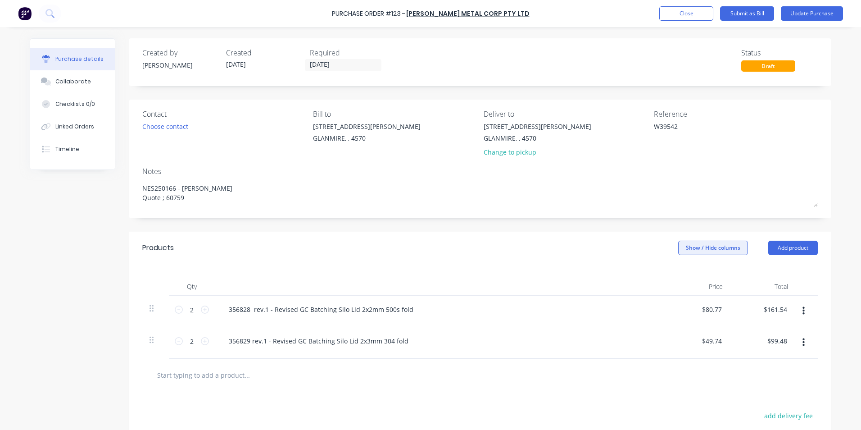
click at [733, 247] on button "Show / Hide columns" at bounding box center [713, 247] width 70 height 14
click at [679, 278] on span at bounding box center [682, 277] width 8 height 8
click at [678, 273] on input "Account" at bounding box center [678, 273] width 0 height 0
click at [652, 313] on div "Select..." at bounding box center [653, 310] width 53 height 14
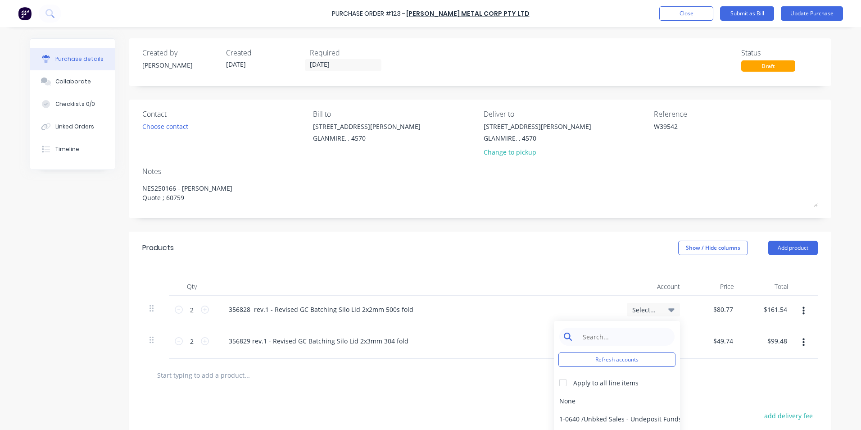
click at [644, 335] on input at bounding box center [624, 336] width 92 height 18
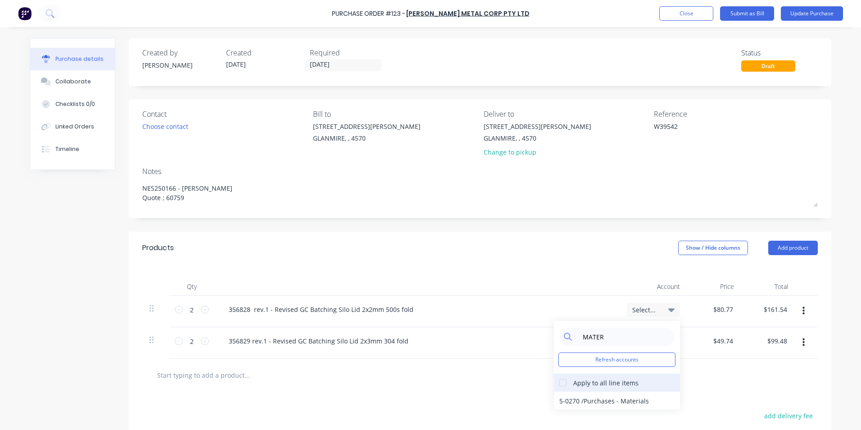
click at [561, 380] on div at bounding box center [563, 382] width 18 height 18
click at [566, 398] on div "5-0270 / Purchases - Materials" at bounding box center [617, 400] width 126 height 18
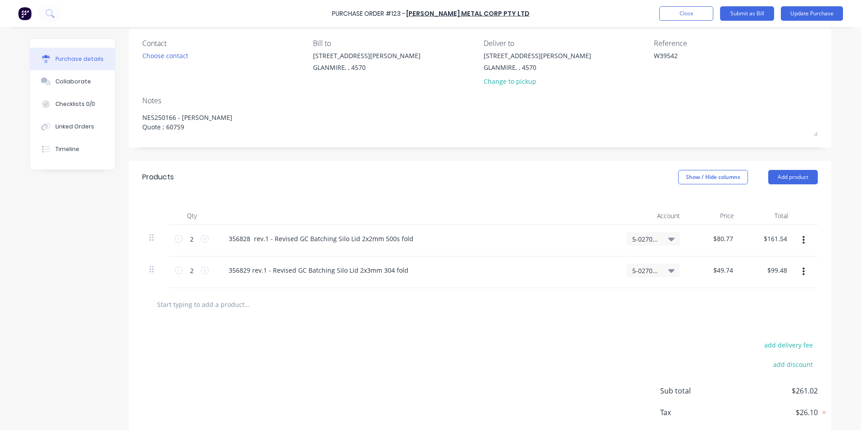
scroll to position [119, 0]
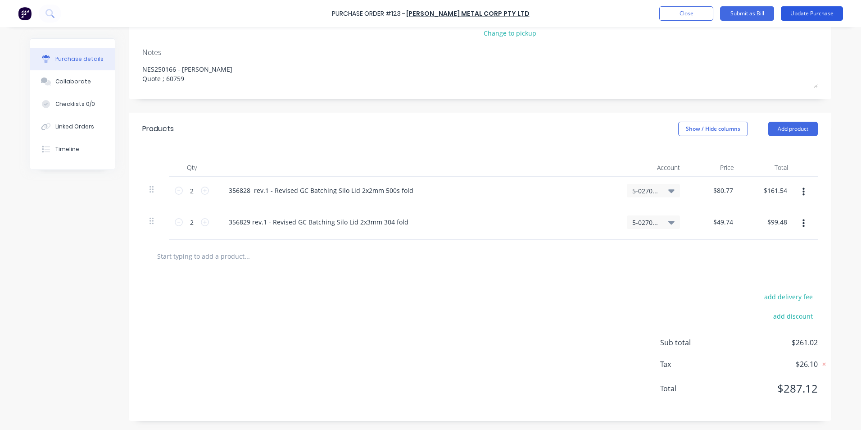
click at [812, 11] on button "Update Purchase" at bounding box center [812, 13] width 62 height 14
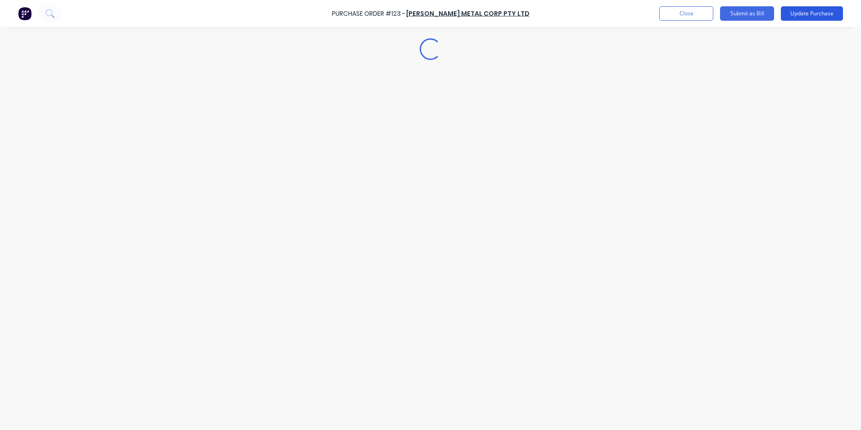
scroll to position [0, 0]
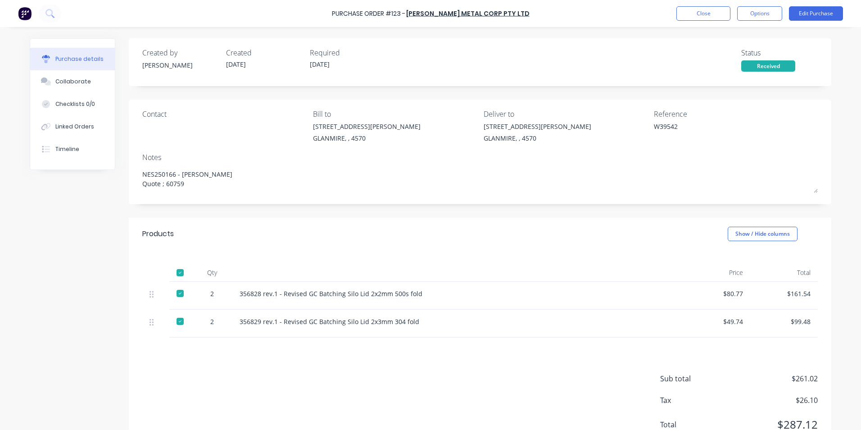
click at [742, 21] on div "Purchase Order #123 - [PERSON_NAME] Metal Corp Pty Ltd Close Options Edit Purch…" at bounding box center [430, 13] width 861 height 27
click at [750, 12] on button "Options" at bounding box center [759, 13] width 45 height 14
click at [729, 64] on button "Split order" at bounding box center [740, 72] width 86 height 18
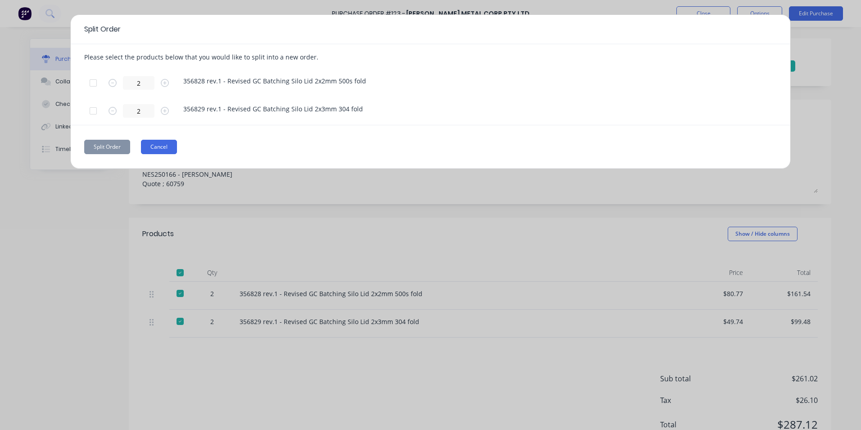
click at [162, 151] on button "Cancel" at bounding box center [159, 147] width 36 height 14
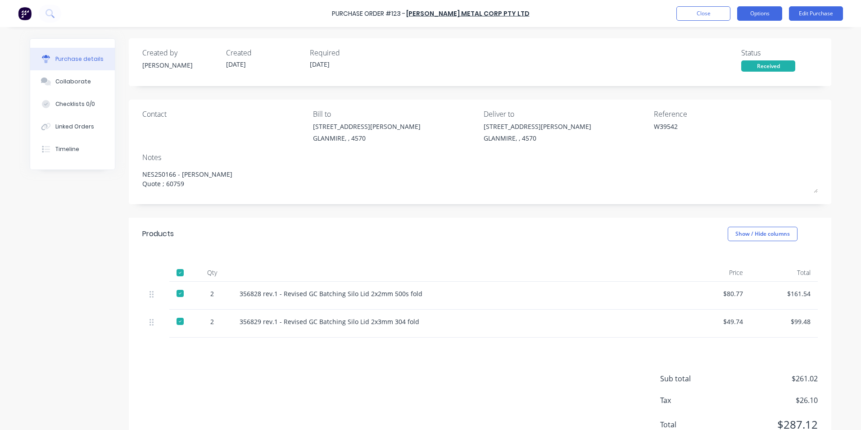
click at [773, 12] on button "Options" at bounding box center [759, 13] width 45 height 14
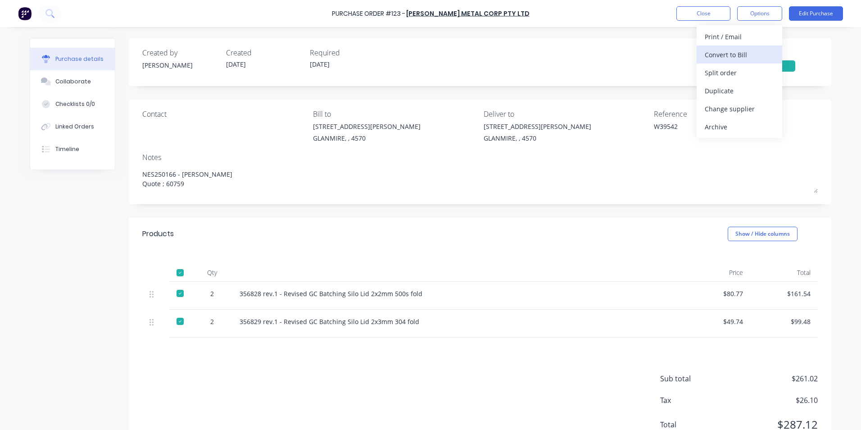
click at [770, 56] on div "Convert to Bill" at bounding box center [739, 54] width 69 height 13
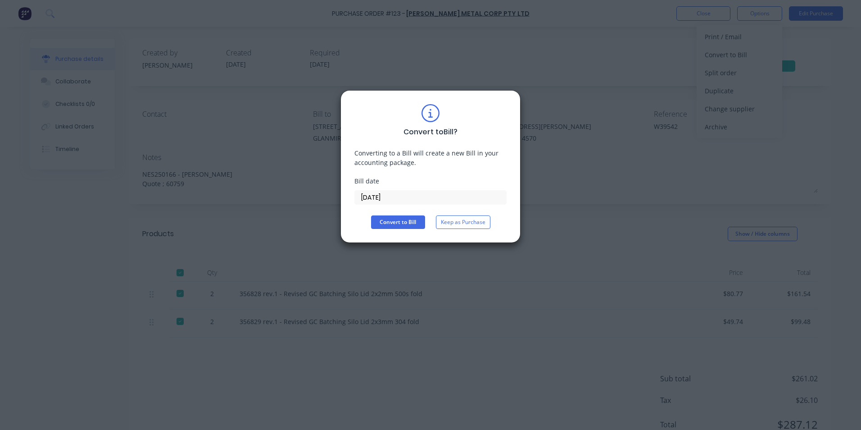
click at [407, 194] on input "[DATE]" at bounding box center [430, 197] width 151 height 14
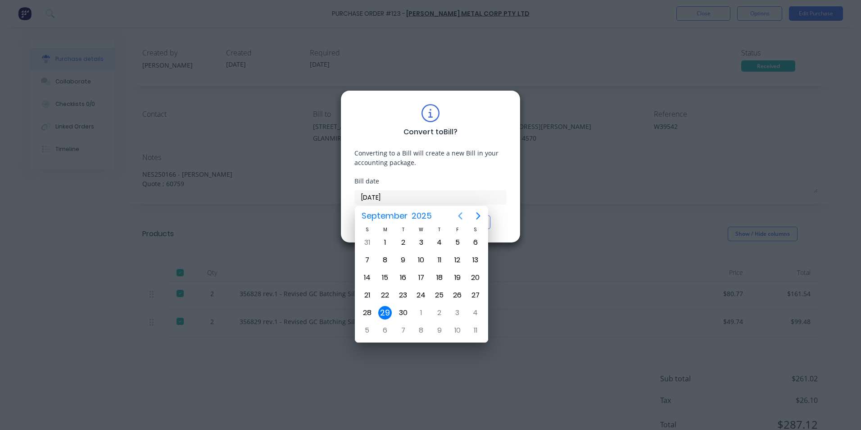
click at [461, 212] on icon "Previous page" at bounding box center [460, 215] width 11 height 11
click at [376, 259] on div "4" at bounding box center [385, 259] width 18 height 17
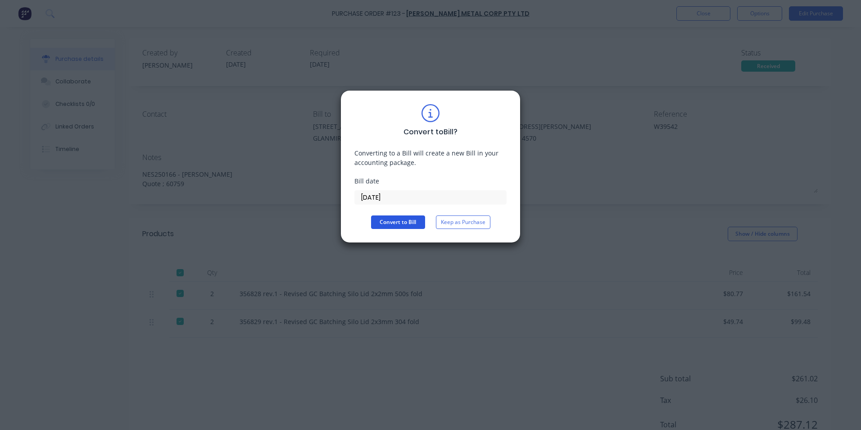
click at [391, 222] on button "Convert to Bill" at bounding box center [398, 222] width 54 height 14
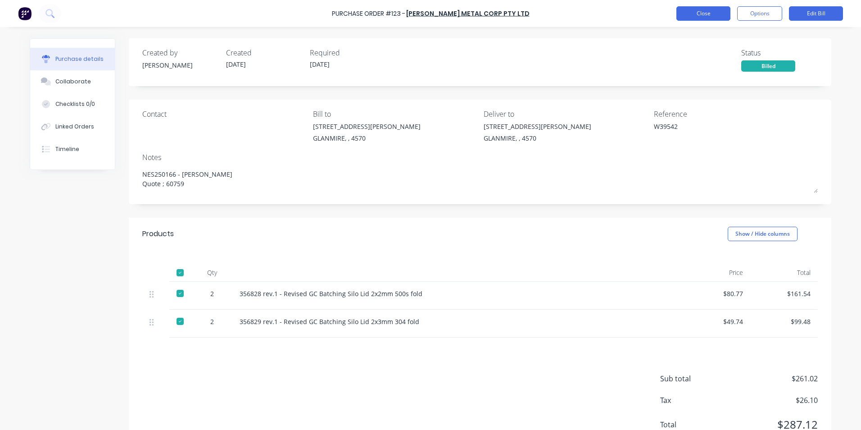
click at [692, 10] on button "Close" at bounding box center [703, 13] width 54 height 14
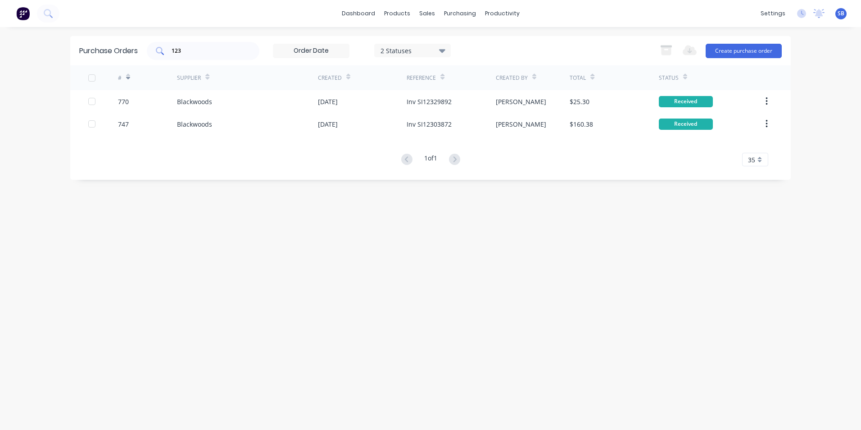
click at [222, 56] on div "123" at bounding box center [203, 51] width 113 height 18
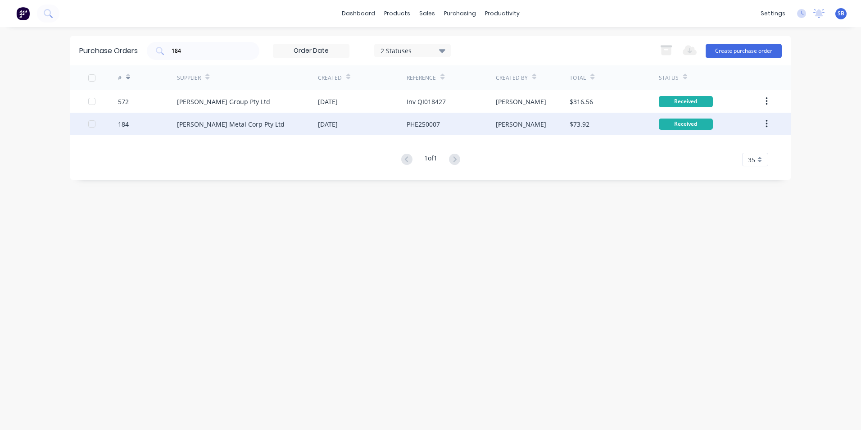
click at [482, 127] on div "PHE250007" at bounding box center [451, 124] width 89 height 23
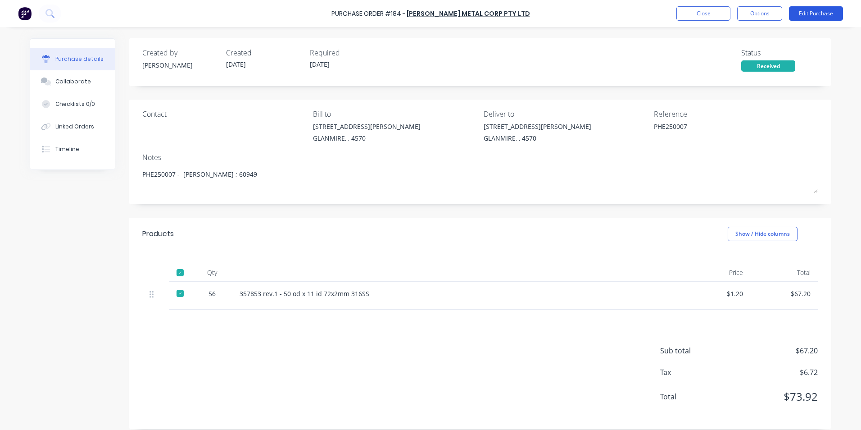
click at [807, 11] on button "Edit Purchase" at bounding box center [816, 13] width 54 height 14
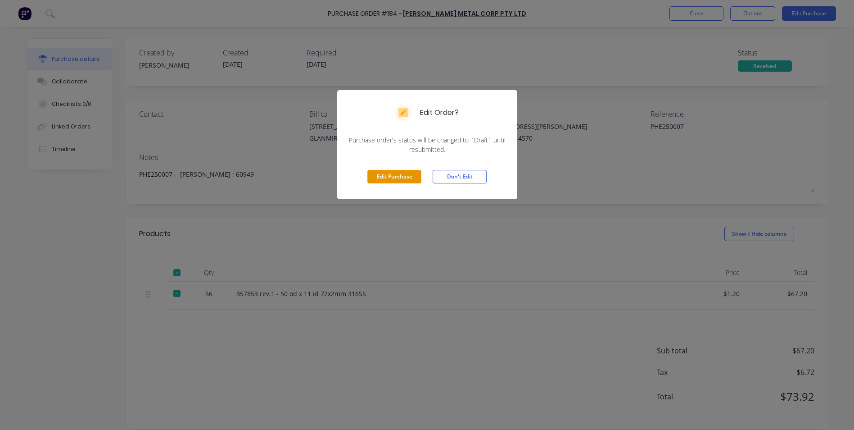
click at [381, 178] on button "Edit Purchase" at bounding box center [394, 177] width 54 height 14
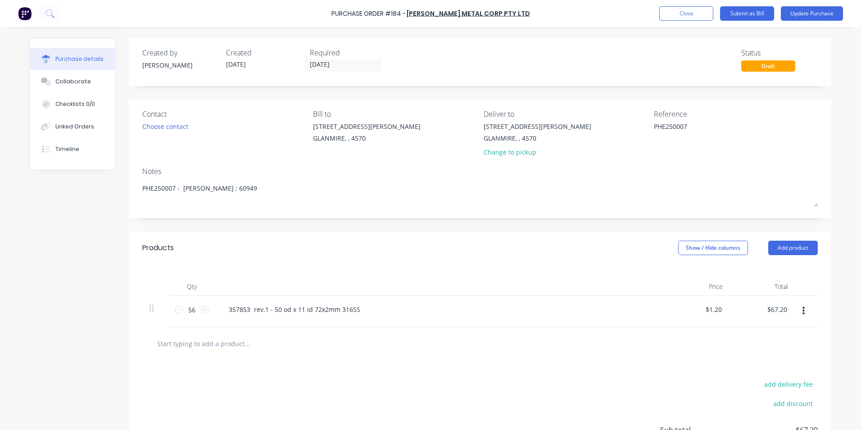
drag, startPoint x: 693, startPoint y: 127, endPoint x: 555, endPoint y: 112, distance: 139.1
click at [555, 112] on div "Contact Choose contact [PERSON_NAME] to [STREET_ADDRESS][PERSON_NAME] Deliver t…" at bounding box center [479, 135] width 675 height 53
click at [700, 246] on button "Show / Hide columns" at bounding box center [713, 247] width 70 height 14
click at [683, 278] on span at bounding box center [682, 277] width 8 height 8
click at [678, 273] on input "Account" at bounding box center [678, 273] width 0 height 0
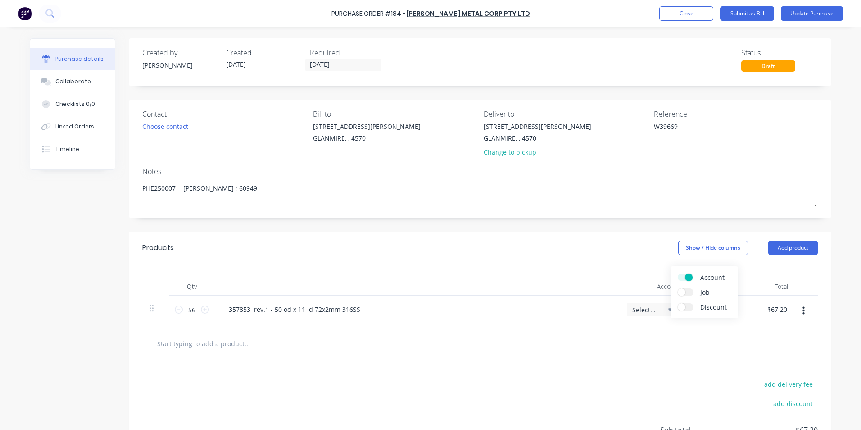
click at [642, 310] on span "Select..." at bounding box center [645, 309] width 27 height 9
click at [625, 340] on input at bounding box center [624, 336] width 92 height 18
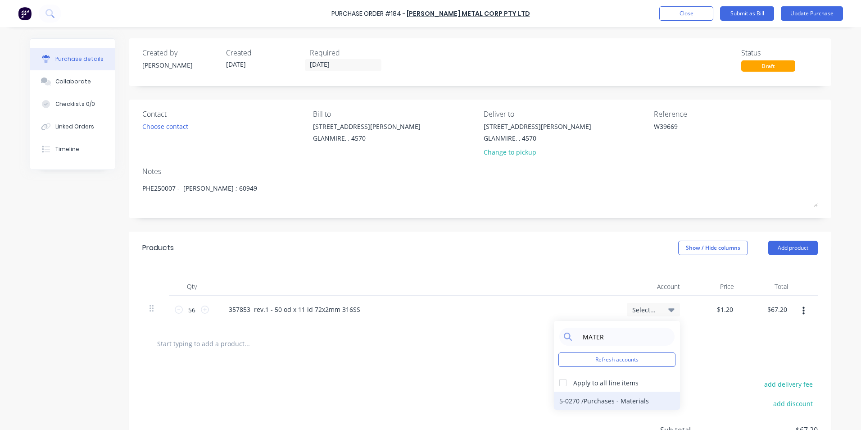
click at [630, 393] on div "5-0270 / Purchases - Materials" at bounding box center [617, 400] width 126 height 18
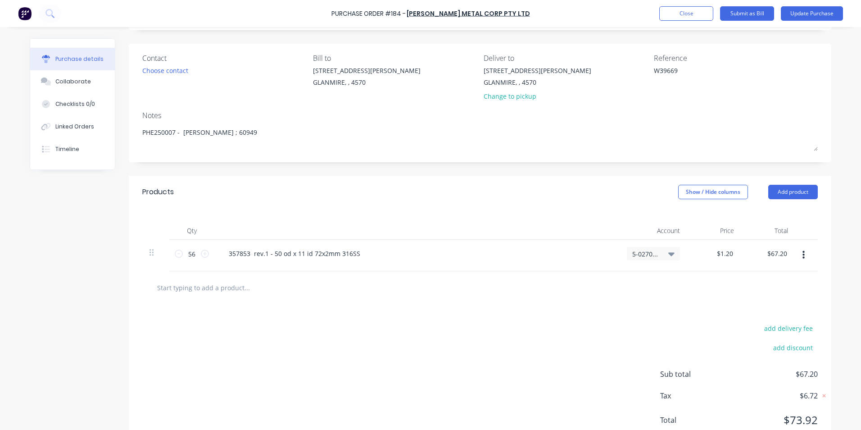
scroll to position [87, 0]
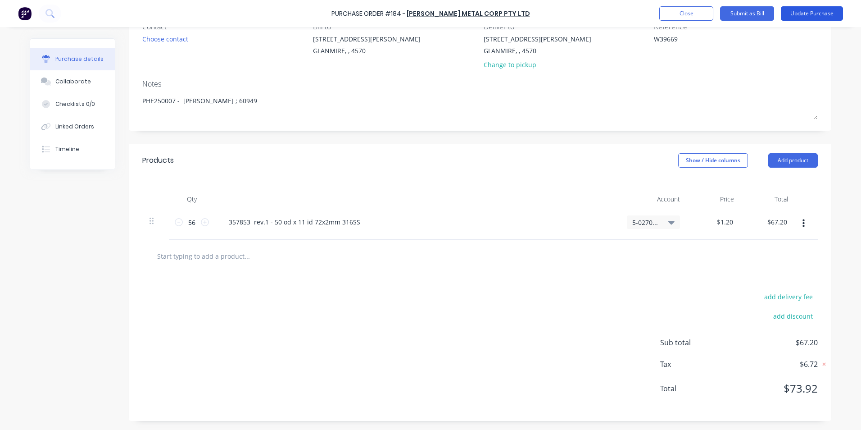
click at [842, 9] on button "Update Purchase" at bounding box center [812, 13] width 62 height 14
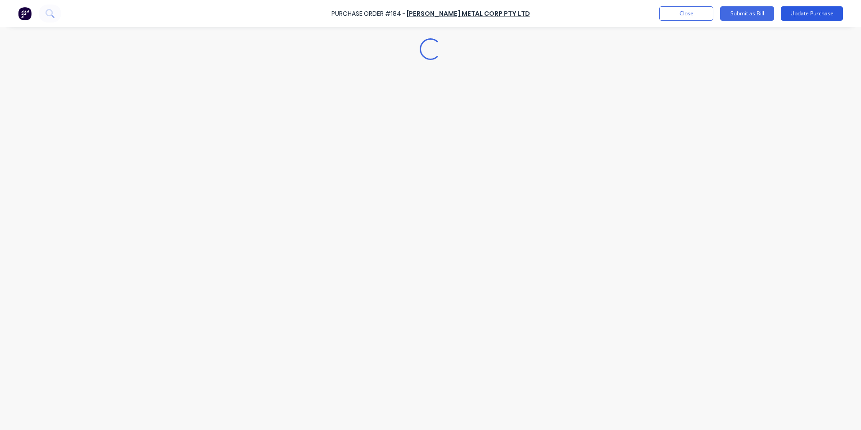
scroll to position [0, 0]
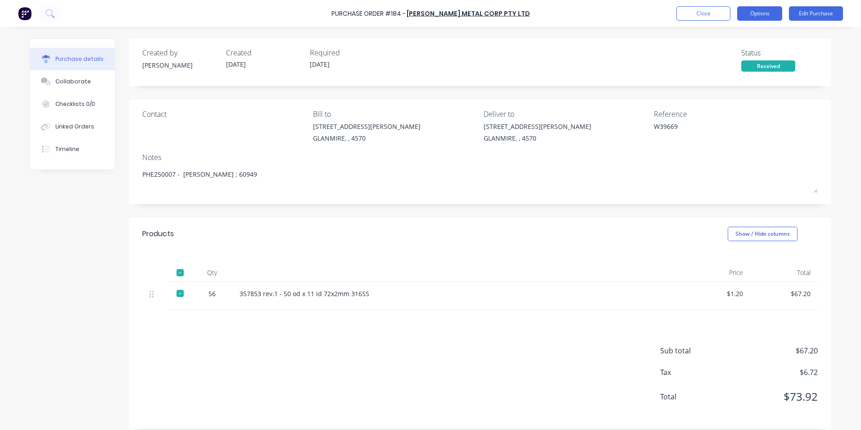
click at [755, 14] on button "Options" at bounding box center [759, 13] width 45 height 14
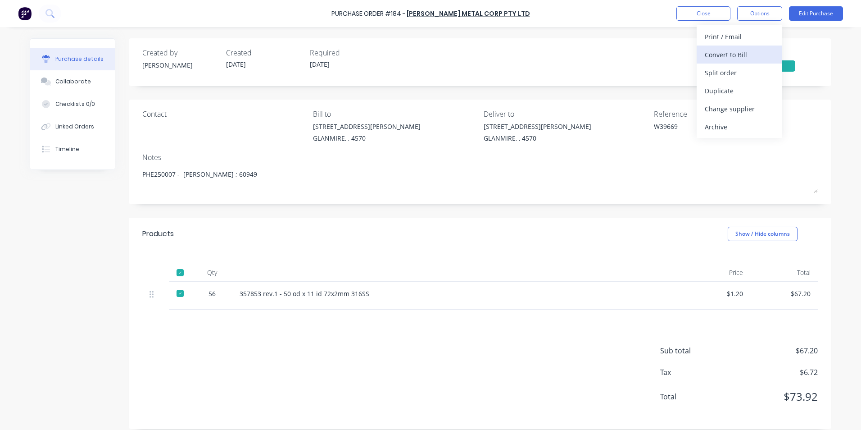
click at [729, 53] on div "Convert to Bill" at bounding box center [739, 54] width 69 height 13
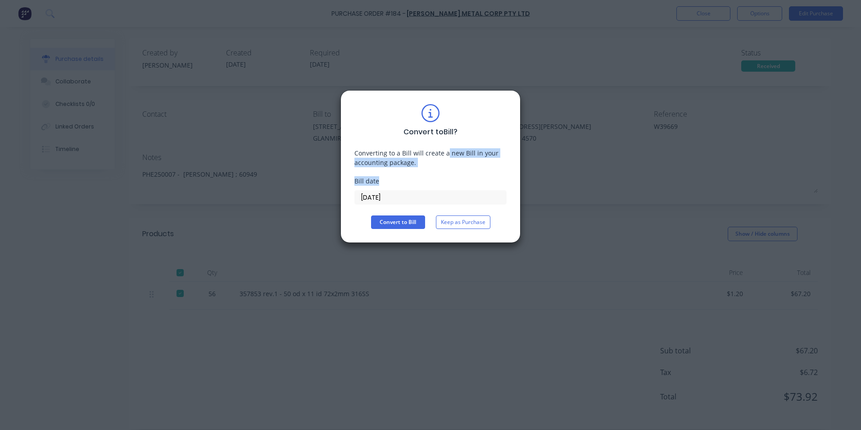
drag, startPoint x: 435, startPoint y: 161, endPoint x: 391, endPoint y: 185, distance: 49.8
click at [391, 185] on div "Convert to Bill ? Converting to a Bill will create a new Bill in your accountin…" at bounding box center [430, 166] width 152 height 125
drag, startPoint x: 391, startPoint y: 185, endPoint x: 393, endPoint y: 195, distance: 9.6
click at [393, 195] on input "[DATE]" at bounding box center [430, 197] width 151 height 14
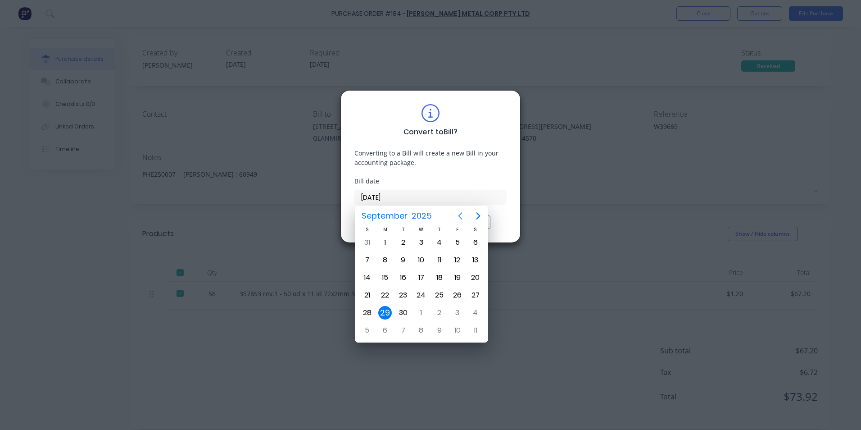
click at [457, 211] on icon "Previous page" at bounding box center [460, 215] width 11 height 11
click at [457, 266] on div "8" at bounding box center [458, 260] width 14 height 14
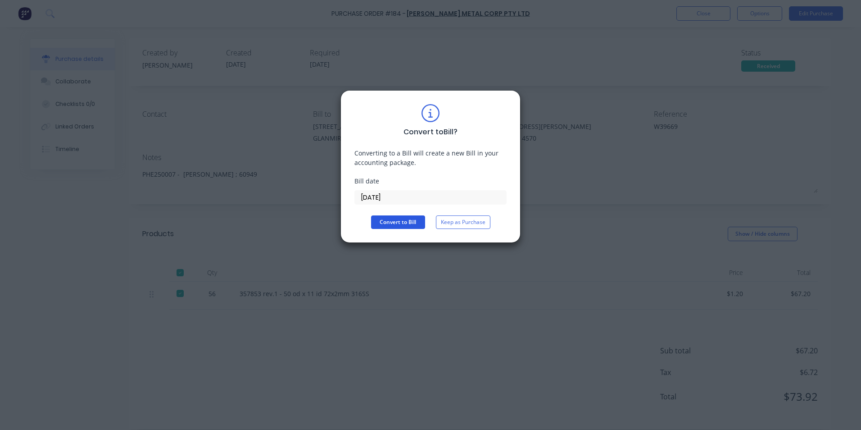
click at [411, 226] on button "Convert to Bill" at bounding box center [398, 222] width 54 height 14
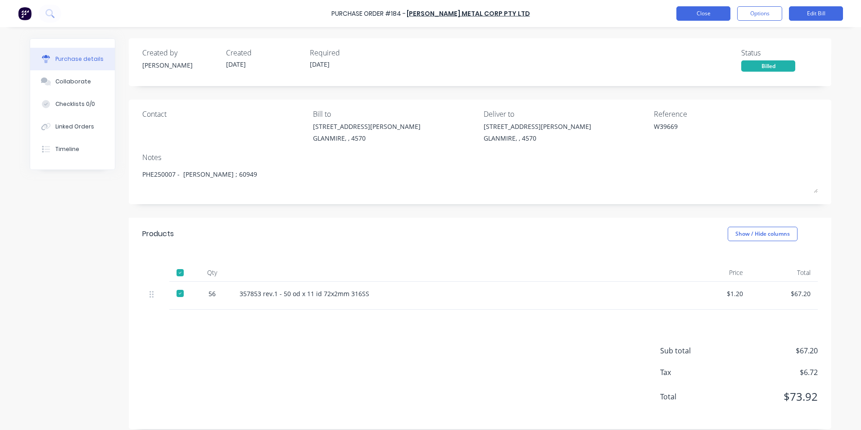
click at [713, 14] on button "Close" at bounding box center [703, 13] width 54 height 14
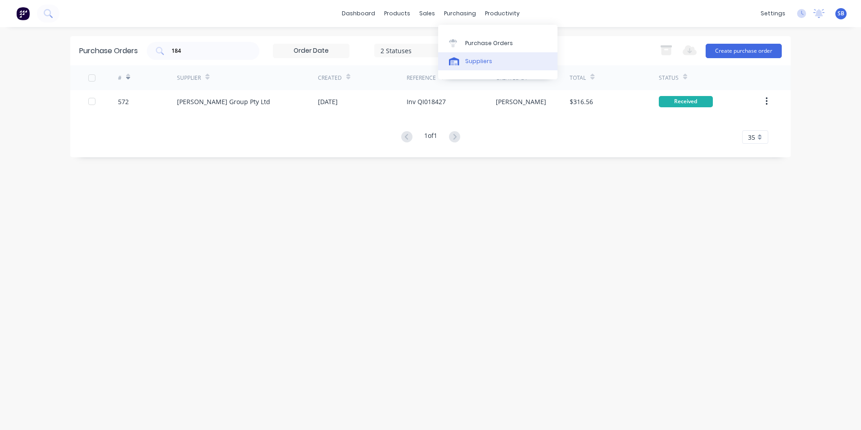
click at [469, 56] on link "Suppliers" at bounding box center [497, 61] width 119 height 18
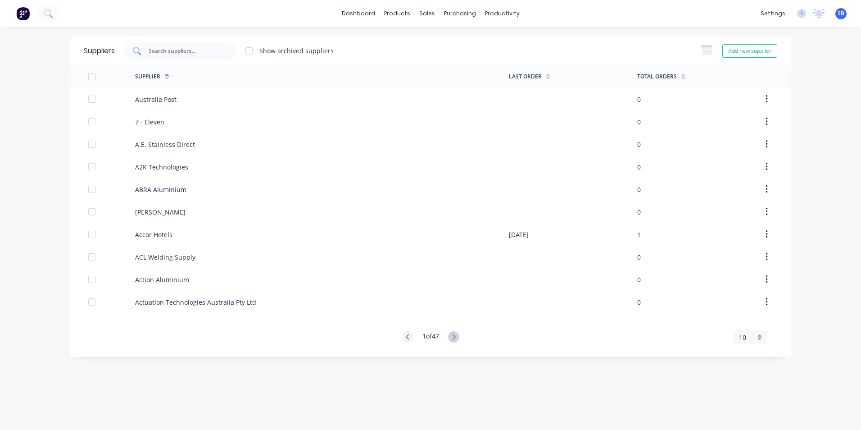
click at [145, 49] on div at bounding box center [180, 51] width 113 height 18
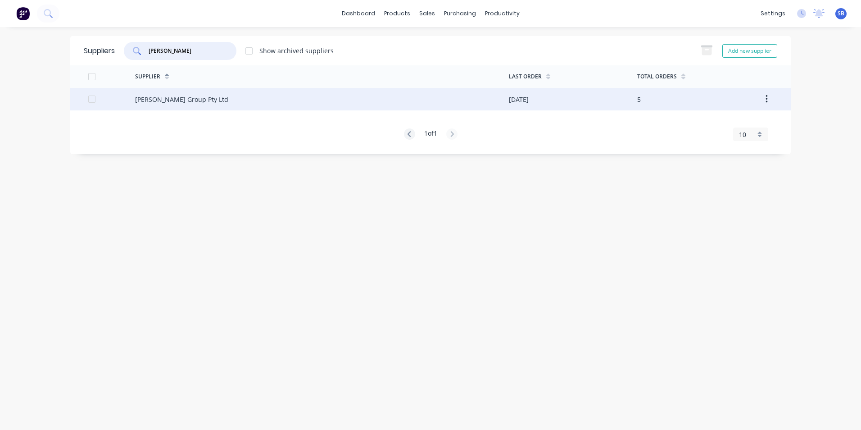
click at [288, 107] on div "[PERSON_NAME] Group Pty Ltd" at bounding box center [322, 99] width 374 height 23
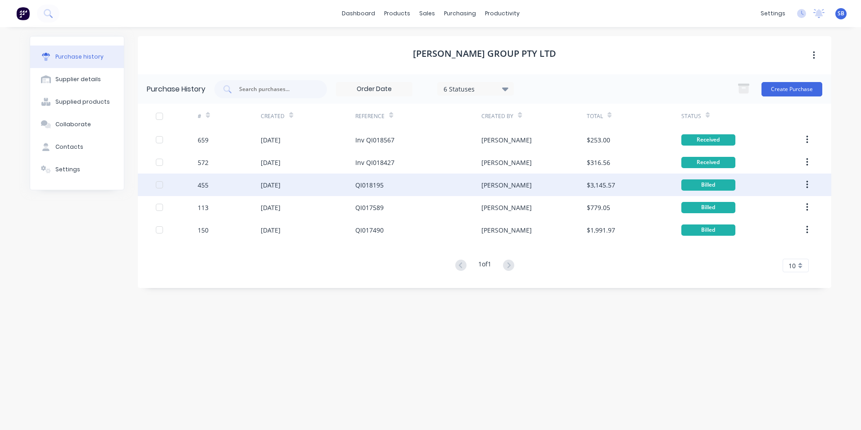
click at [324, 178] on div "[DATE]" at bounding box center [308, 184] width 95 height 23
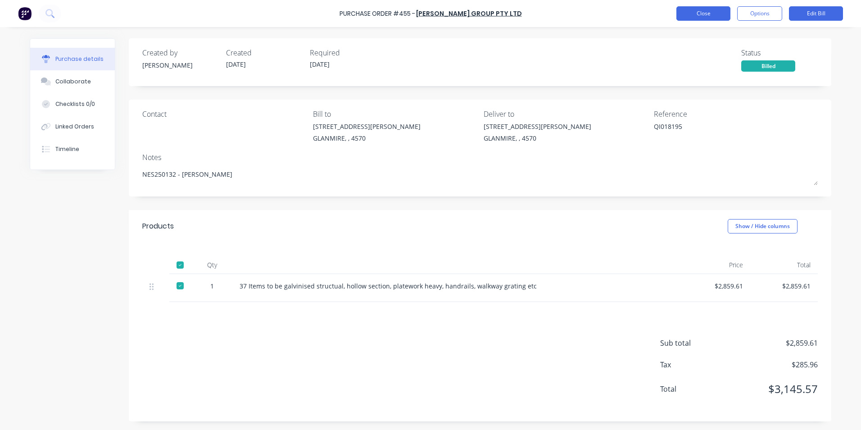
click at [682, 9] on button "Close" at bounding box center [703, 13] width 54 height 14
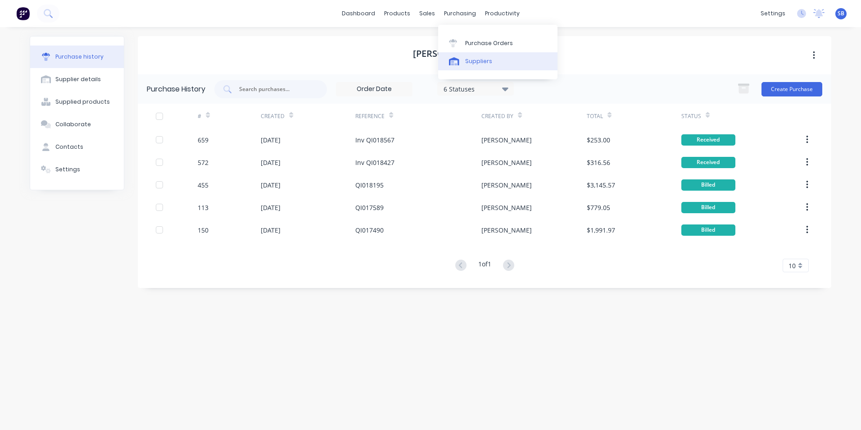
click at [473, 68] on link "Suppliers" at bounding box center [497, 61] width 119 height 18
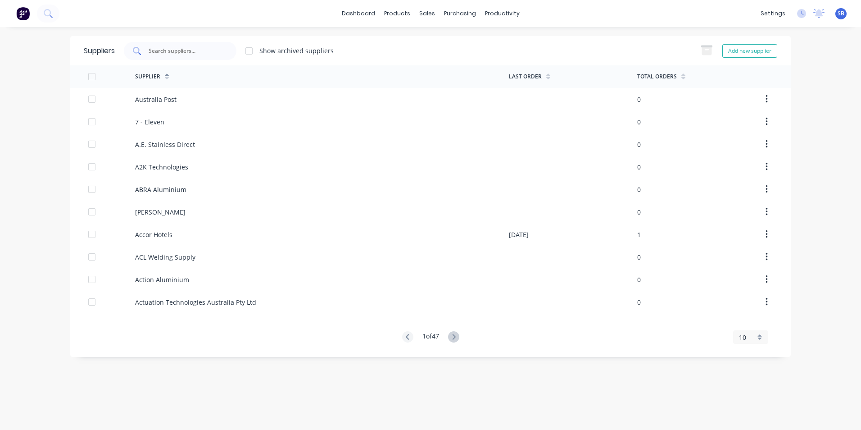
click at [192, 59] on div at bounding box center [180, 51] width 113 height 18
click at [193, 57] on div at bounding box center [180, 51] width 113 height 18
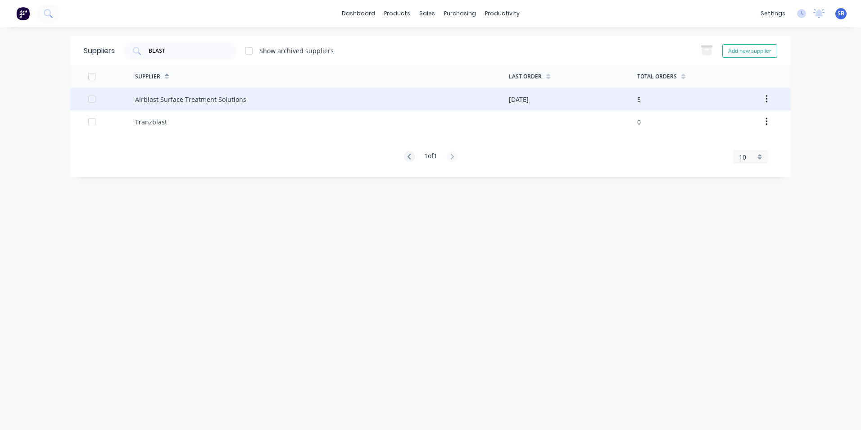
click at [190, 91] on div "Airblast Surface Treatment Solutions" at bounding box center [322, 99] width 374 height 23
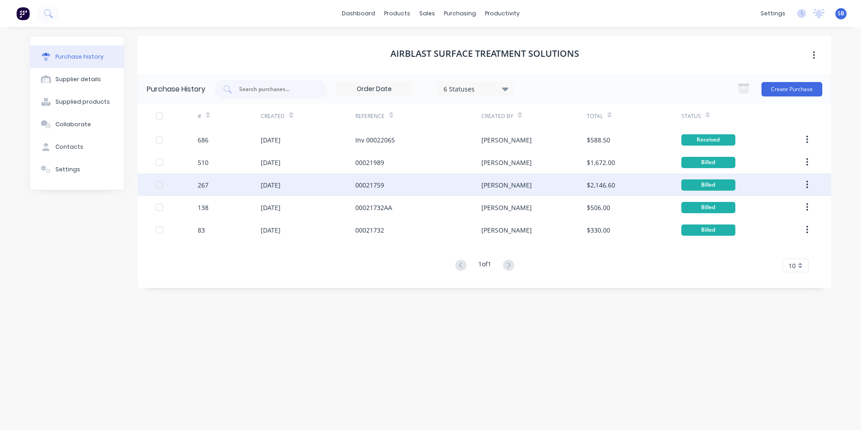
click at [372, 182] on div "00021759" at bounding box center [369, 184] width 29 height 9
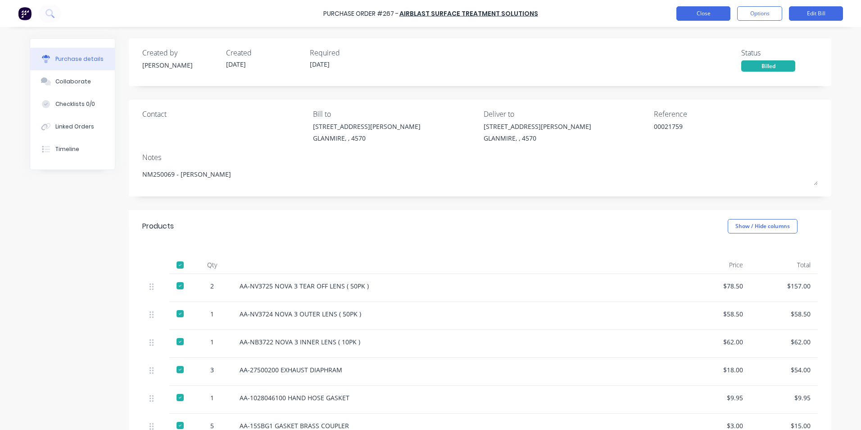
click at [712, 17] on button "Close" at bounding box center [703, 13] width 54 height 14
